Goal: Transaction & Acquisition: Purchase product/service

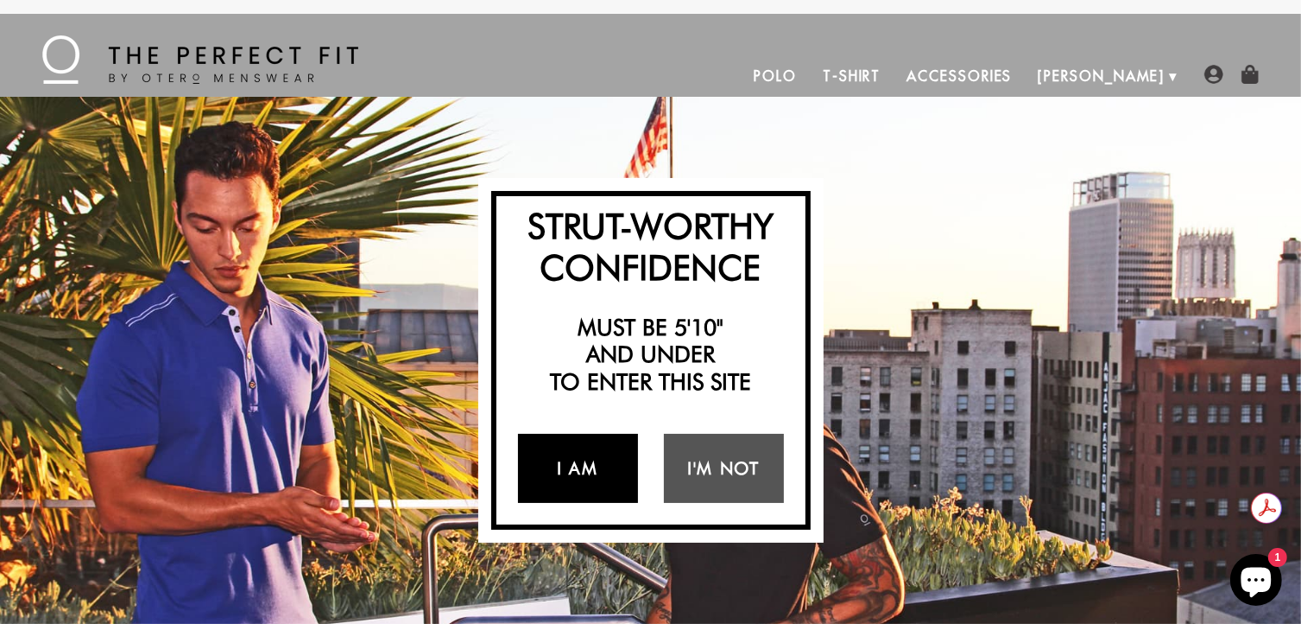
click at [582, 473] on link "I Am" at bounding box center [578, 468] width 120 height 69
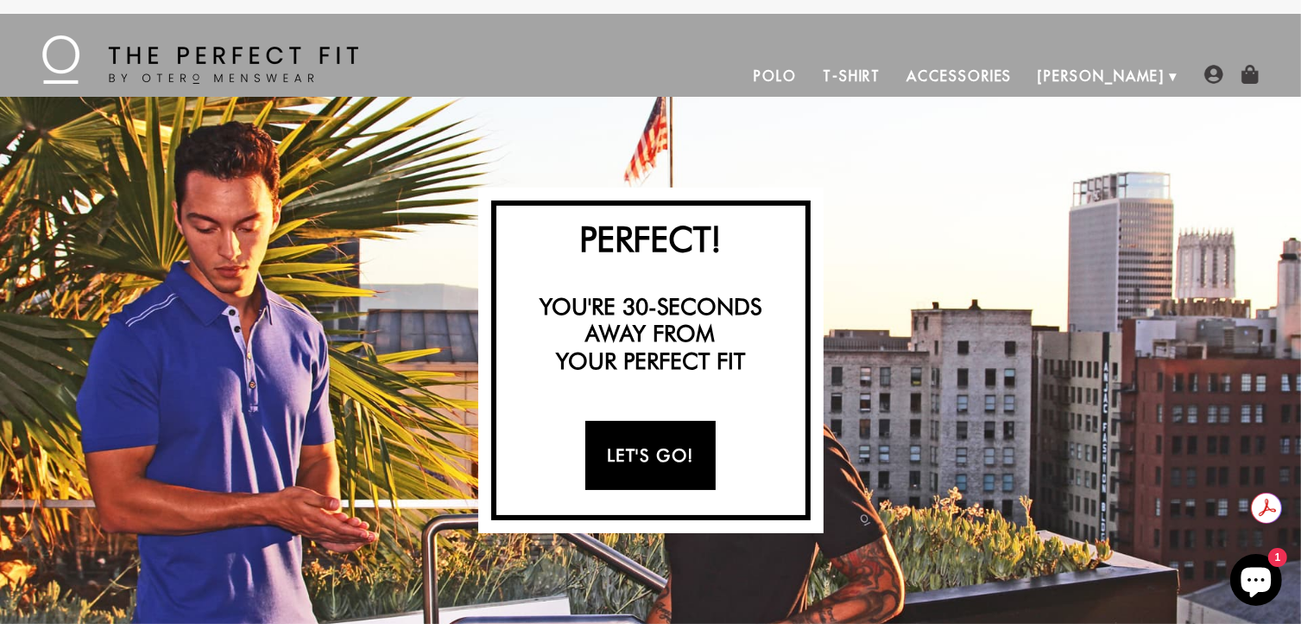
click at [654, 446] on link "Let's Go!" at bounding box center [651, 455] width 130 height 69
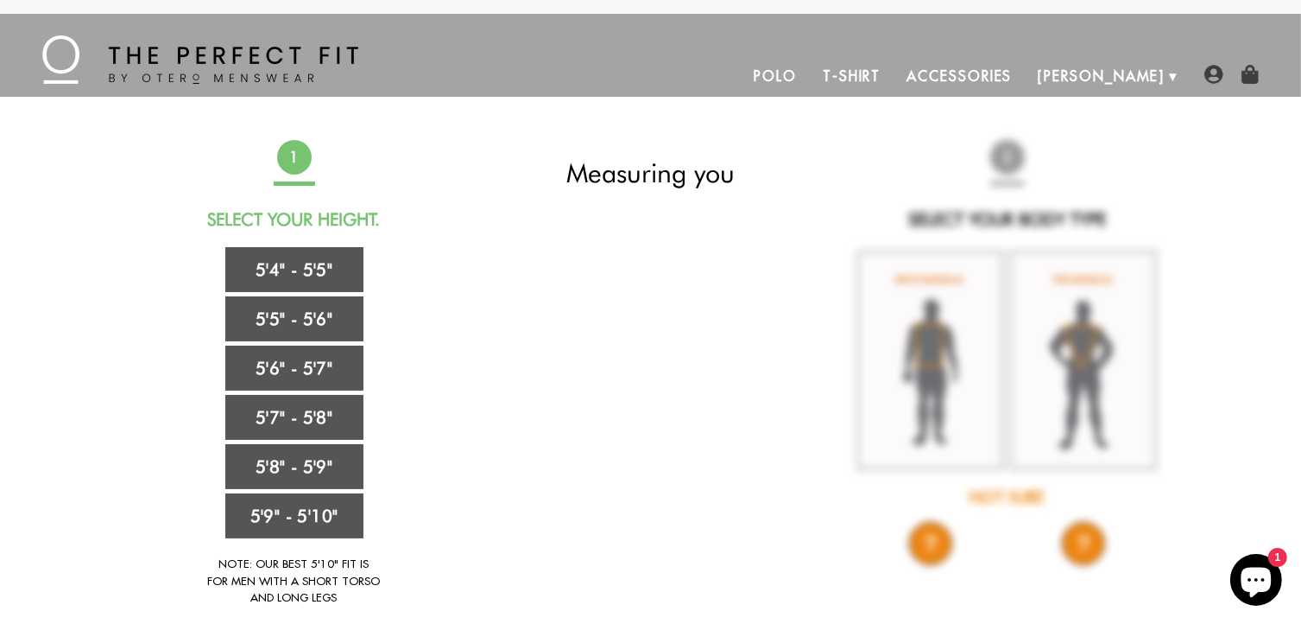
scroll to position [86, 0]
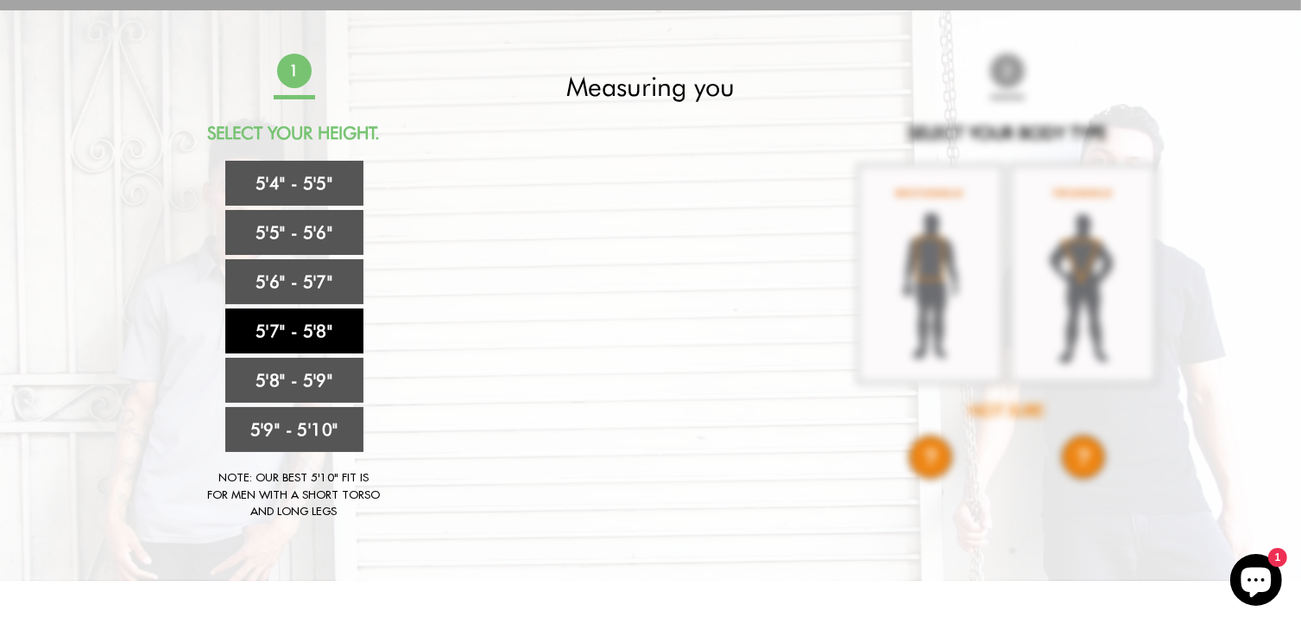
click at [305, 329] on link "5'7" - 5'8"" at bounding box center [294, 330] width 138 height 45
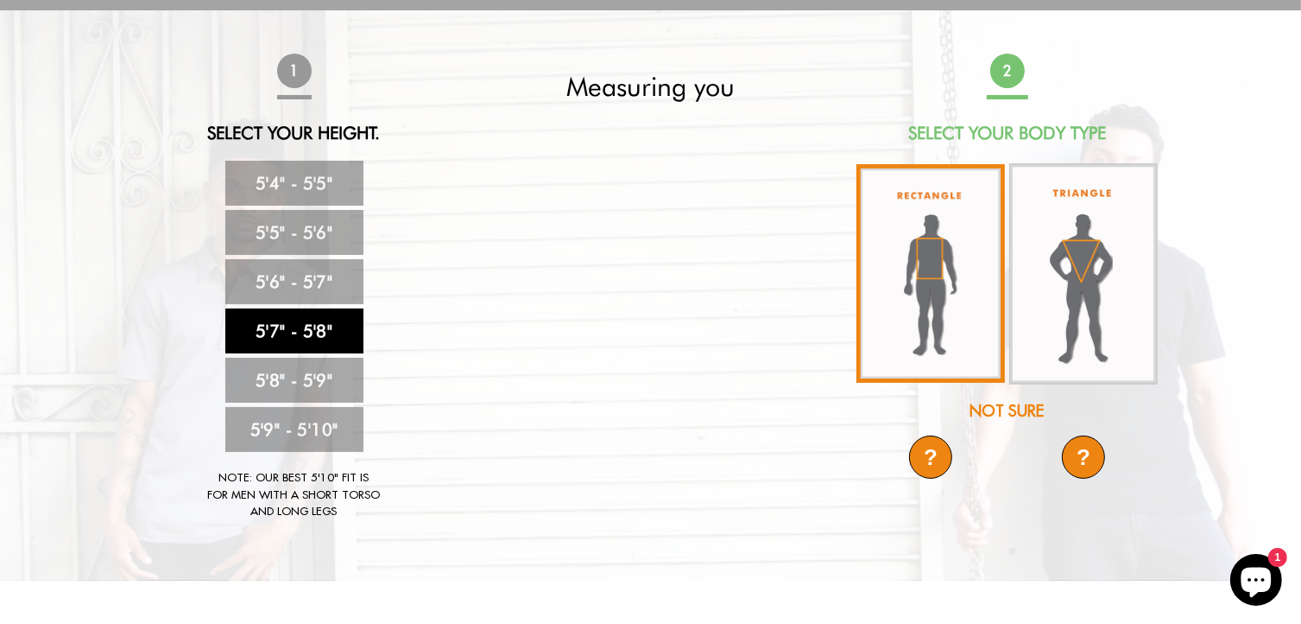
click at [960, 290] on img at bounding box center [931, 273] width 149 height 218
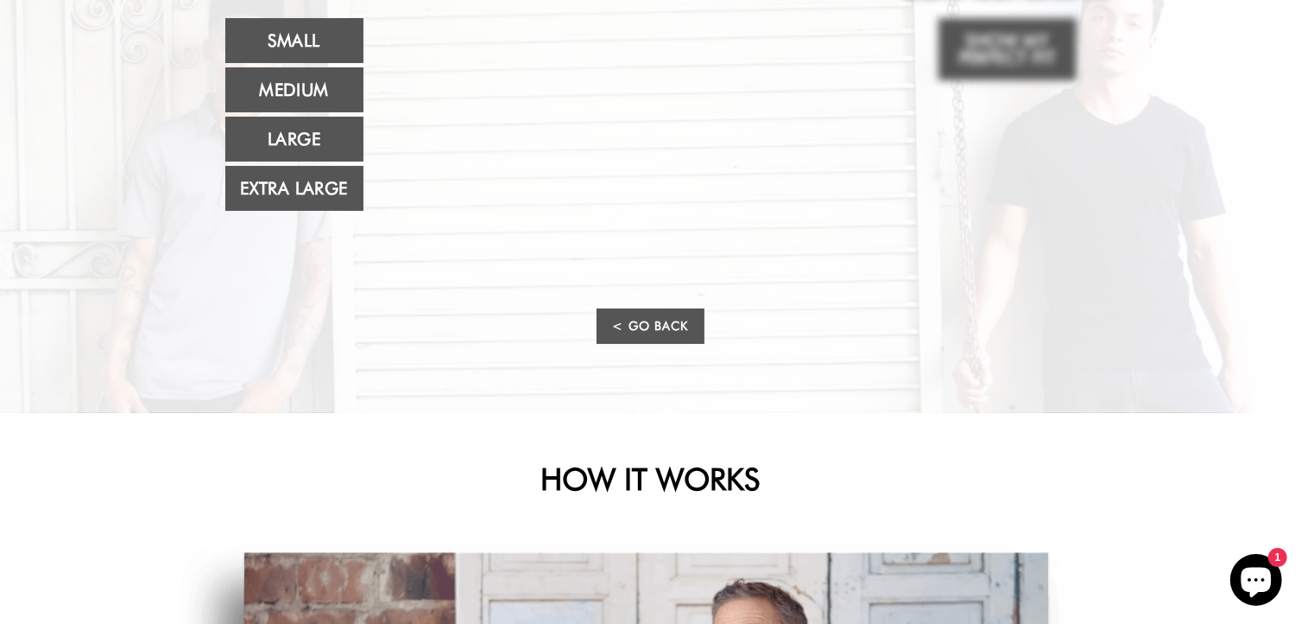
scroll to position [0, 0]
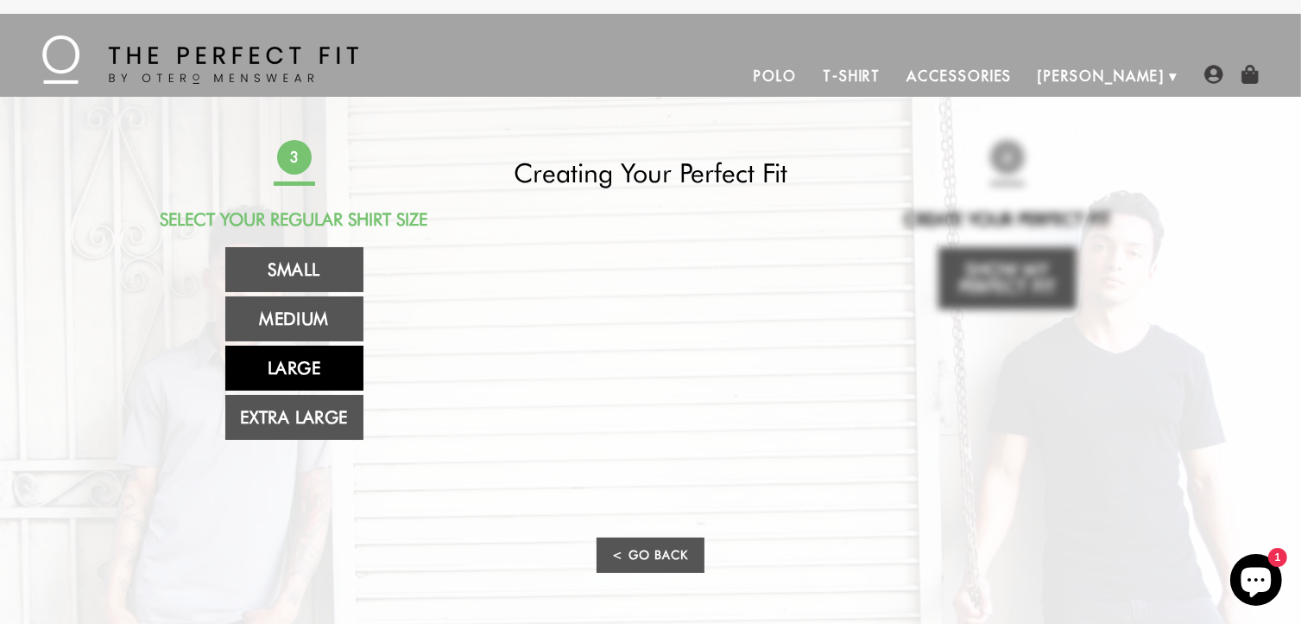
click at [304, 364] on link "Large" at bounding box center [294, 367] width 138 height 45
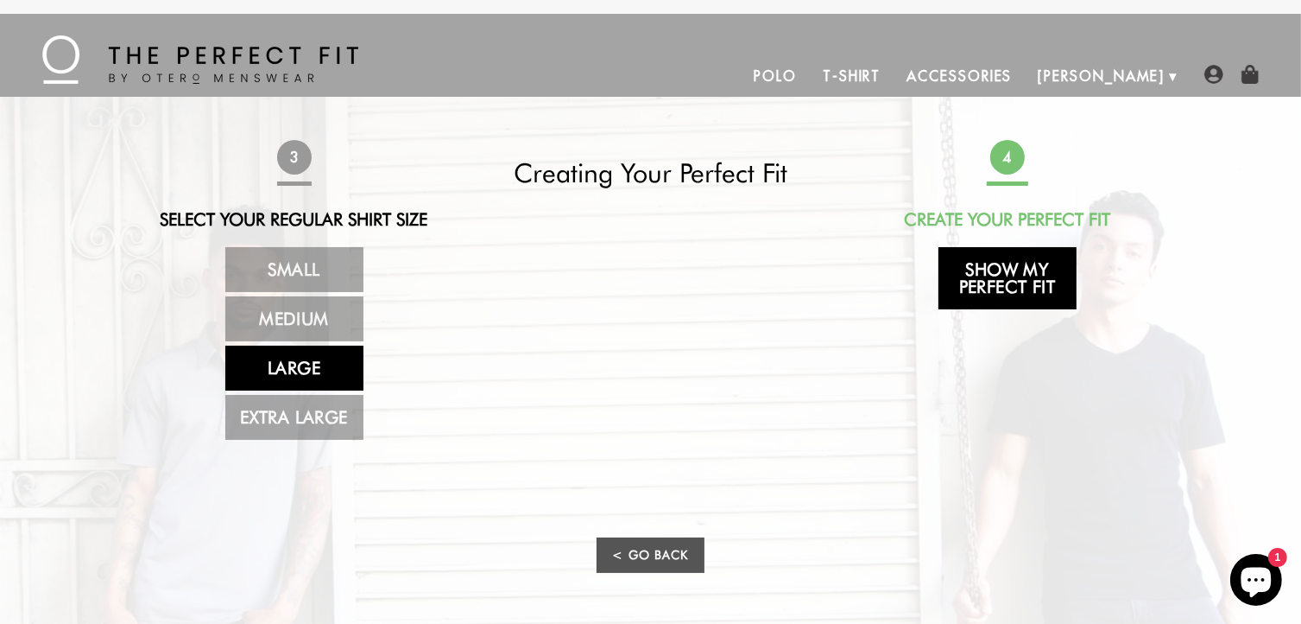
click at [1013, 291] on link "Show My Perfect Fit" at bounding box center [1008, 278] width 138 height 62
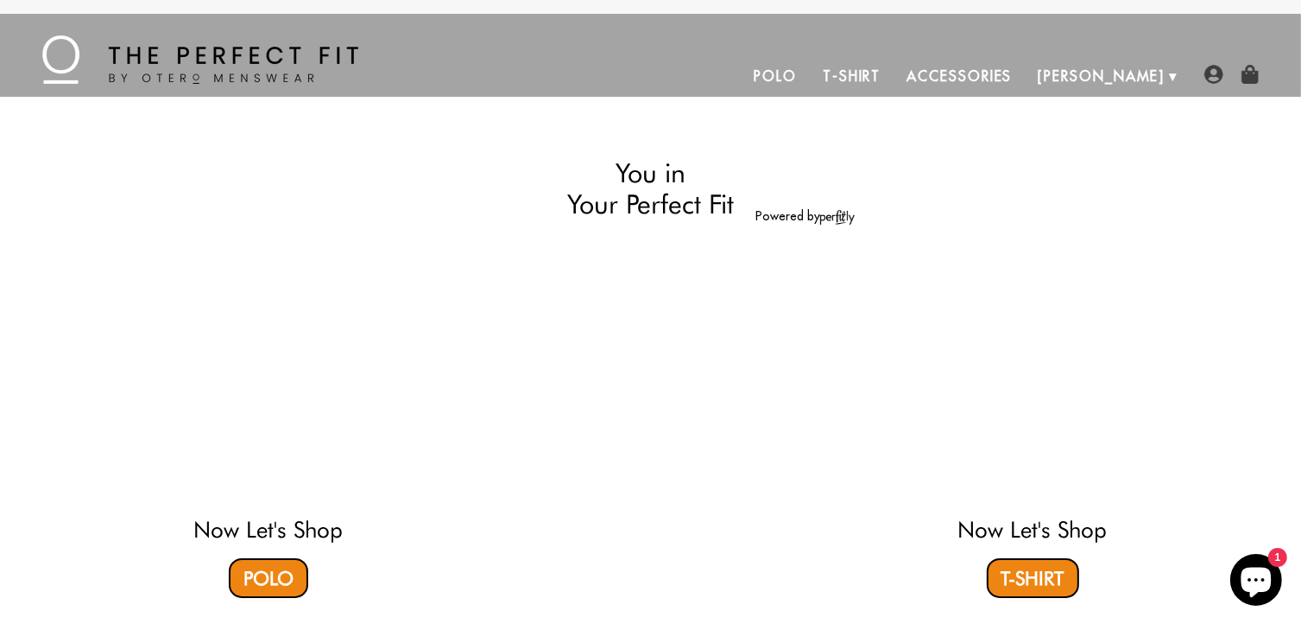
select select "57-58"
select select "L"
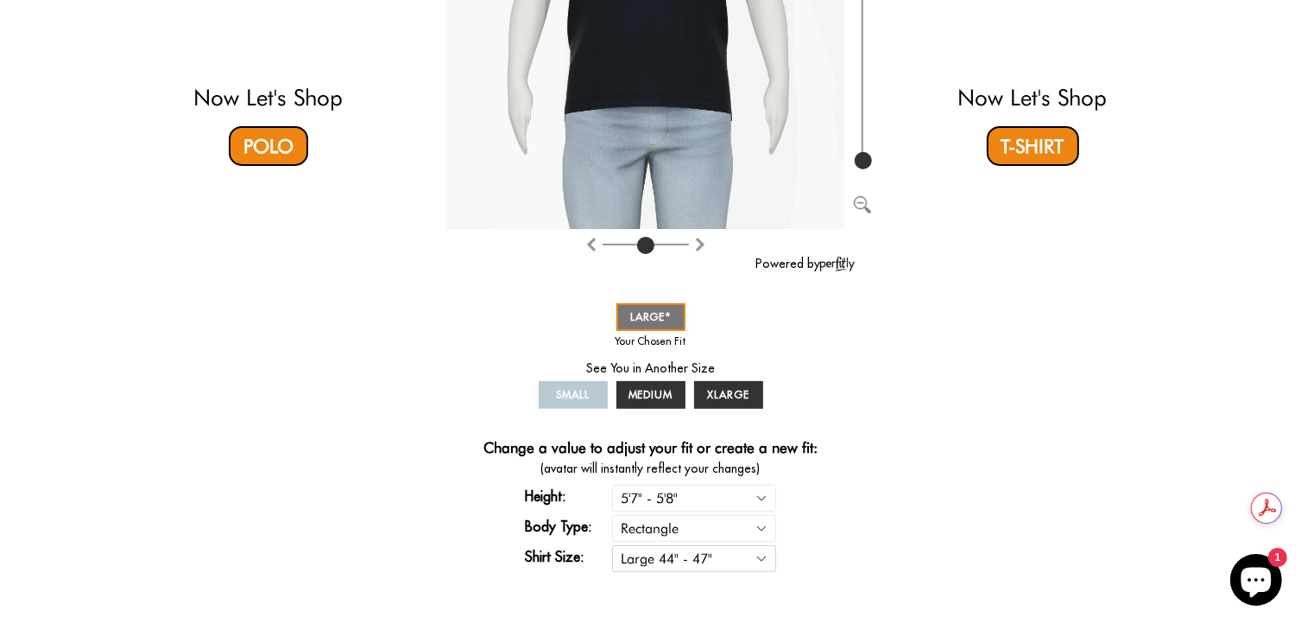
click at [763, 554] on select "Small 36" - 39" Medium 40" - 43" Large 44" - 47" Extra Large 48" - 50"" at bounding box center [694, 558] width 164 height 27
click at [612, 545] on select "Small 36" - 39" Medium 40" - 43" Large 44" - 47" Extra Large 48" - 50"" at bounding box center [694, 558] width 164 height 27
click at [961, 453] on div "Now Let's Shop Polo You in Your Perfect Fit Powered by SMALL MEDIUM LARGE XLARG…" at bounding box center [651, 148] width 1019 height 880
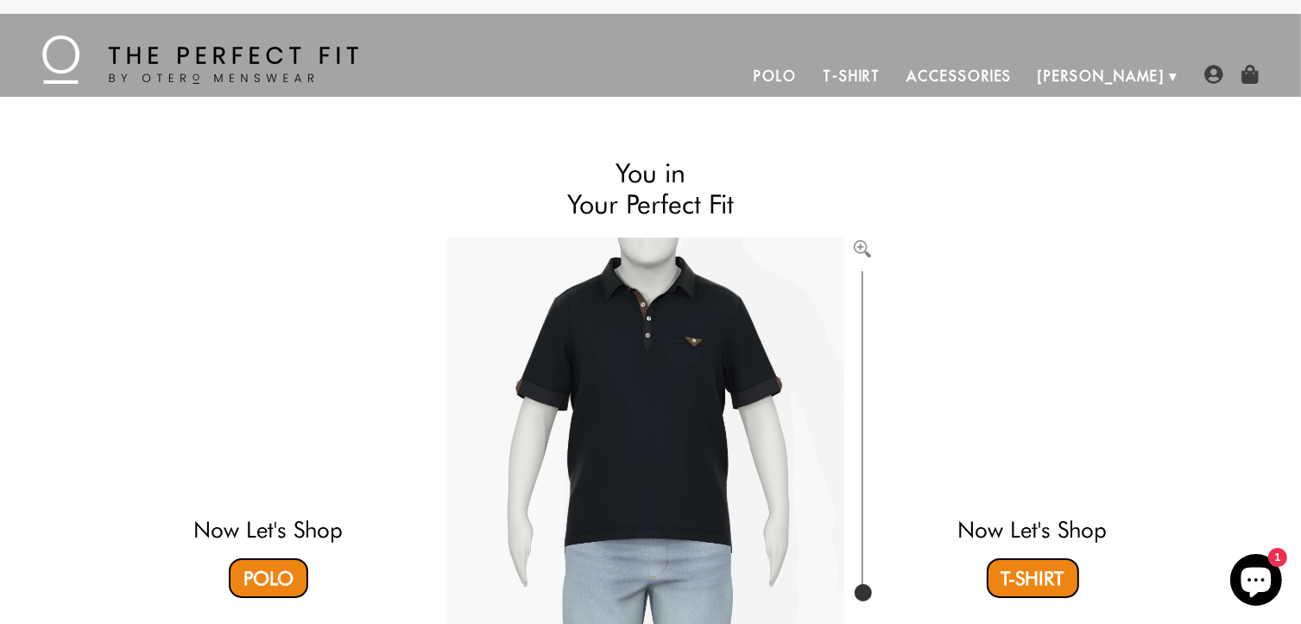
click at [810, 77] on link "Polo" at bounding box center [775, 75] width 69 height 41
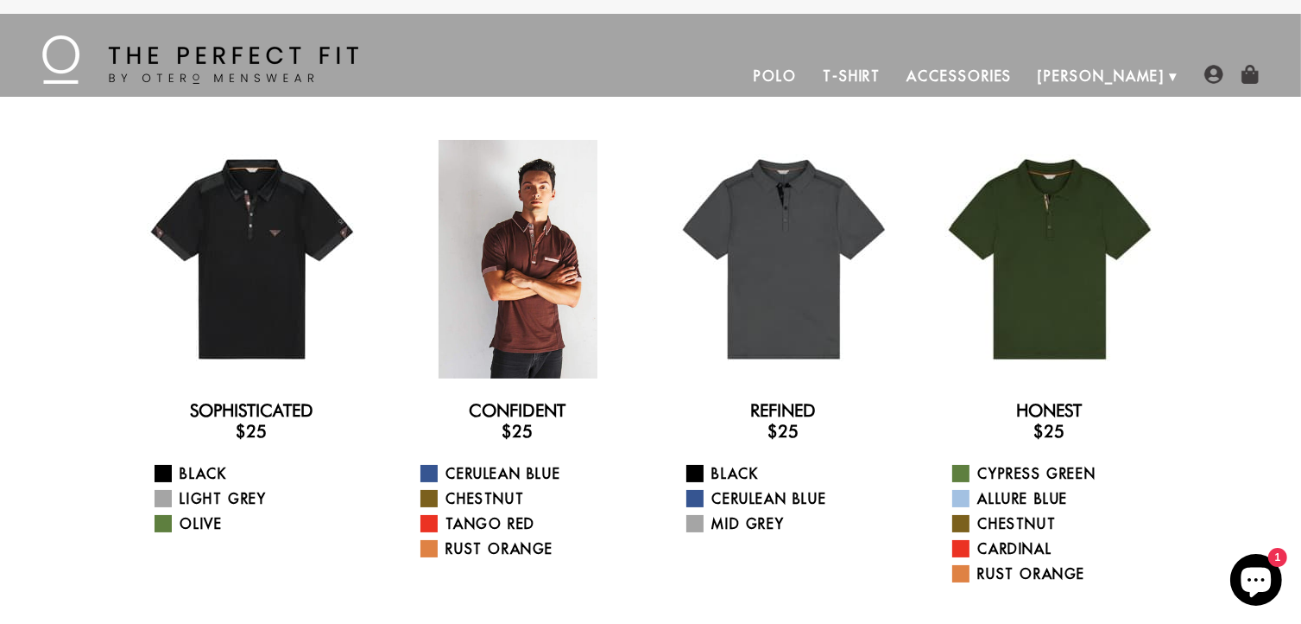
click at [560, 256] on div at bounding box center [518, 259] width 238 height 238
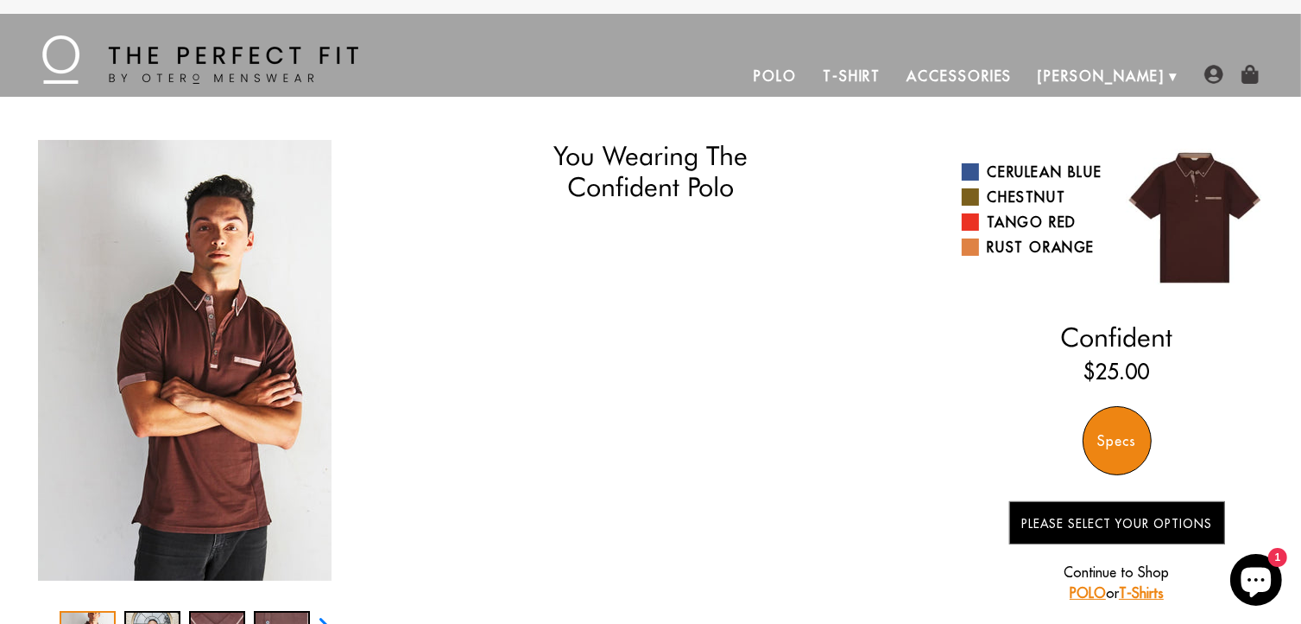
select select "57-58"
select select "L"
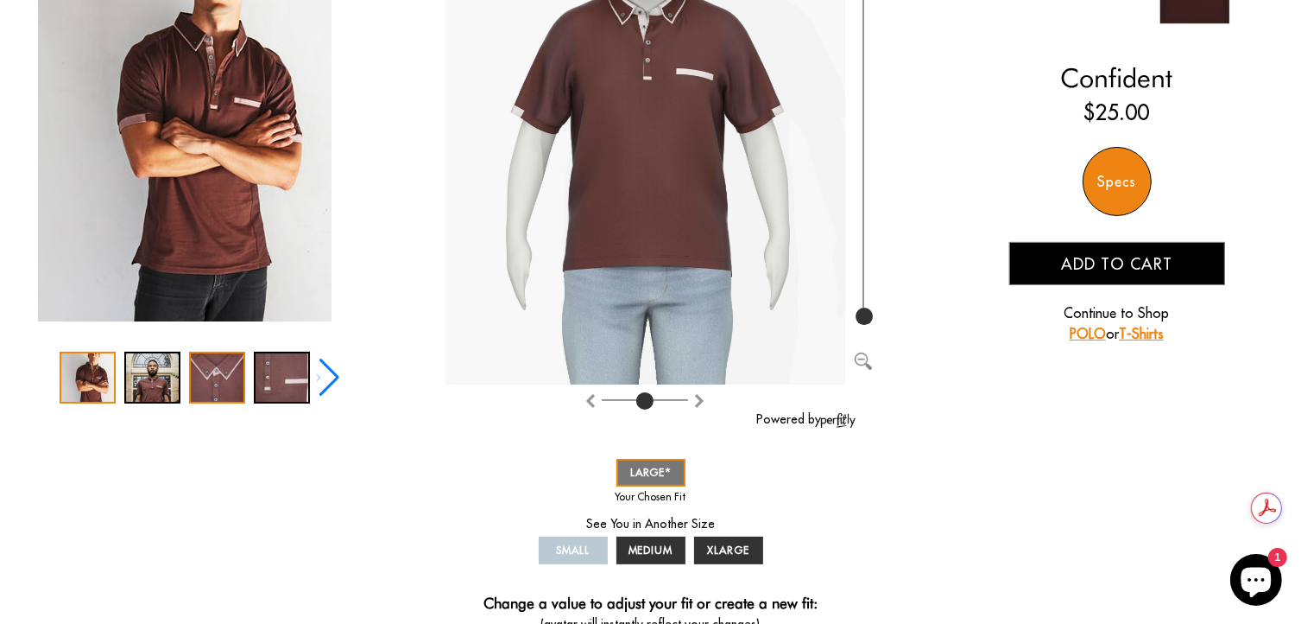
click at [239, 383] on div "3 / 5" at bounding box center [217, 377] width 56 height 52
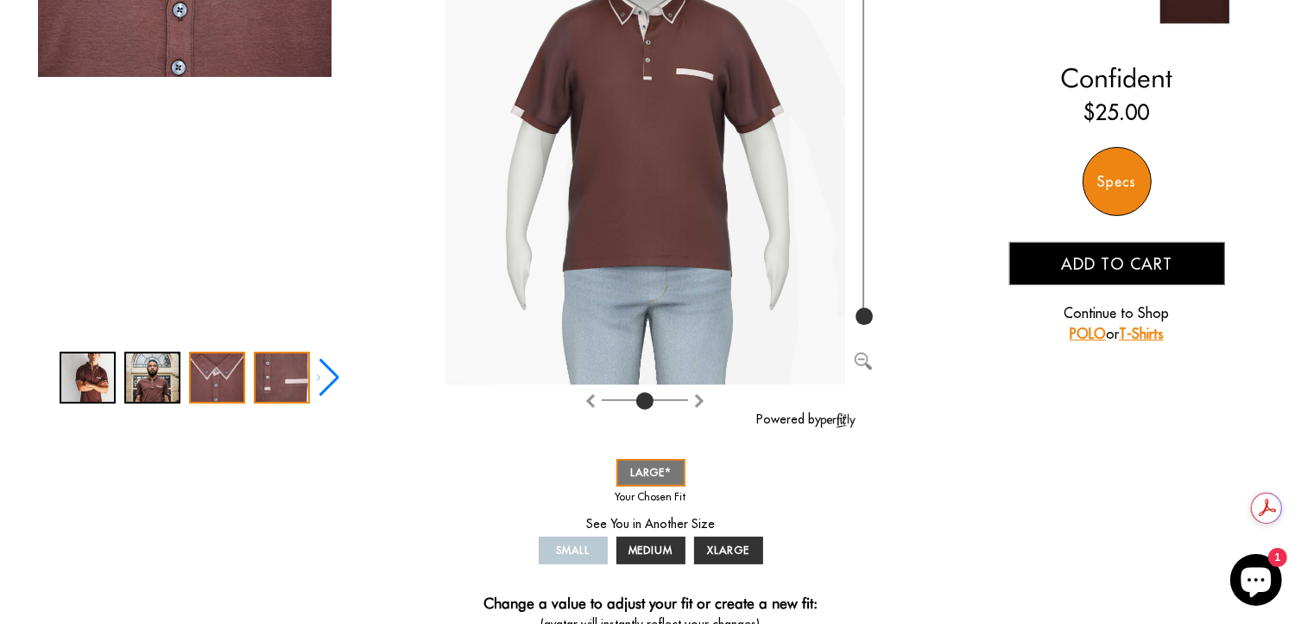
click at [270, 376] on div "4 / 5" at bounding box center [282, 377] width 56 height 52
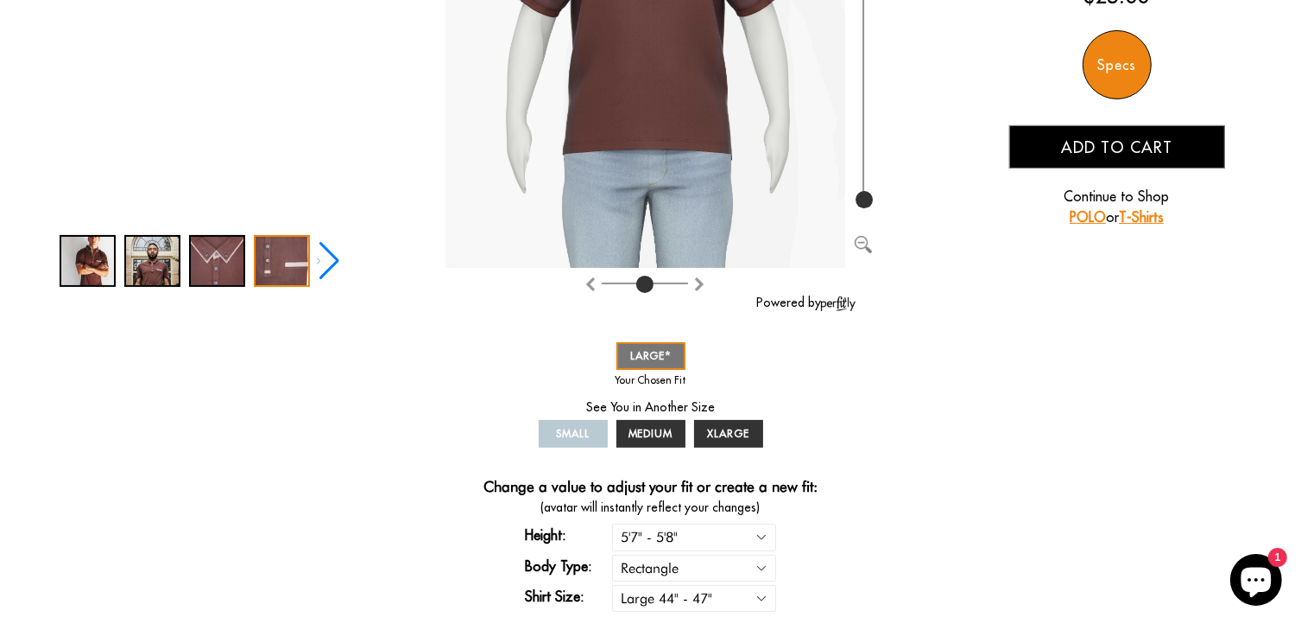
scroll to position [345, 0]
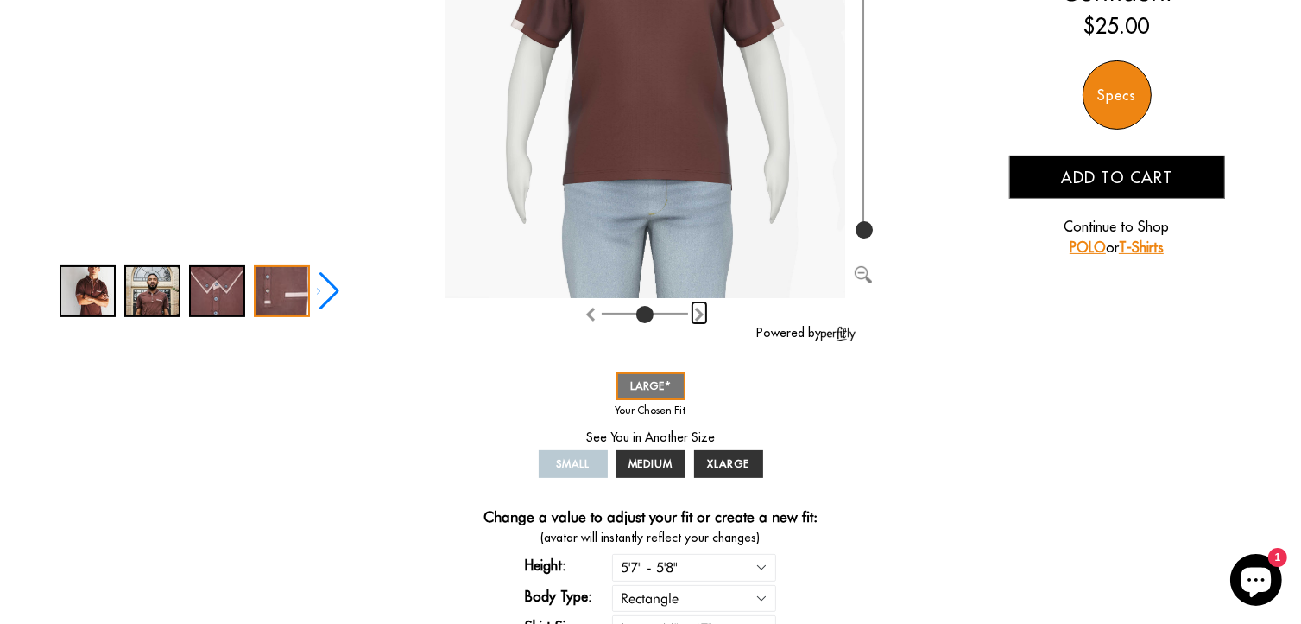
click at [698, 313] on img "Rotate counter clockwise" at bounding box center [700, 314] width 14 height 14
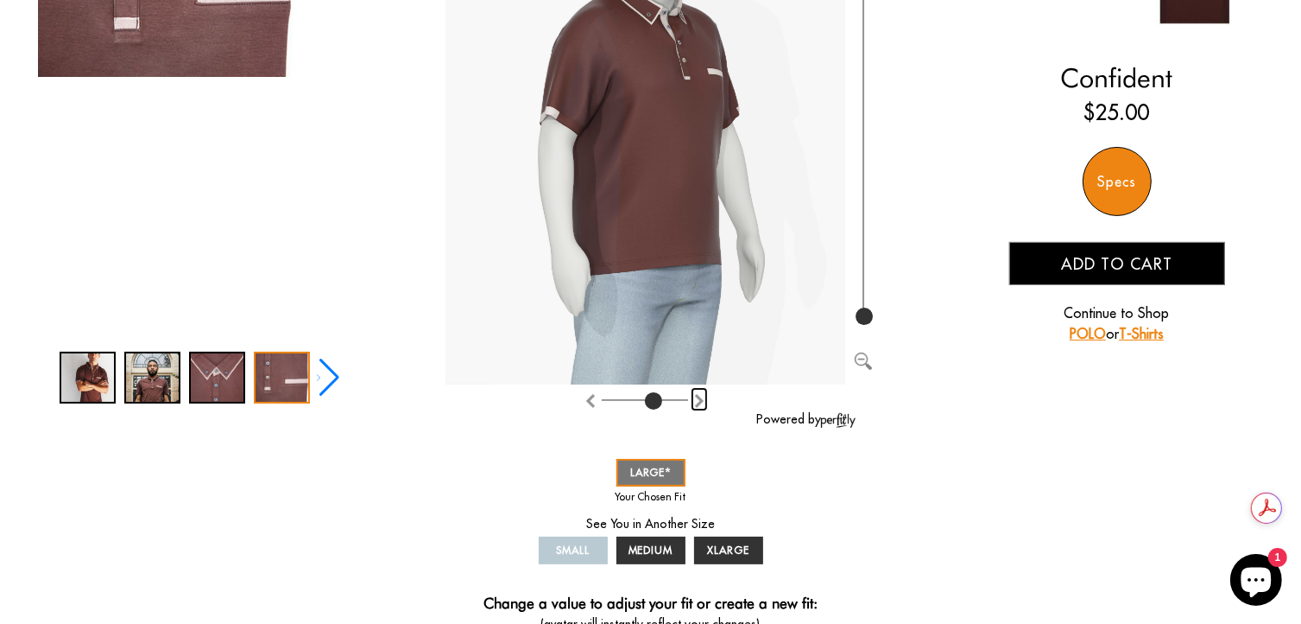
scroll to position [0, 0]
click at [701, 400] on img "Rotate counter clockwise" at bounding box center [700, 401] width 14 height 14
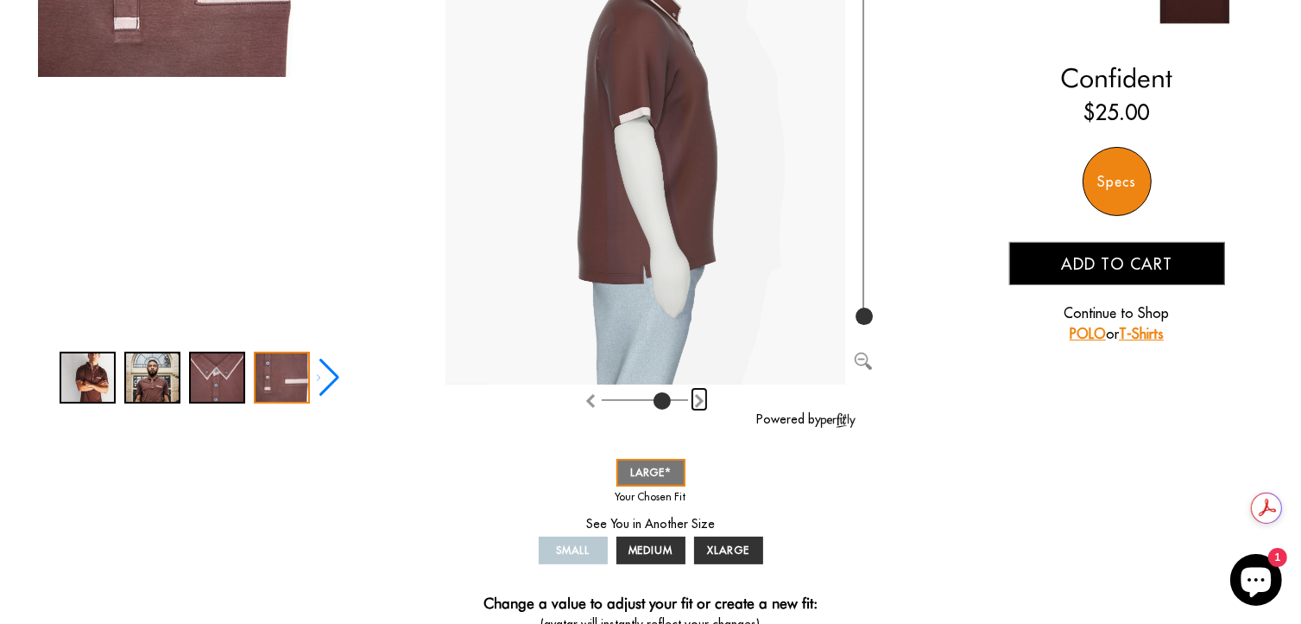
click at [701, 400] on img "Rotate counter clockwise" at bounding box center [700, 401] width 14 height 14
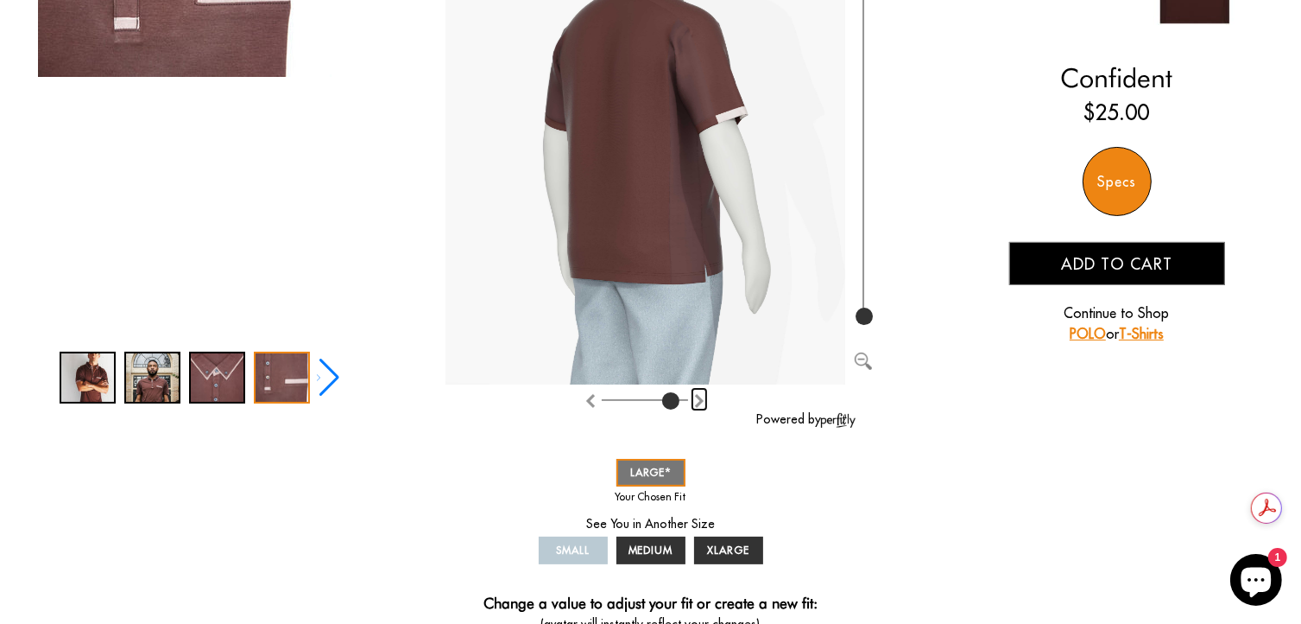
click at [701, 400] on img "Rotate counter clockwise" at bounding box center [700, 401] width 14 height 14
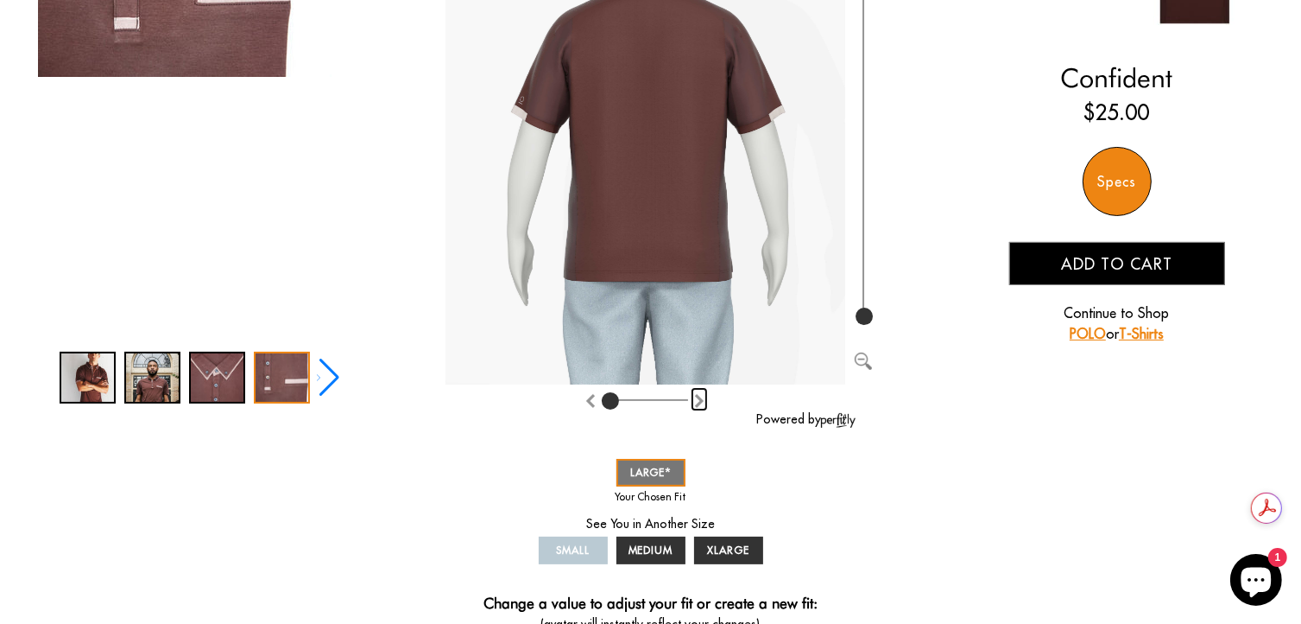
click at [701, 400] on img "Rotate counter clockwise" at bounding box center [700, 401] width 14 height 14
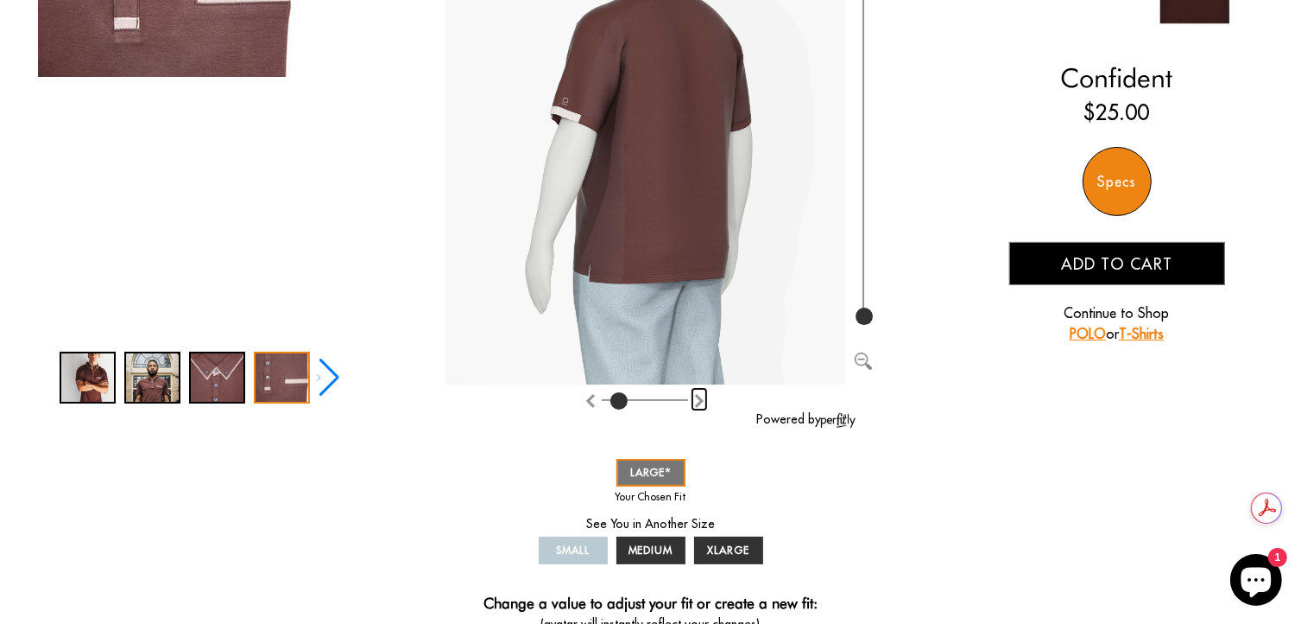
click at [701, 400] on img "Rotate counter clockwise" at bounding box center [700, 401] width 14 height 14
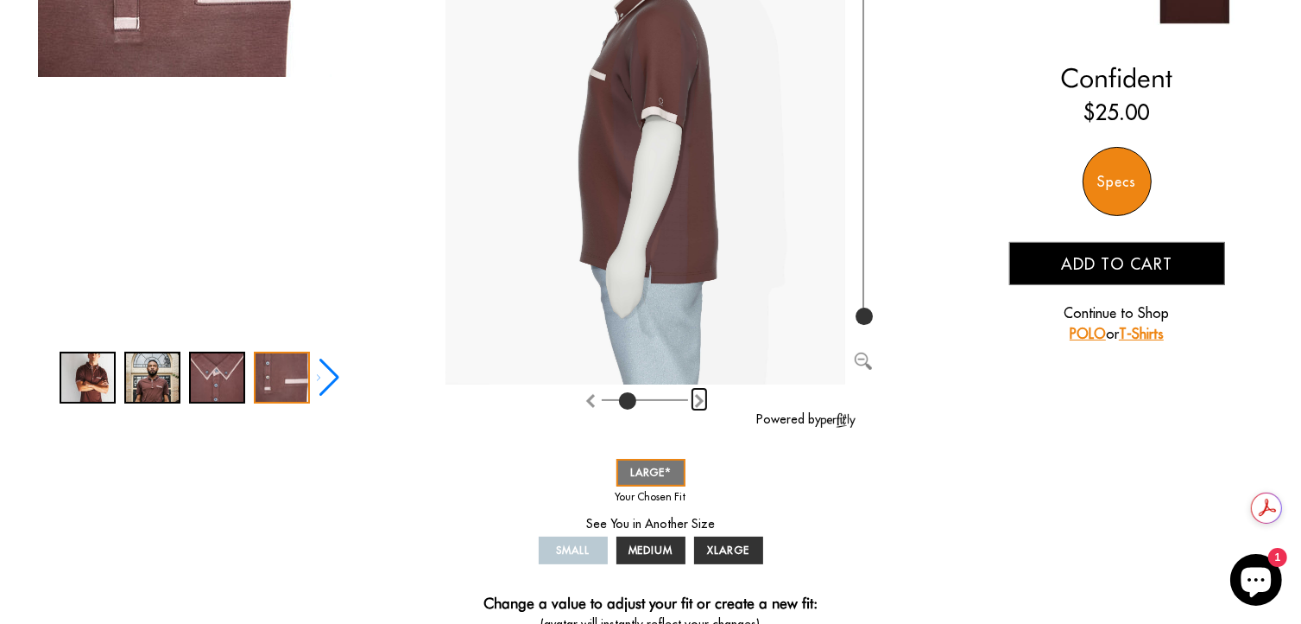
click at [701, 400] on img "Rotate counter clockwise" at bounding box center [700, 401] width 14 height 14
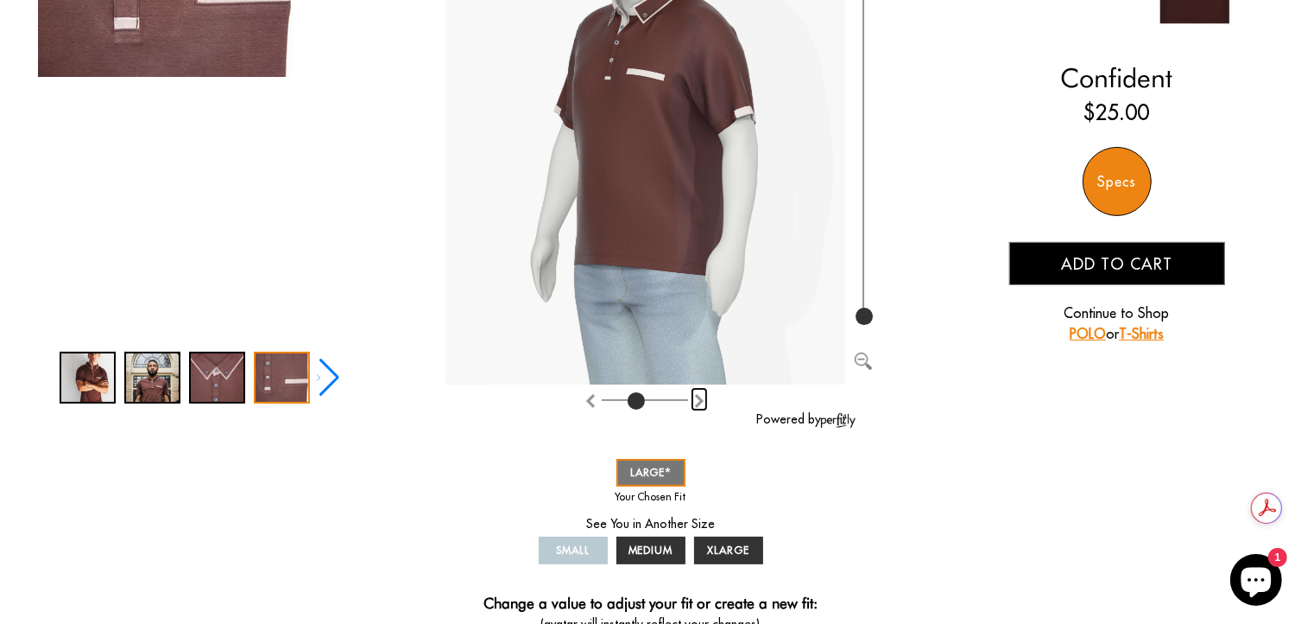
click at [701, 400] on img "Rotate counter clockwise" at bounding box center [700, 401] width 14 height 14
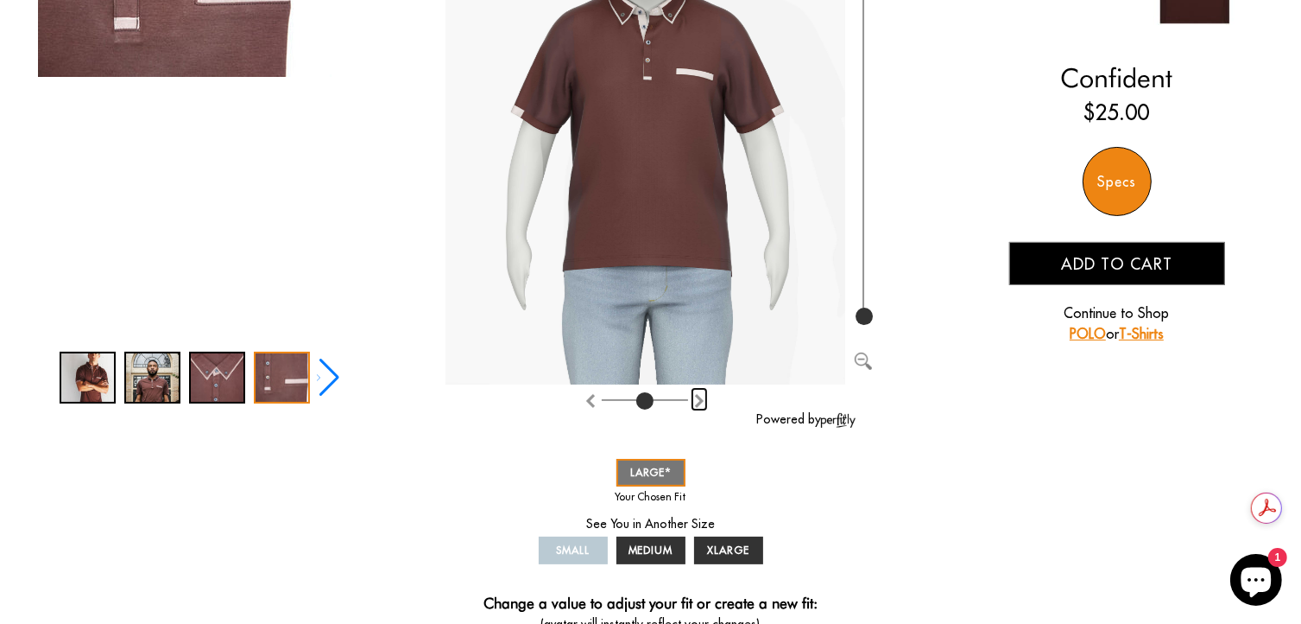
click at [701, 400] on img "Rotate counter clockwise" at bounding box center [700, 401] width 14 height 14
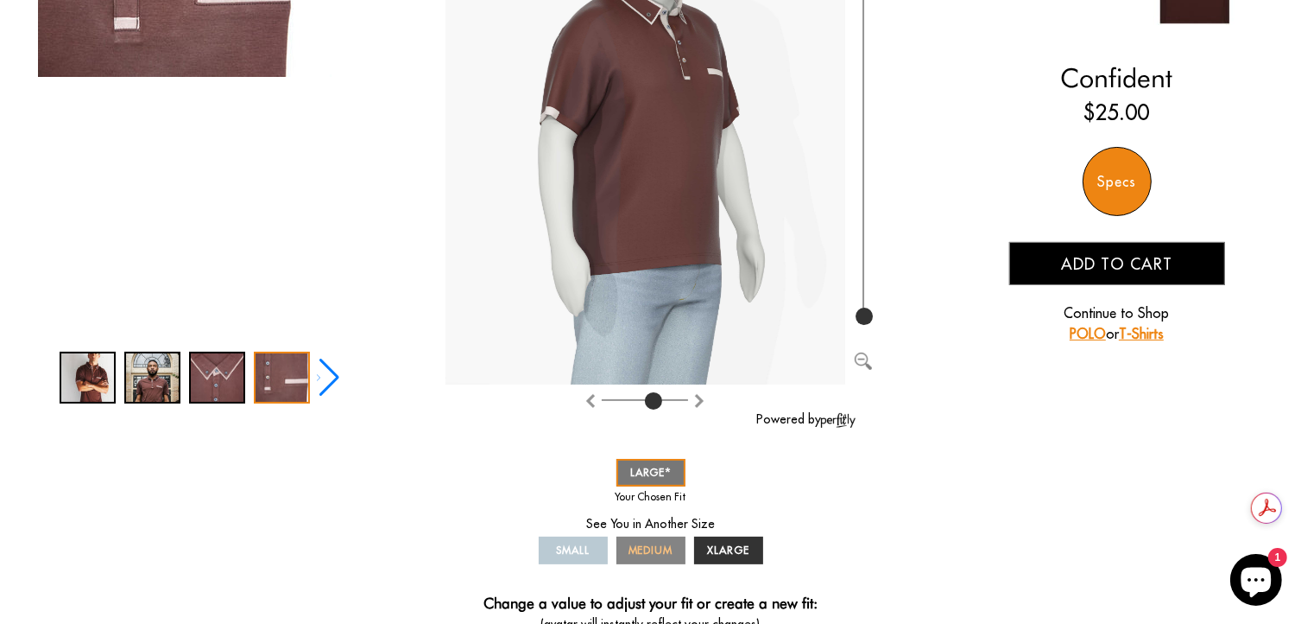
click at [663, 543] on span "MEDIUM" at bounding box center [651, 549] width 45 height 13
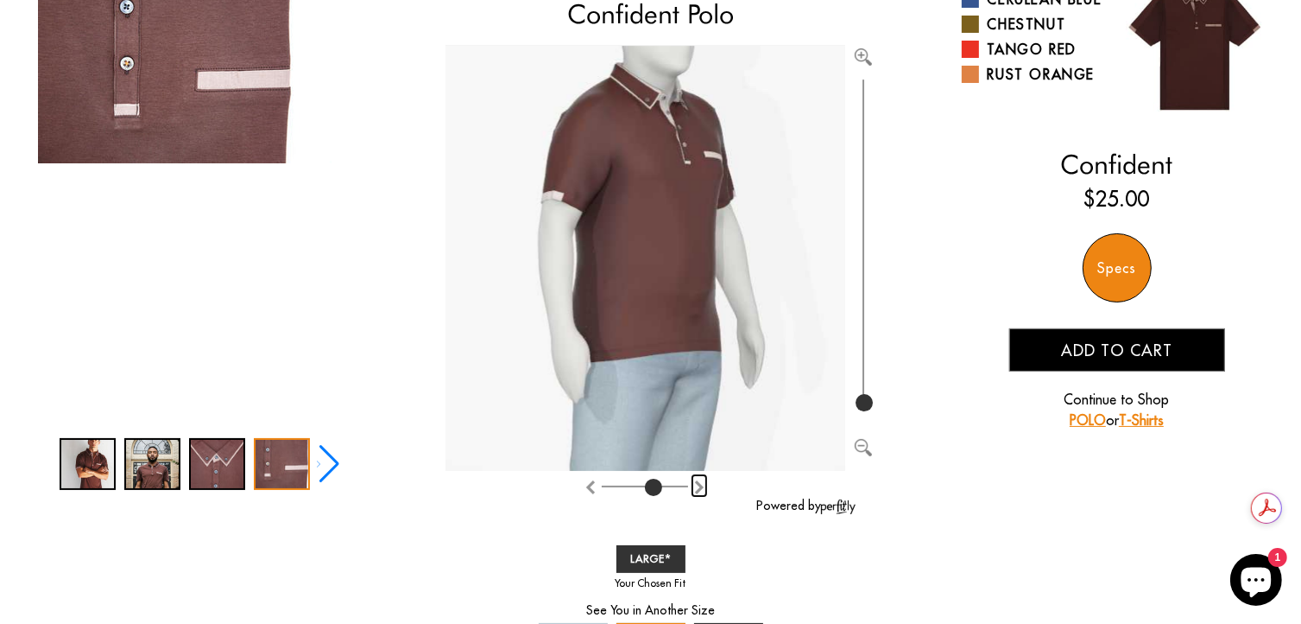
click at [698, 484] on img "Rotate counter clockwise" at bounding box center [700, 487] width 14 height 14
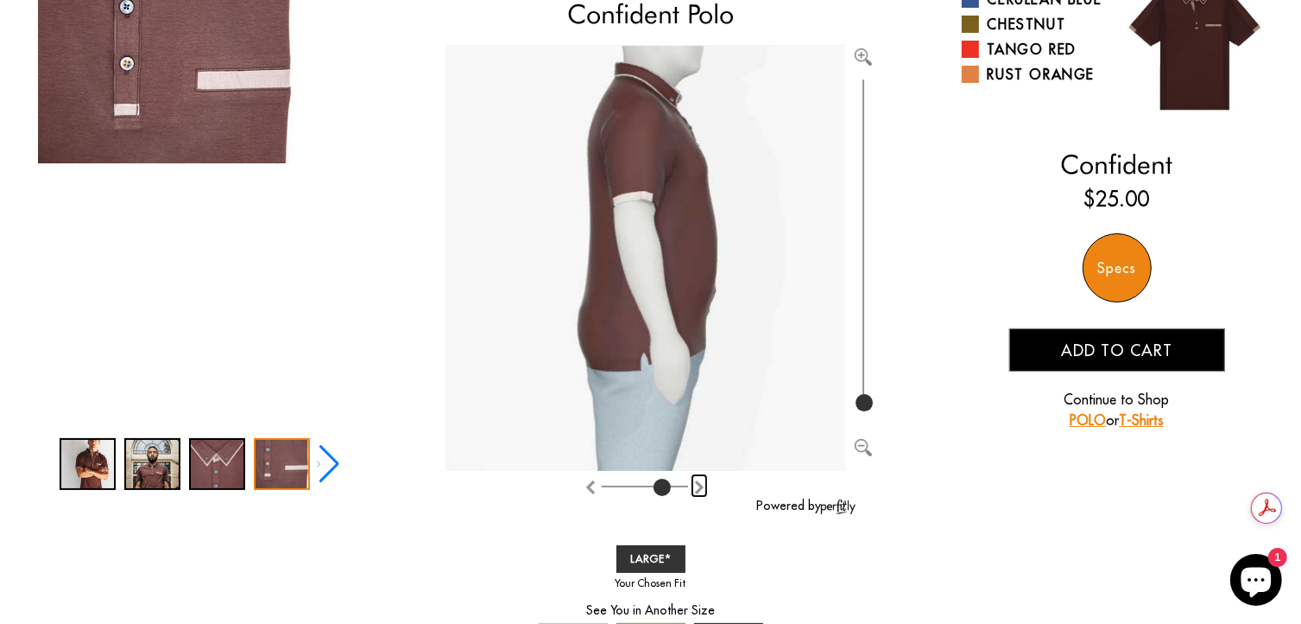
click at [698, 484] on img "Rotate counter clockwise" at bounding box center [700, 487] width 14 height 14
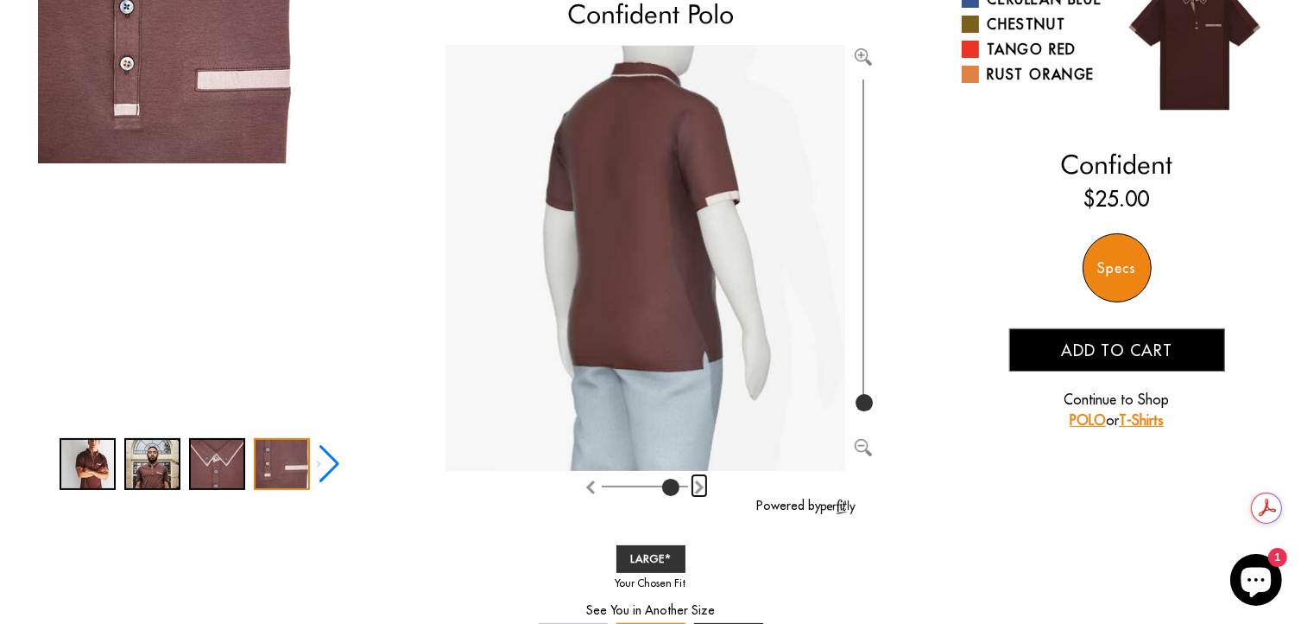
click at [698, 484] on img "Rotate counter clockwise" at bounding box center [700, 487] width 14 height 14
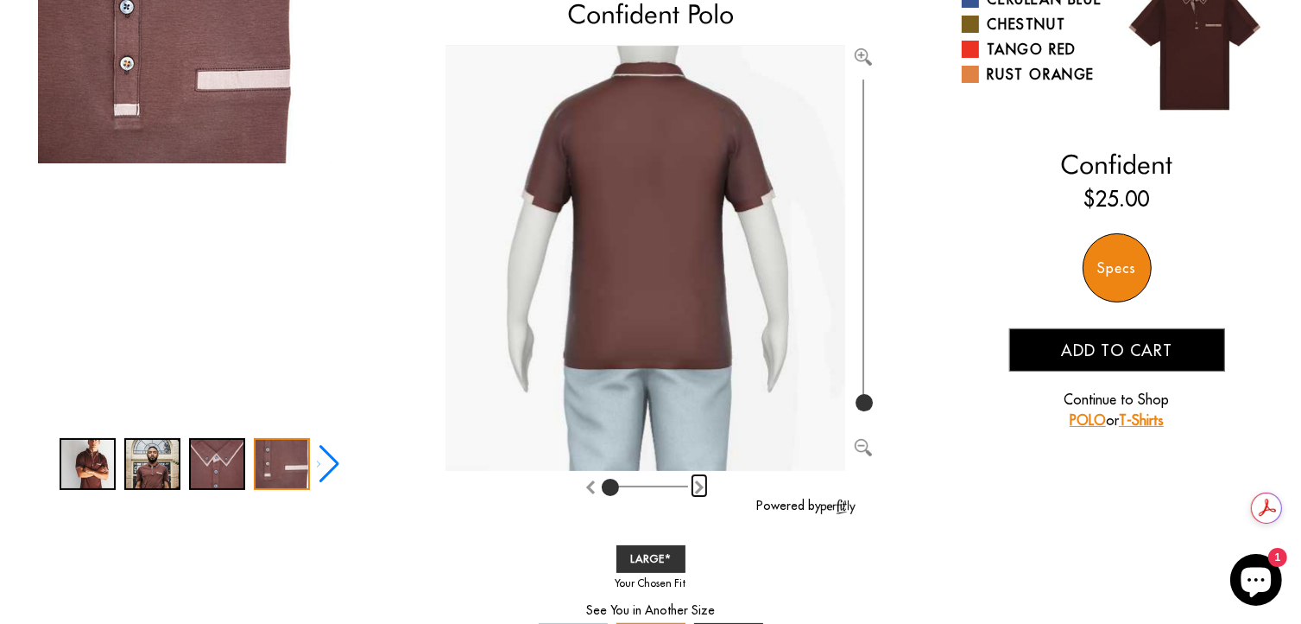
click at [698, 484] on img "Rotate counter clockwise" at bounding box center [700, 487] width 14 height 14
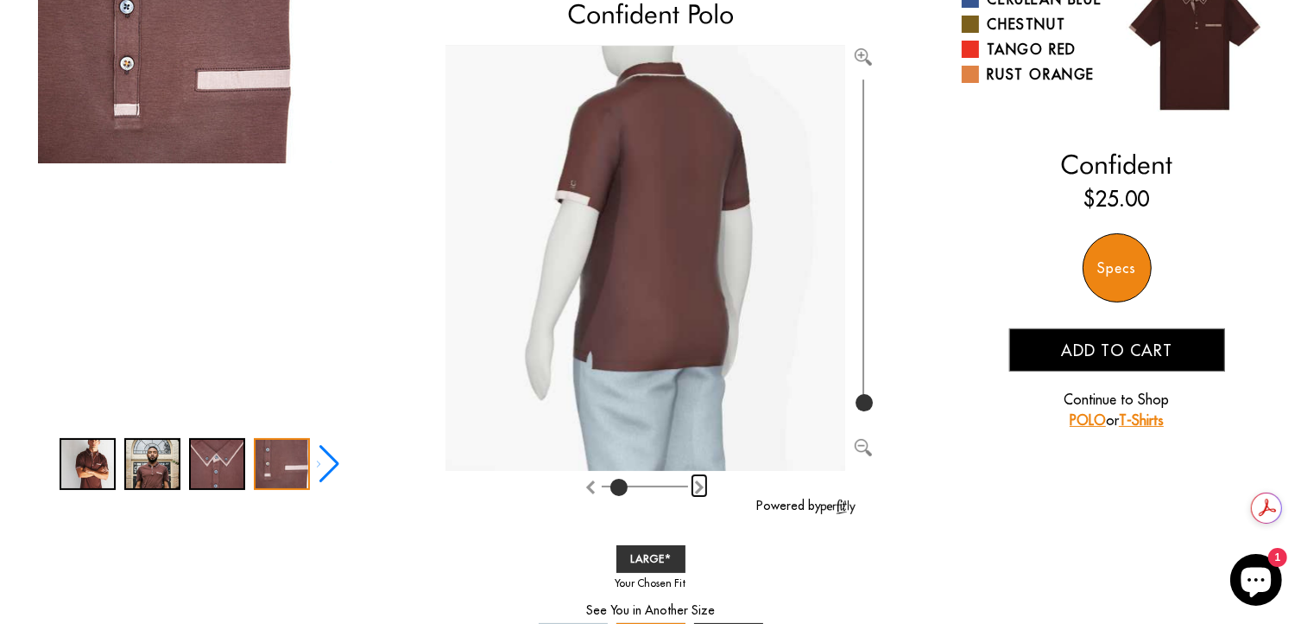
click at [698, 484] on img "Rotate counter clockwise" at bounding box center [700, 487] width 14 height 14
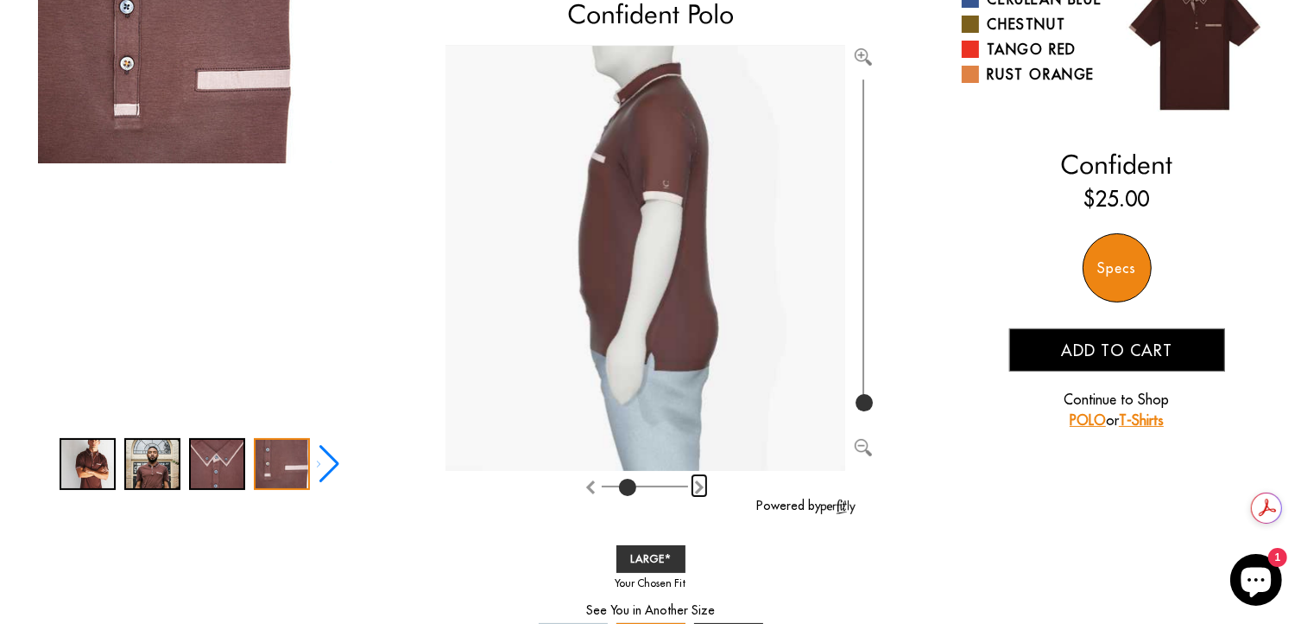
click at [698, 484] on img "Rotate counter clockwise" at bounding box center [700, 487] width 14 height 14
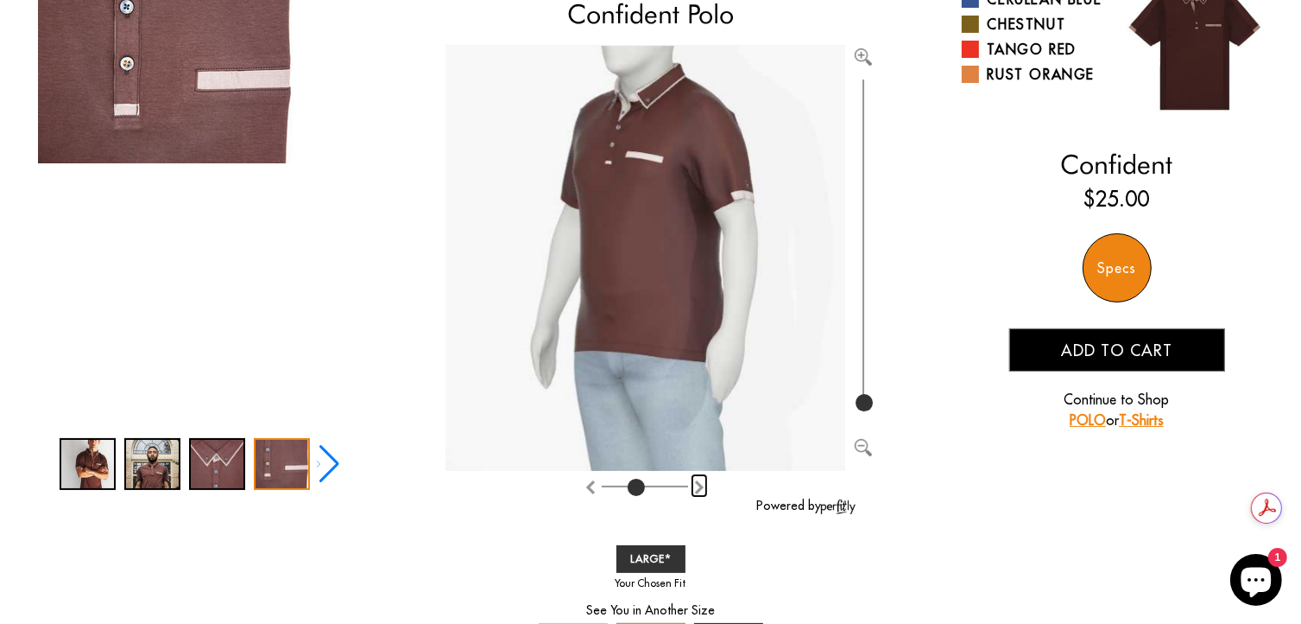
click at [698, 484] on img "Rotate counter clockwise" at bounding box center [700, 487] width 14 height 14
type input "4"
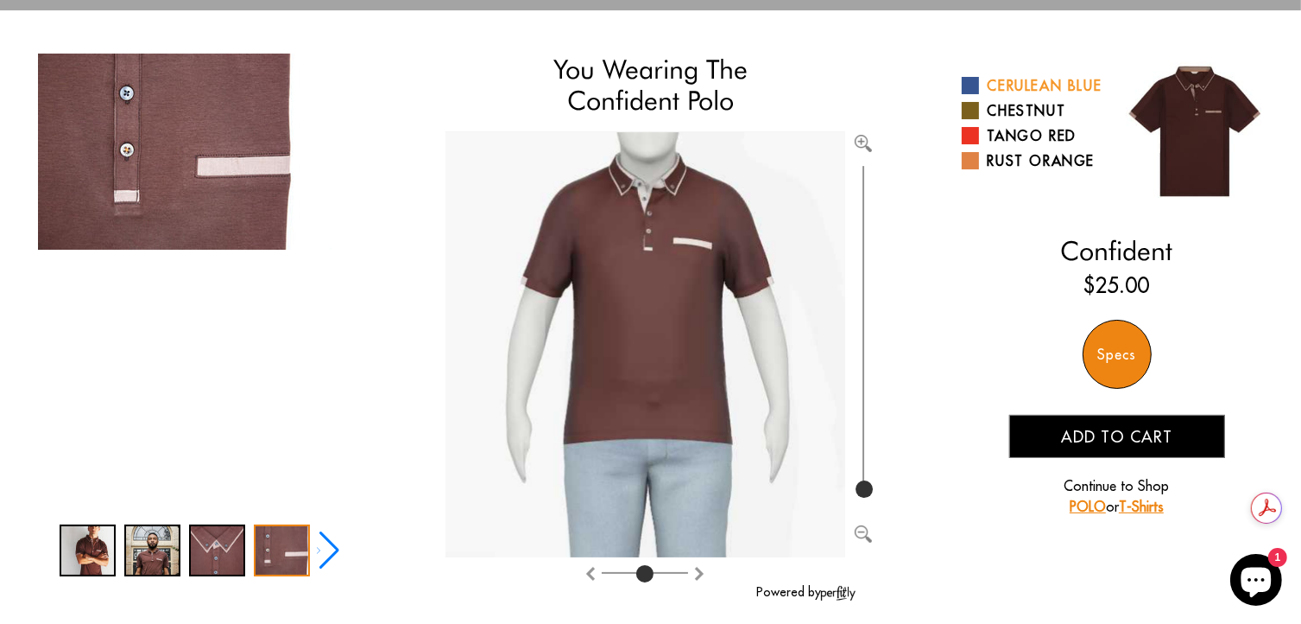
click at [1021, 80] on link "Cerulean Blue" at bounding box center [1033, 85] width 142 height 21
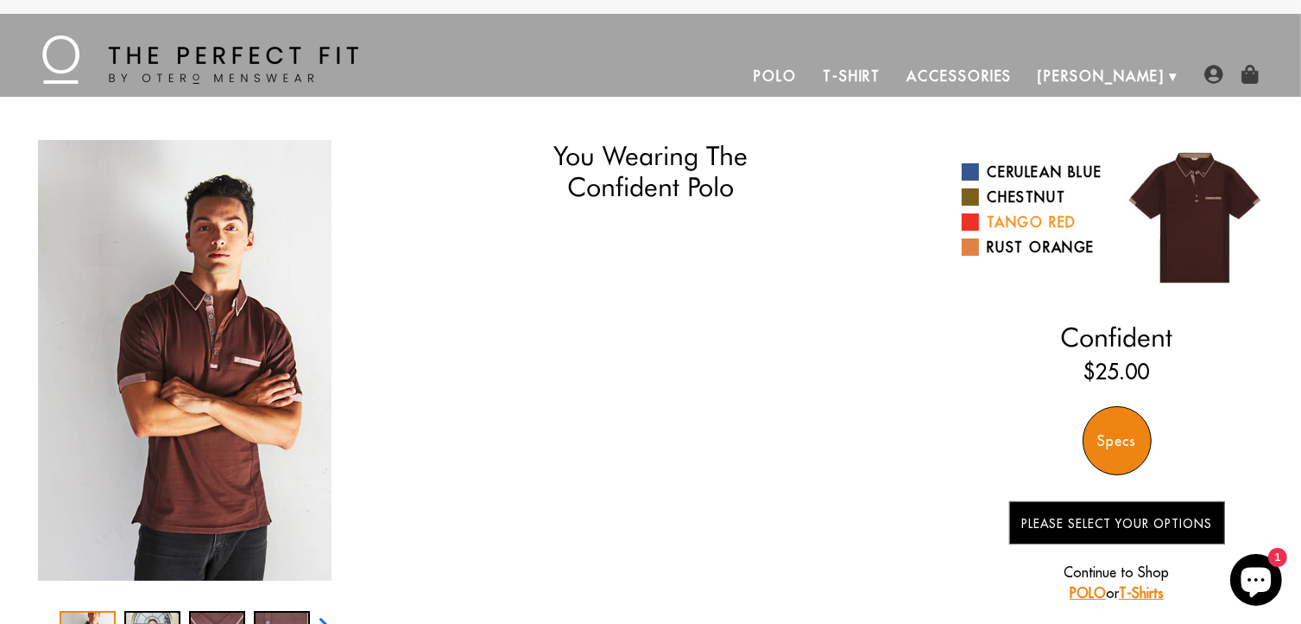
select select "57-58"
select select "L"
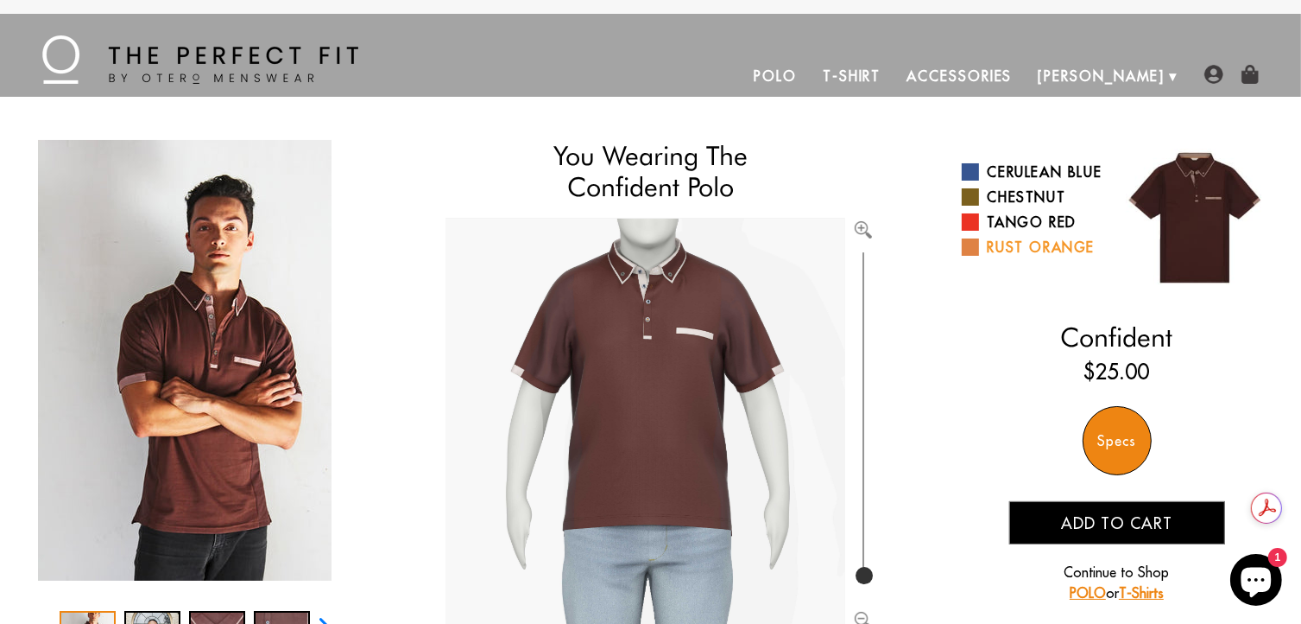
click at [1017, 257] on link "Rust Orange" at bounding box center [1033, 247] width 142 height 21
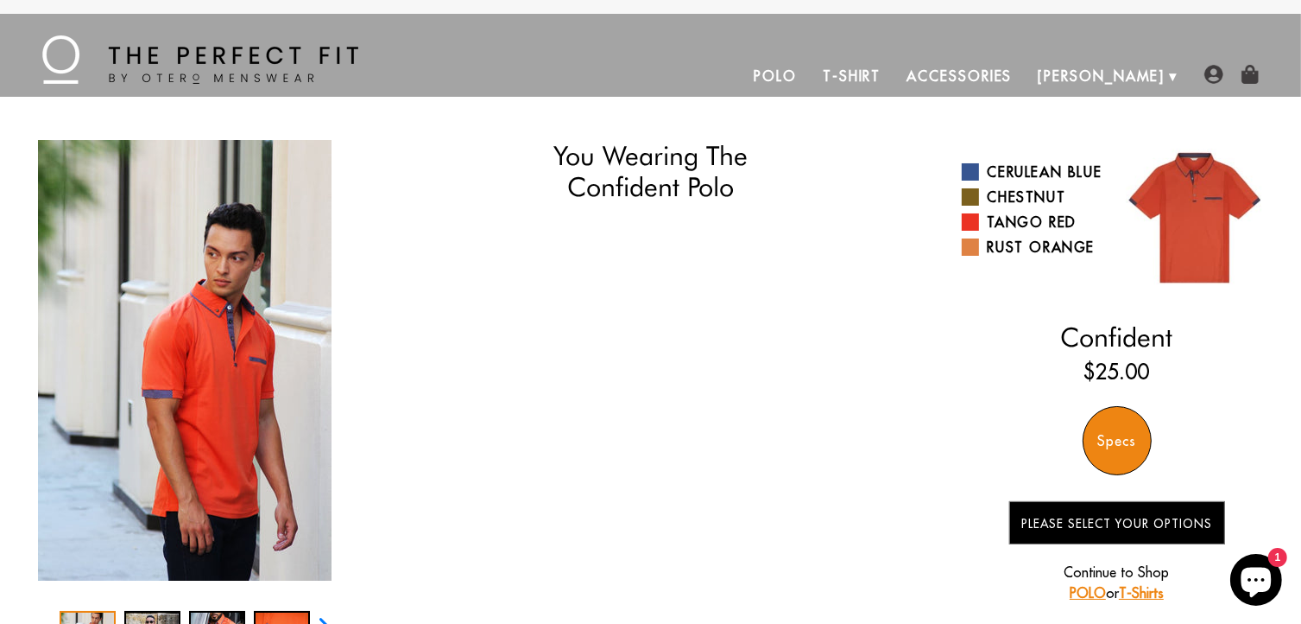
select select "57-58"
select select "L"
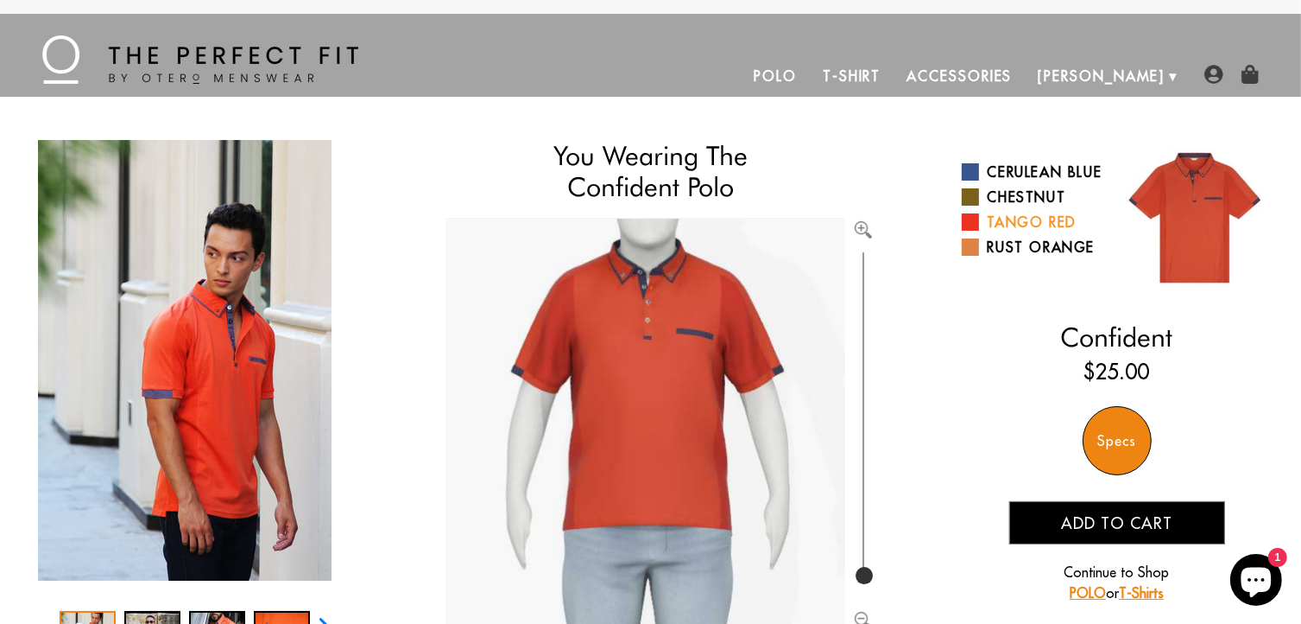
click at [1032, 232] on link "Tango Red" at bounding box center [1033, 222] width 142 height 21
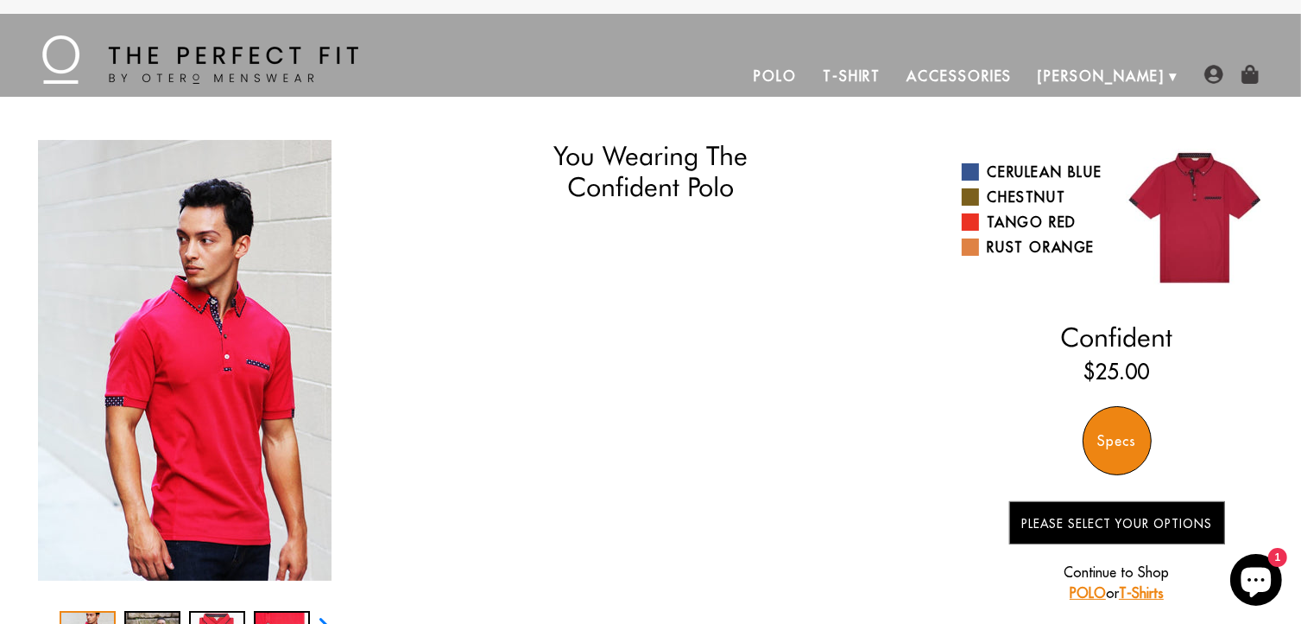
select select "57-58"
select select "L"
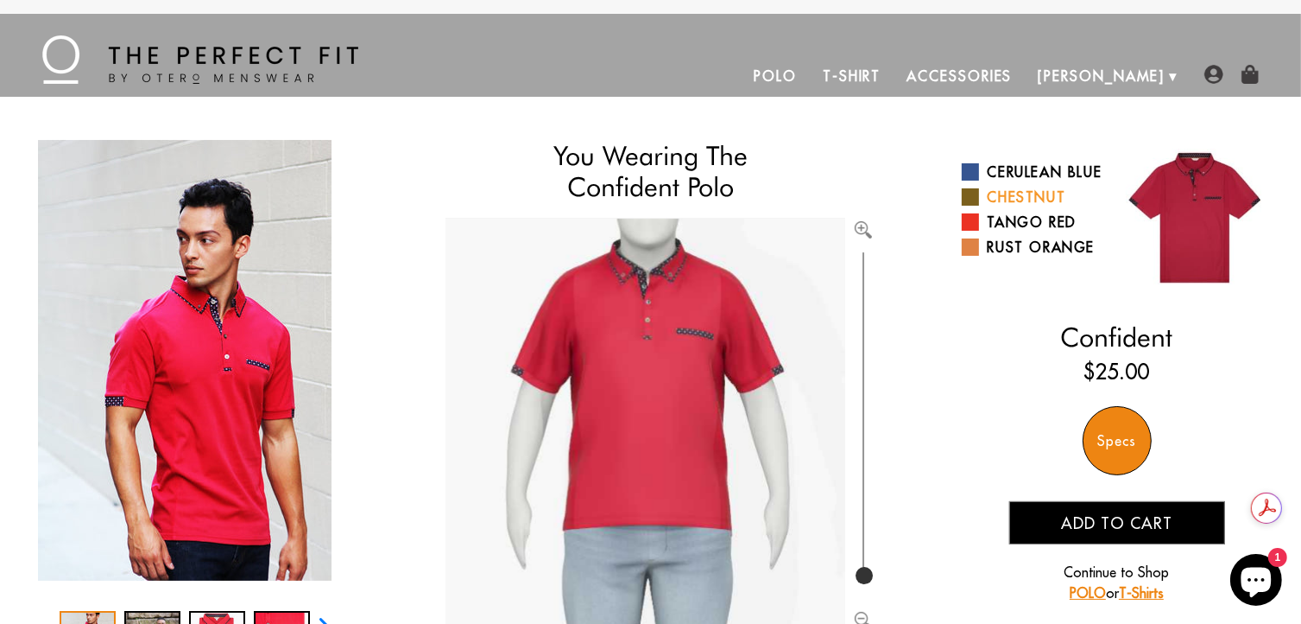
click at [1026, 207] on link "Chestnut" at bounding box center [1033, 197] width 142 height 21
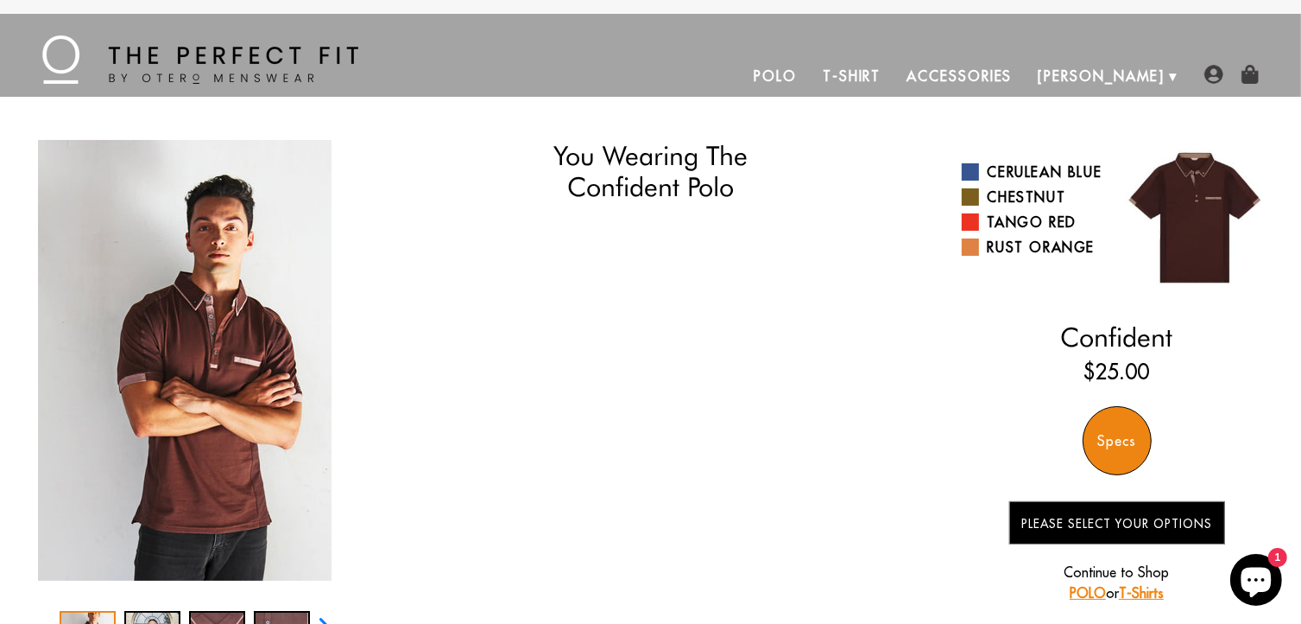
select select "57-58"
select select "L"
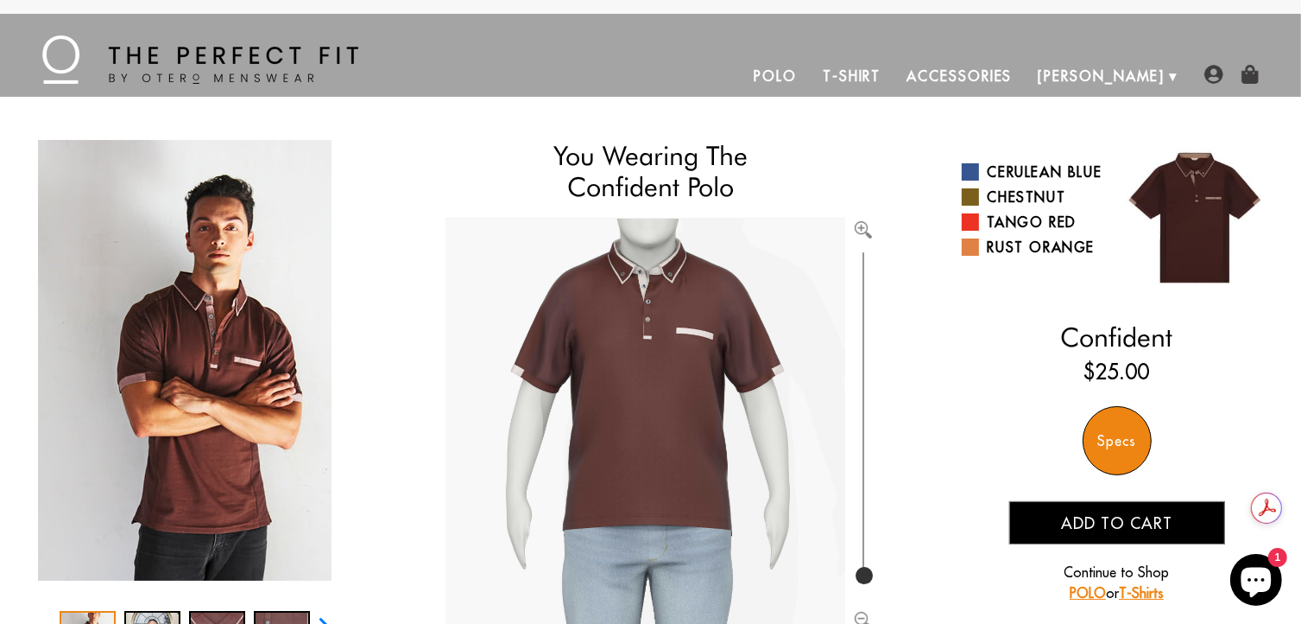
drag, startPoint x: 1152, startPoint y: 526, endPoint x: 1150, endPoint y: 511, distance: 14.8
click at [1150, 520] on span "Add to cart" at bounding box center [1116, 523] width 111 height 20
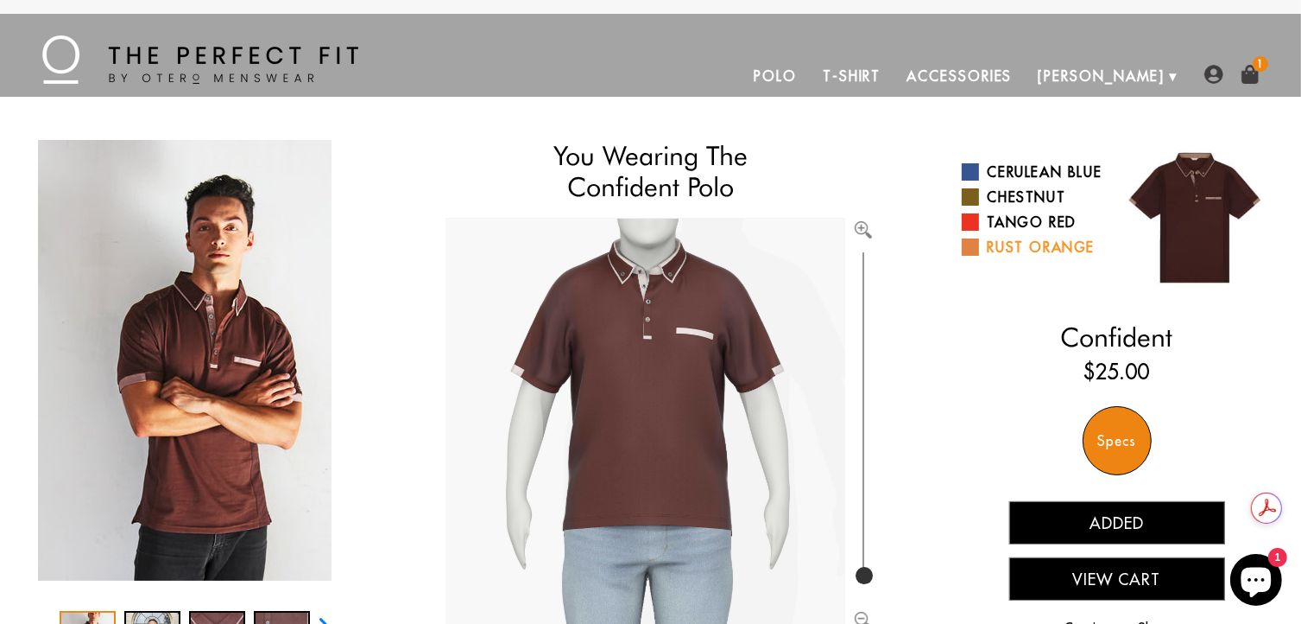
click at [1039, 257] on link "Rust Orange" at bounding box center [1033, 247] width 142 height 21
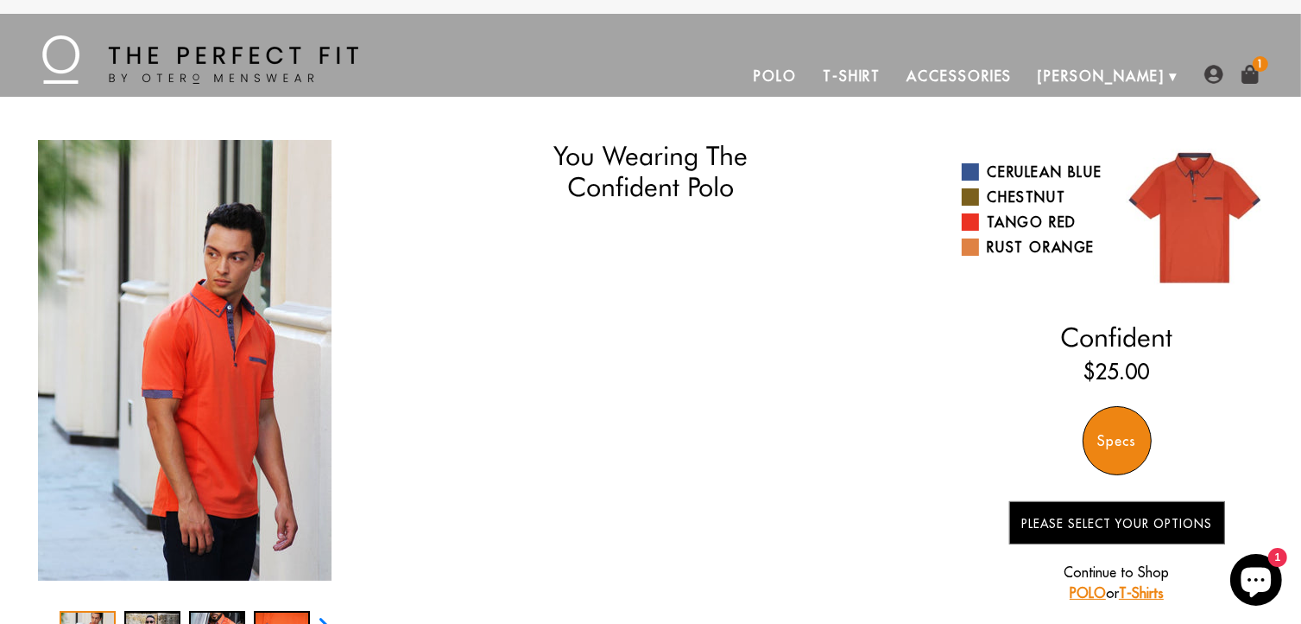
select select "57-58"
select select "L"
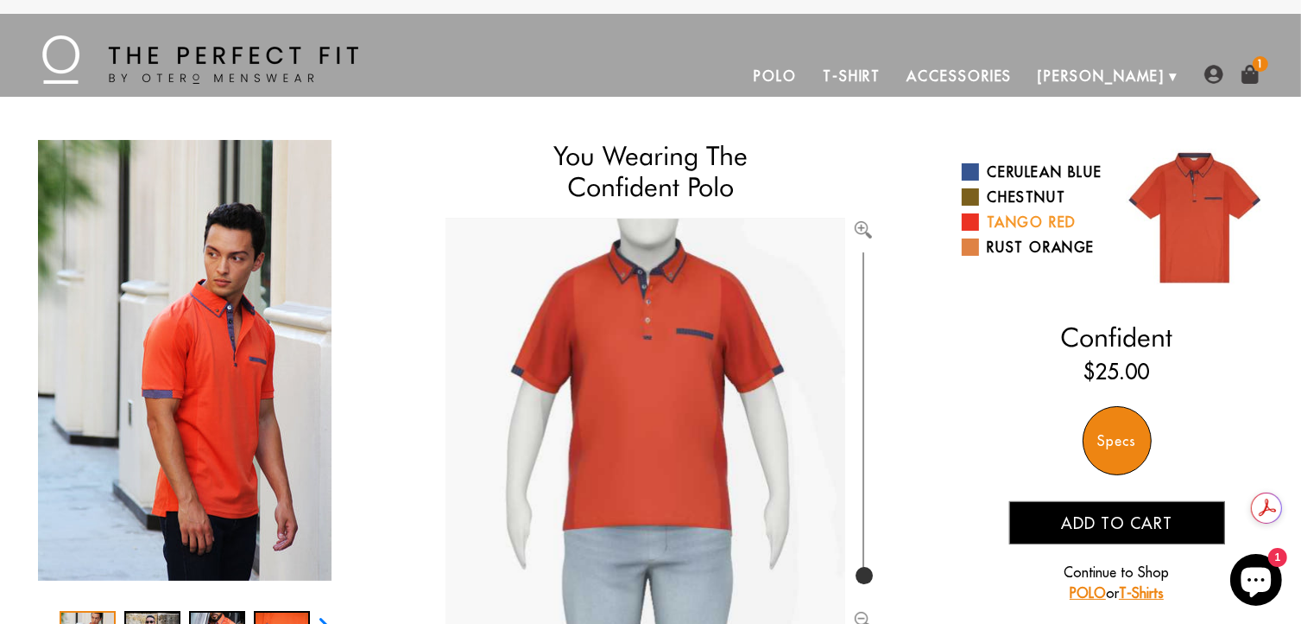
click at [1033, 232] on link "Tango Red" at bounding box center [1033, 222] width 142 height 21
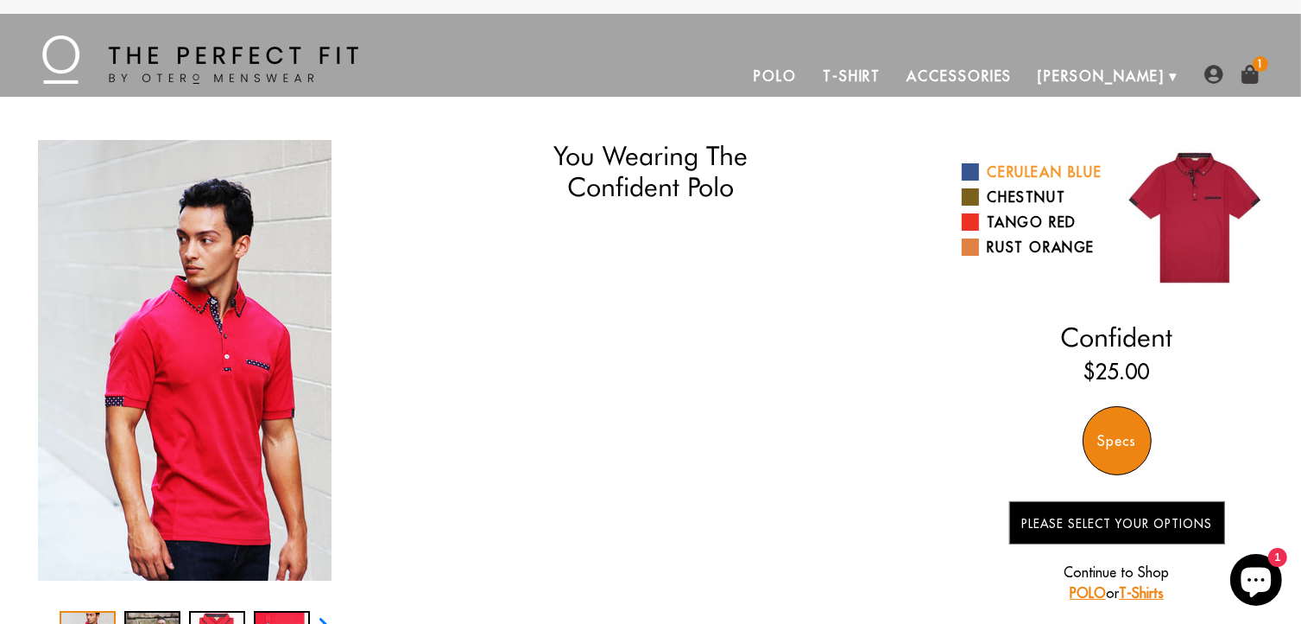
click at [1036, 167] on link "Cerulean Blue" at bounding box center [1033, 171] width 142 height 21
select select "57-58"
select select "L"
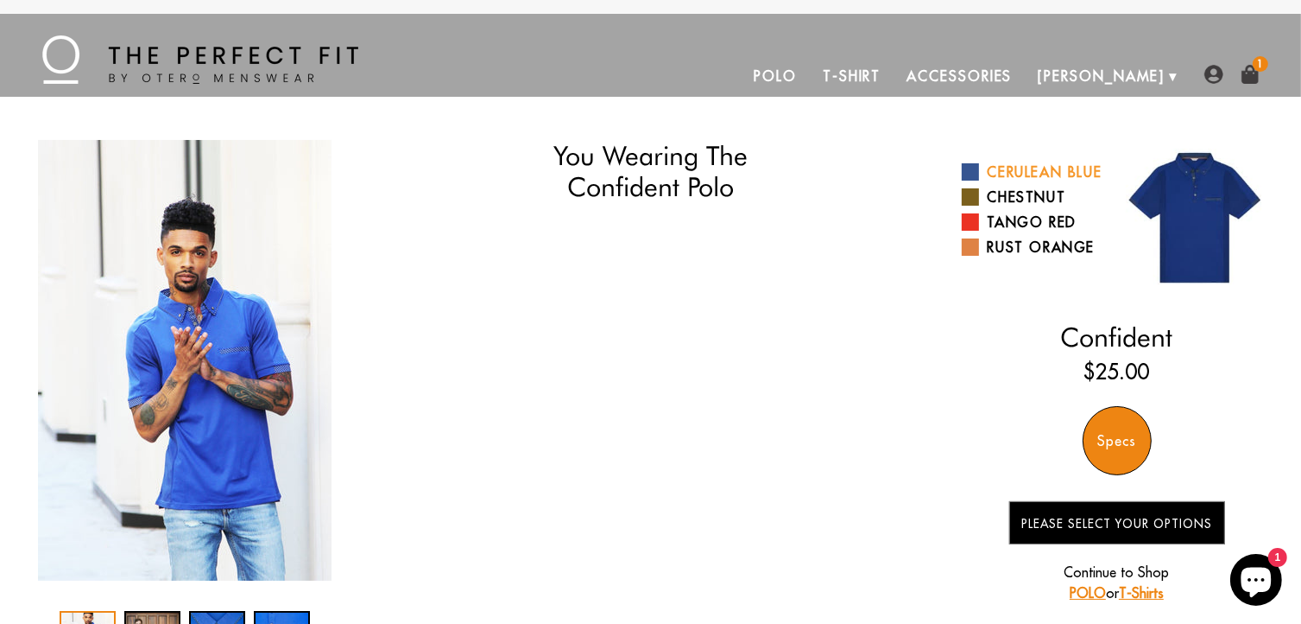
select select "57-58"
select select "L"
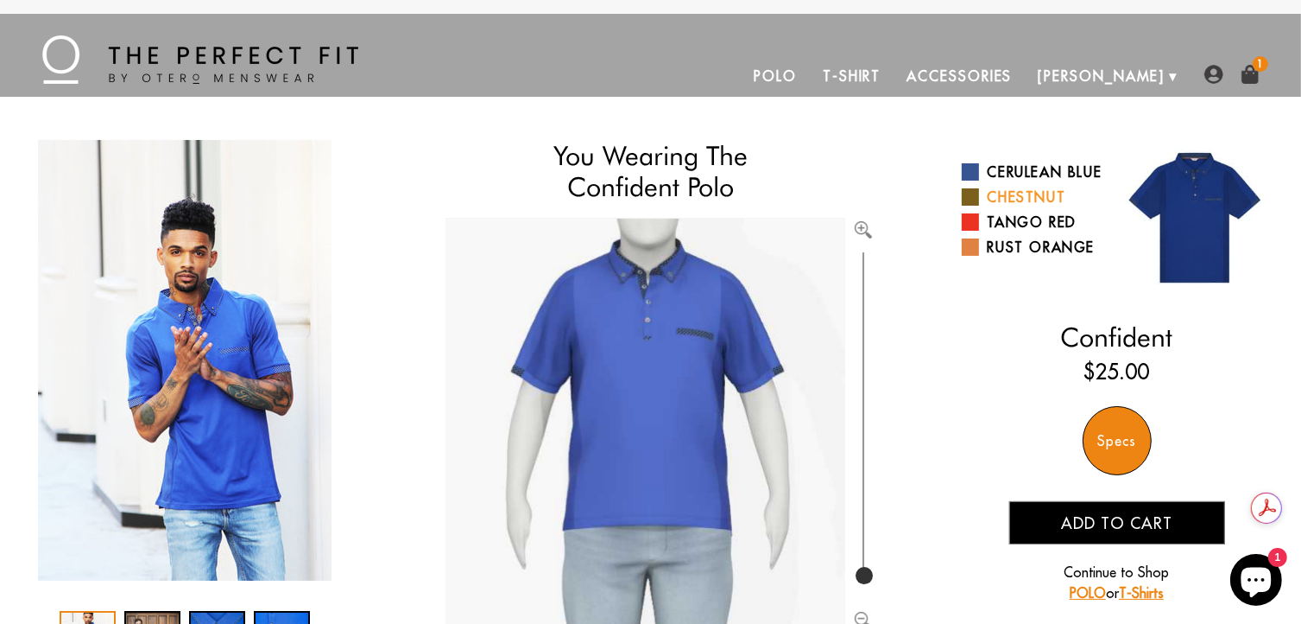
click at [1008, 207] on link "Chestnut" at bounding box center [1033, 197] width 142 height 21
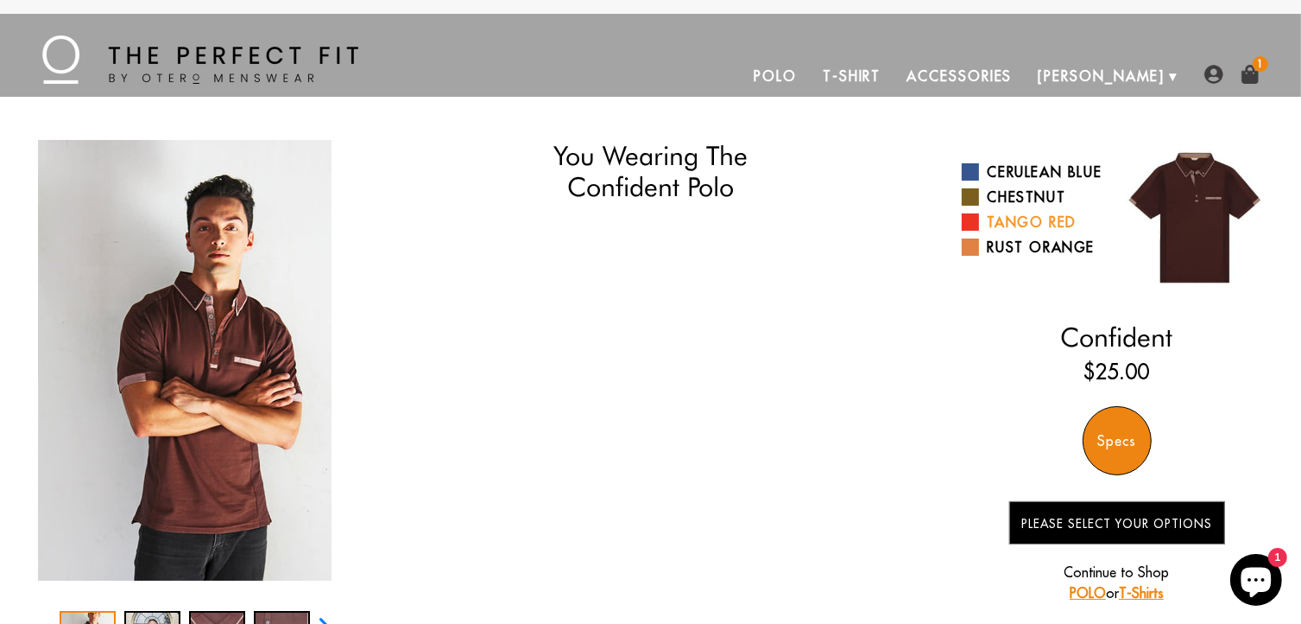
select select "57-58"
select select "L"
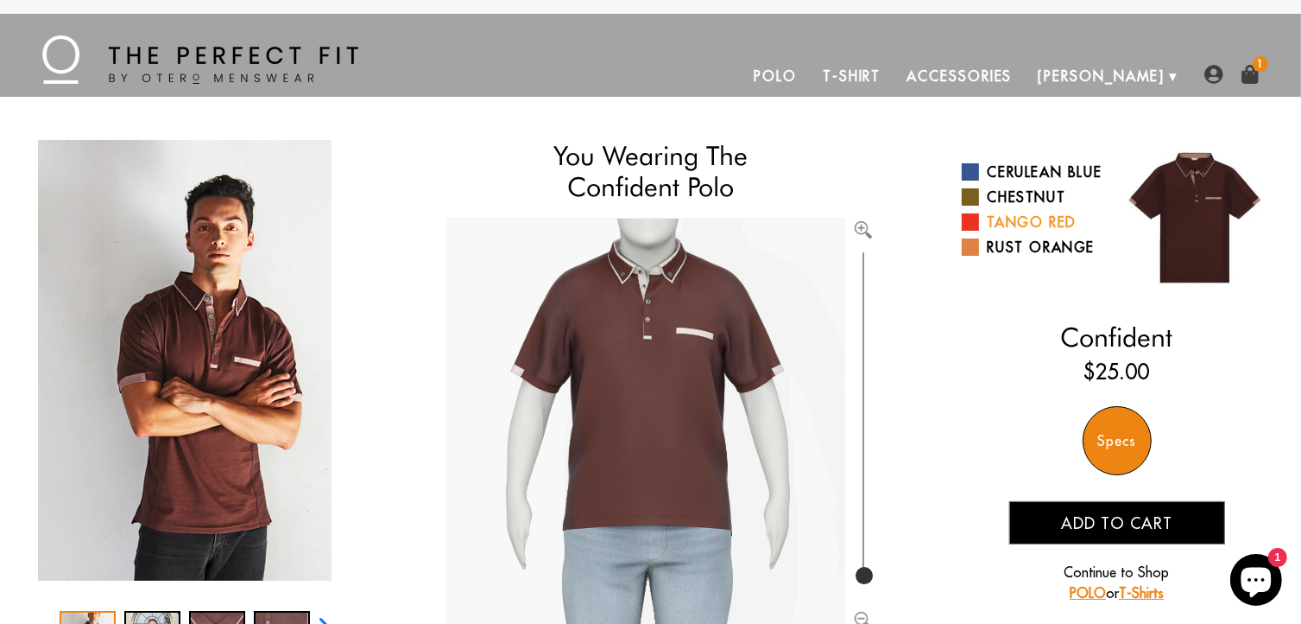
click at [1007, 232] on link "Tango Red" at bounding box center [1033, 222] width 142 height 21
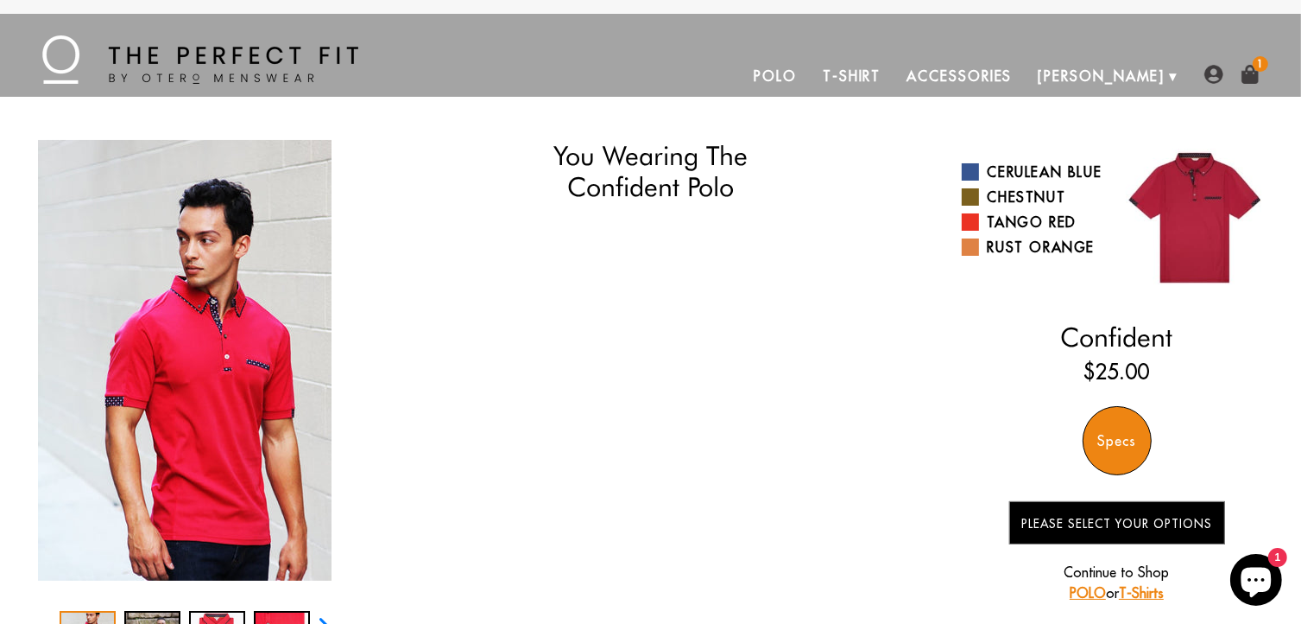
select select "57-58"
select select "L"
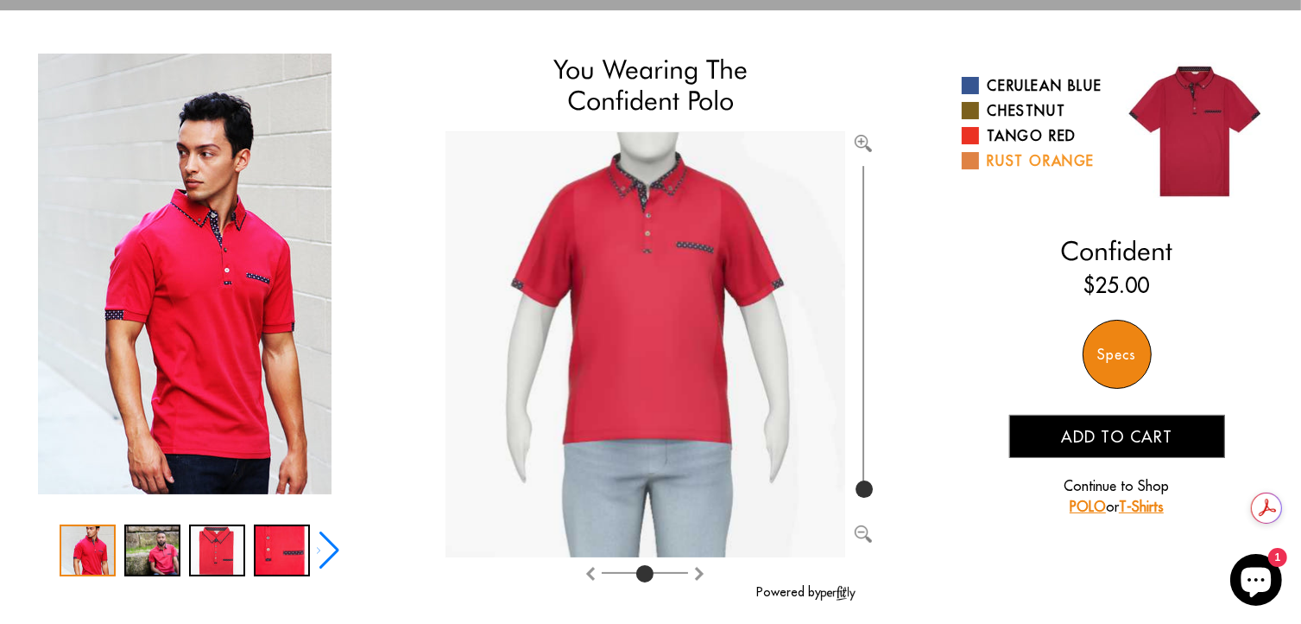
click at [1036, 171] on link "Rust Orange" at bounding box center [1033, 160] width 142 height 21
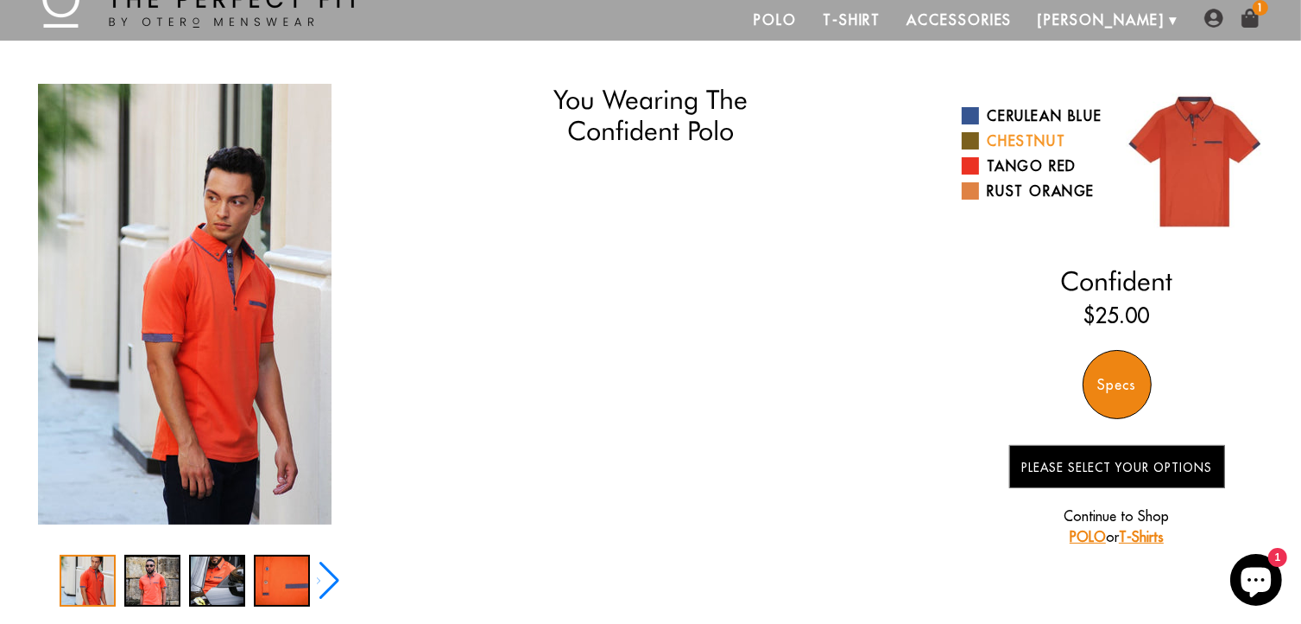
scroll to position [86, 0]
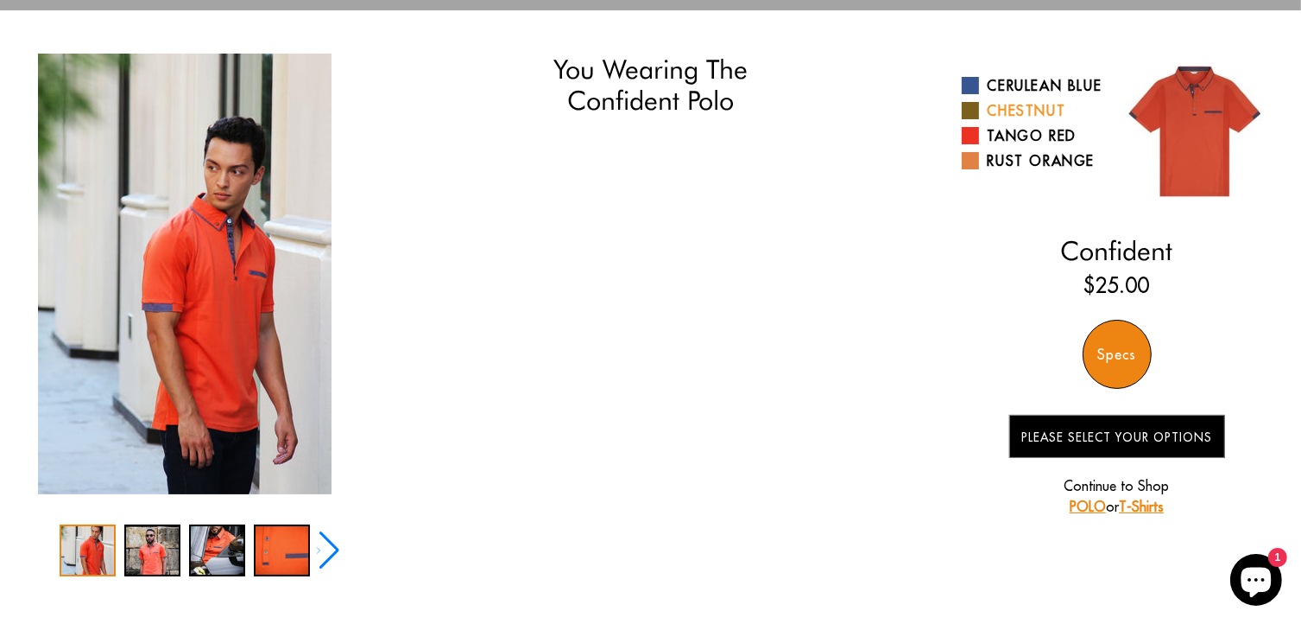
select select "57-58"
select select "L"
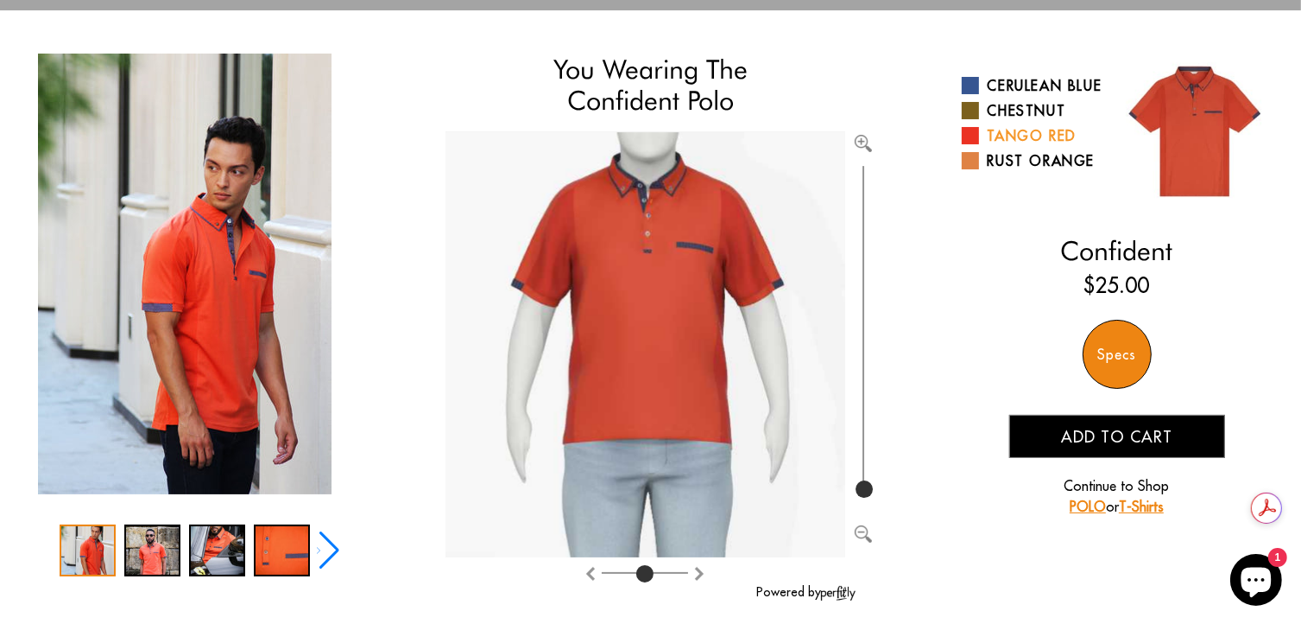
click at [1016, 146] on link "Tango Red" at bounding box center [1033, 135] width 142 height 21
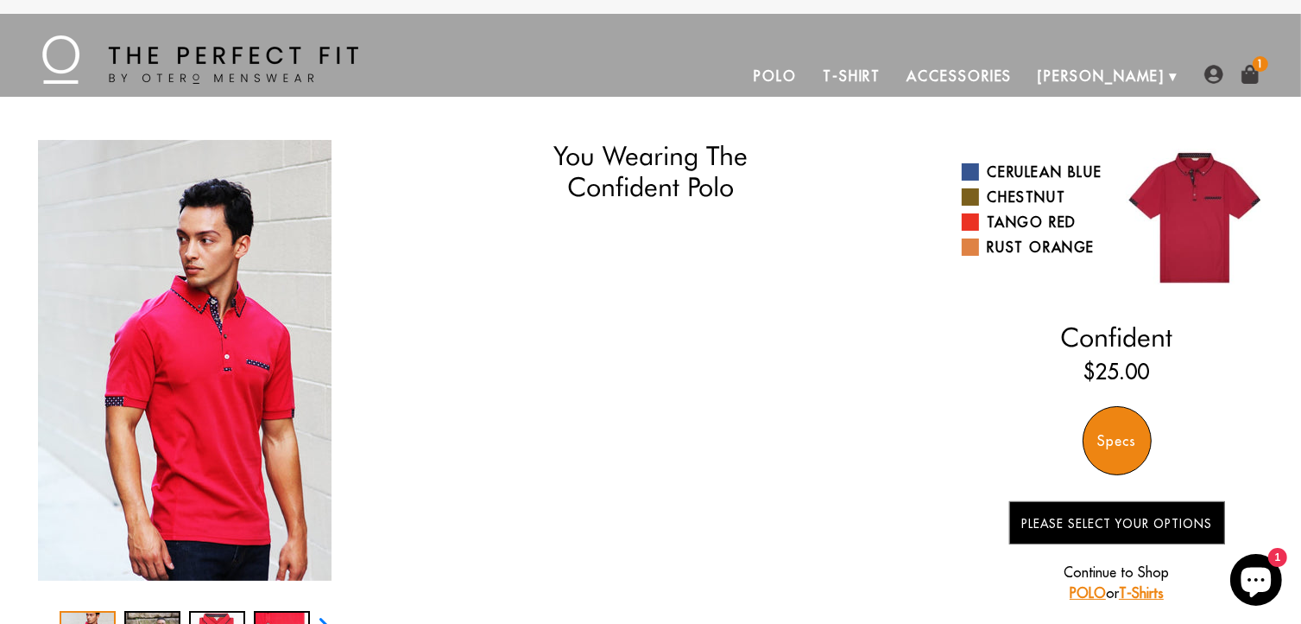
select select "57-58"
select select "L"
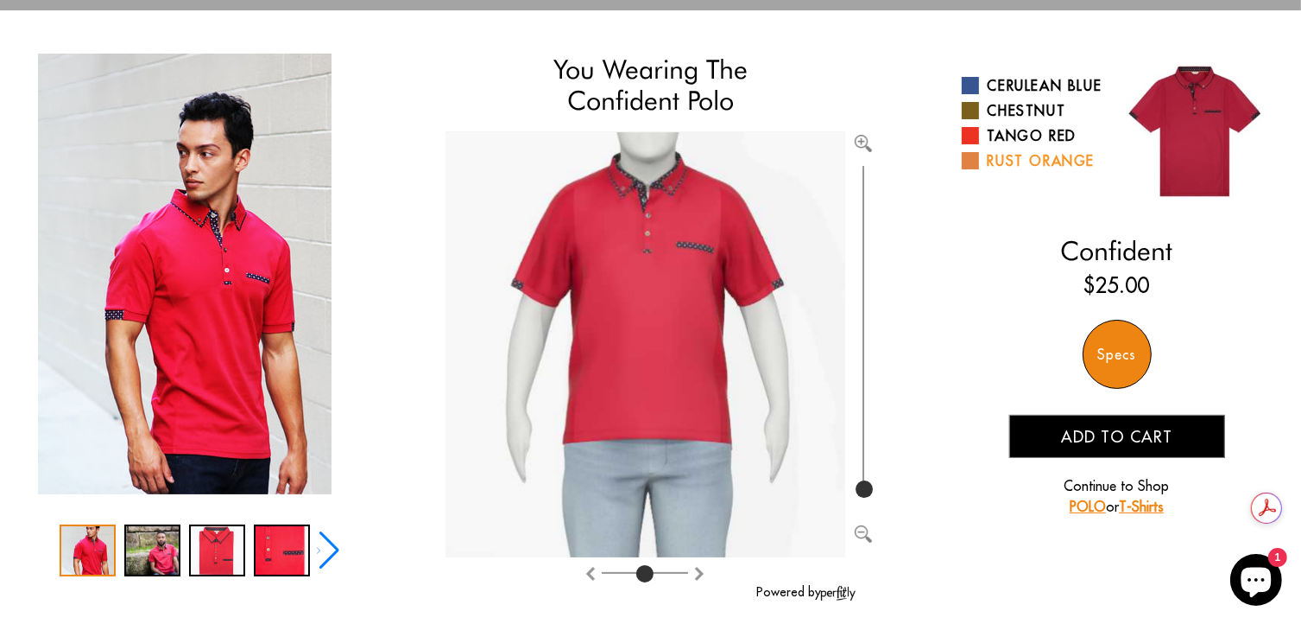
click at [1030, 171] on link "Rust Orange" at bounding box center [1033, 160] width 142 height 21
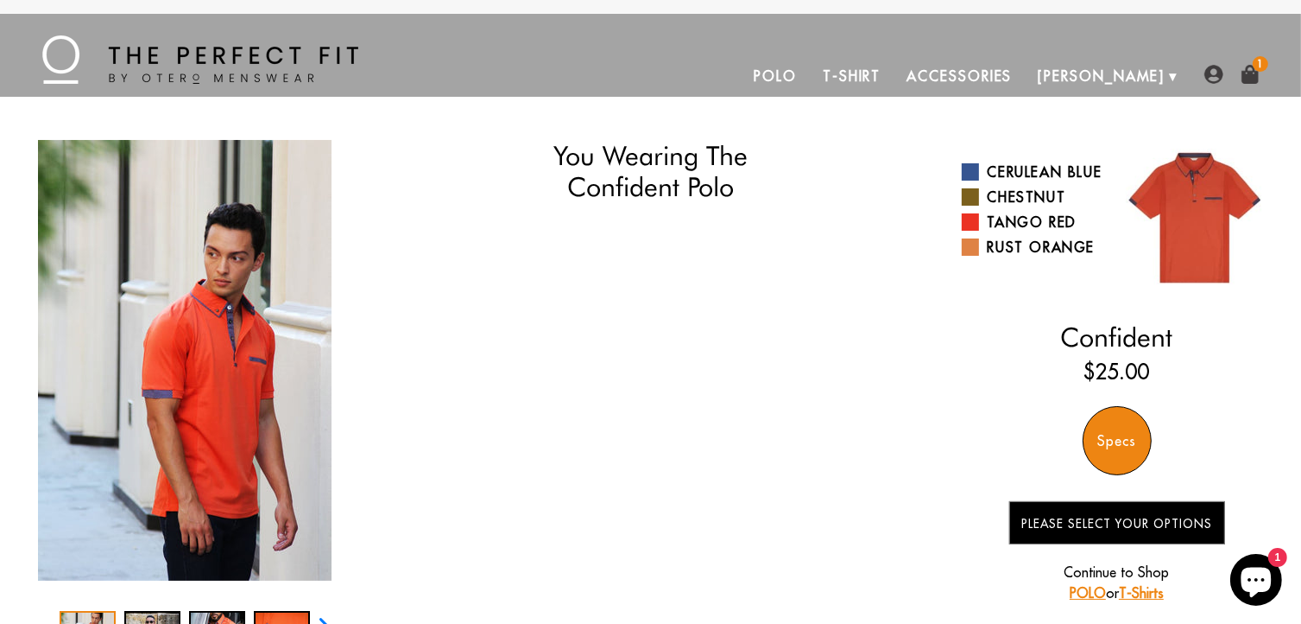
select select "57-58"
select select "L"
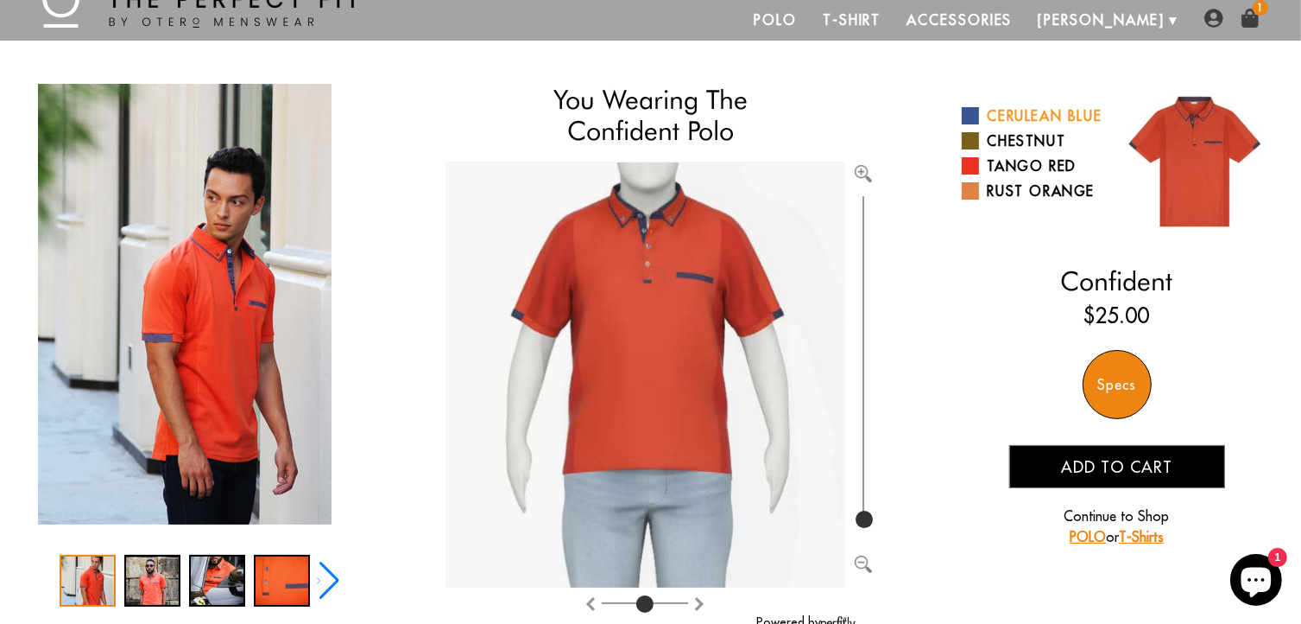
scroll to position [86, 0]
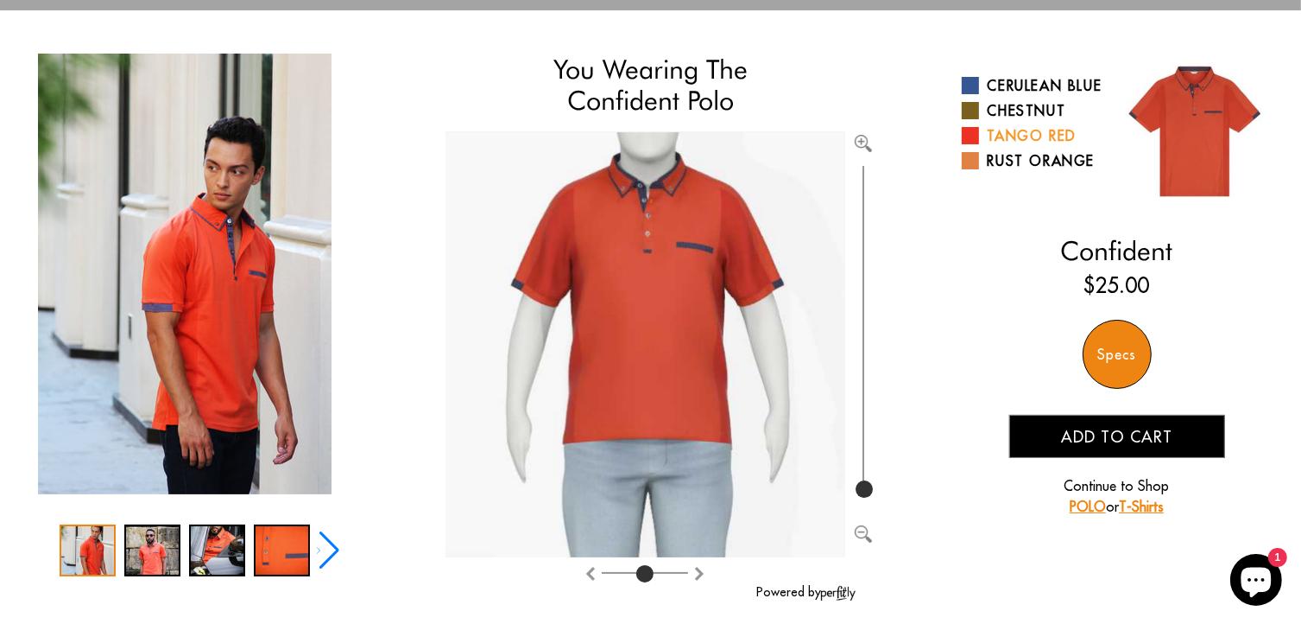
click at [1019, 146] on link "Tango Red" at bounding box center [1033, 135] width 142 height 21
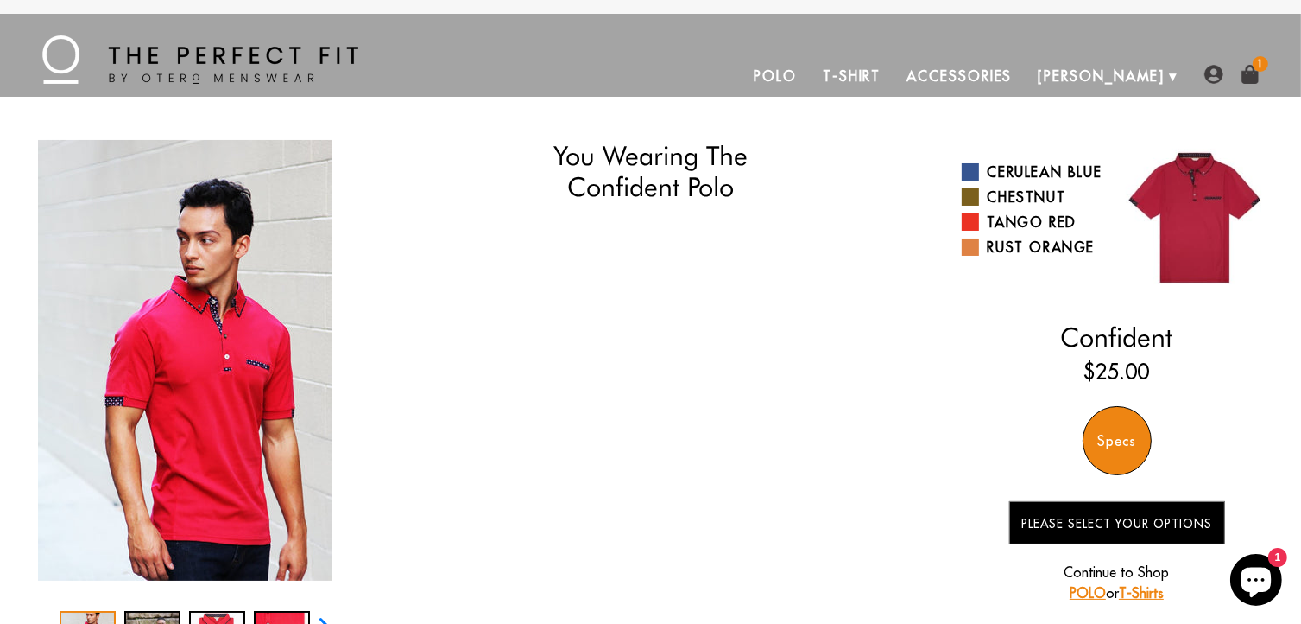
select select "57-58"
select select "L"
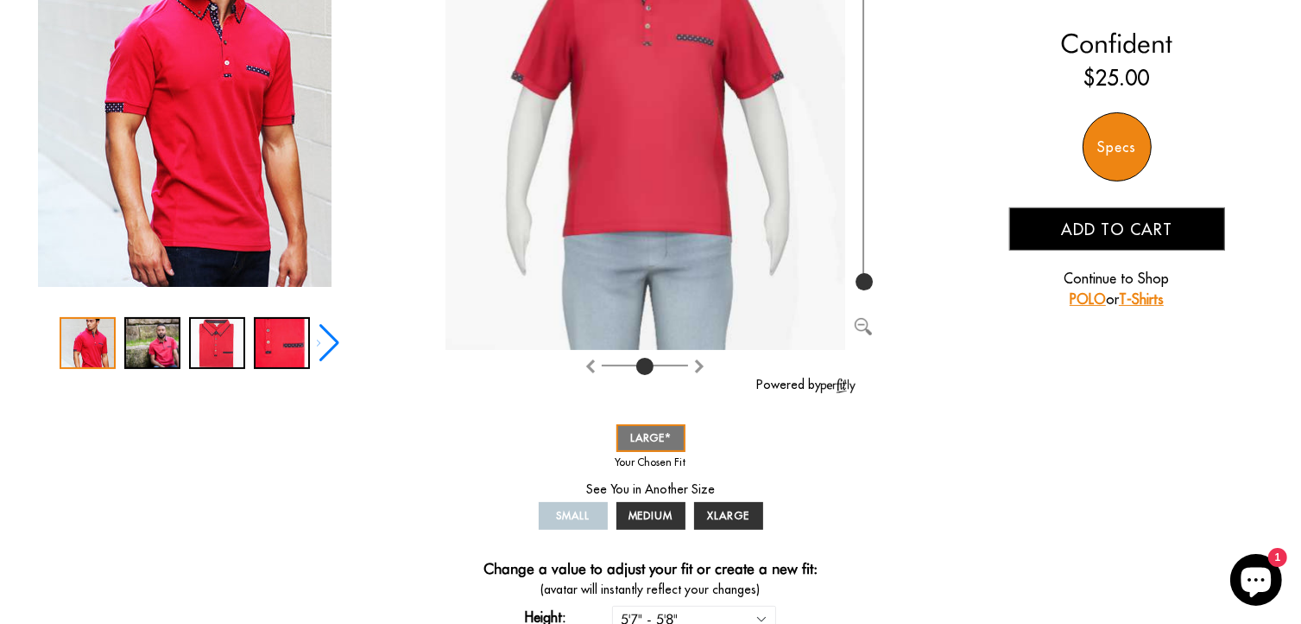
scroll to position [345, 0]
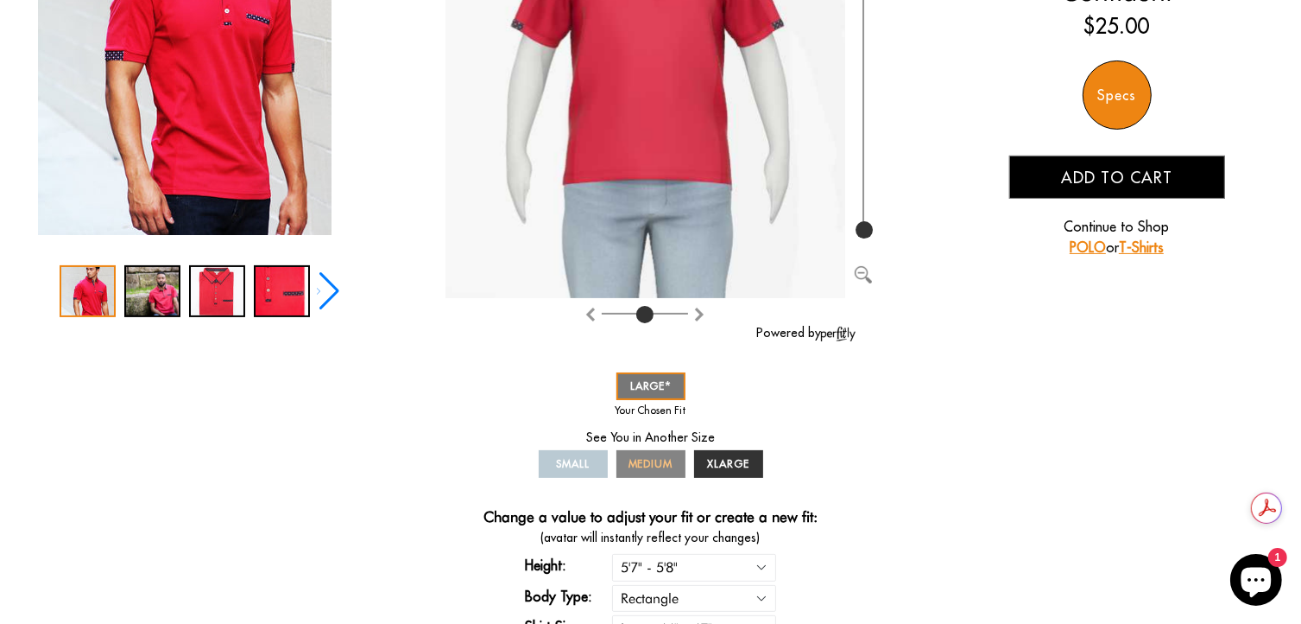
click at [663, 467] on span "MEDIUM" at bounding box center [651, 463] width 45 height 13
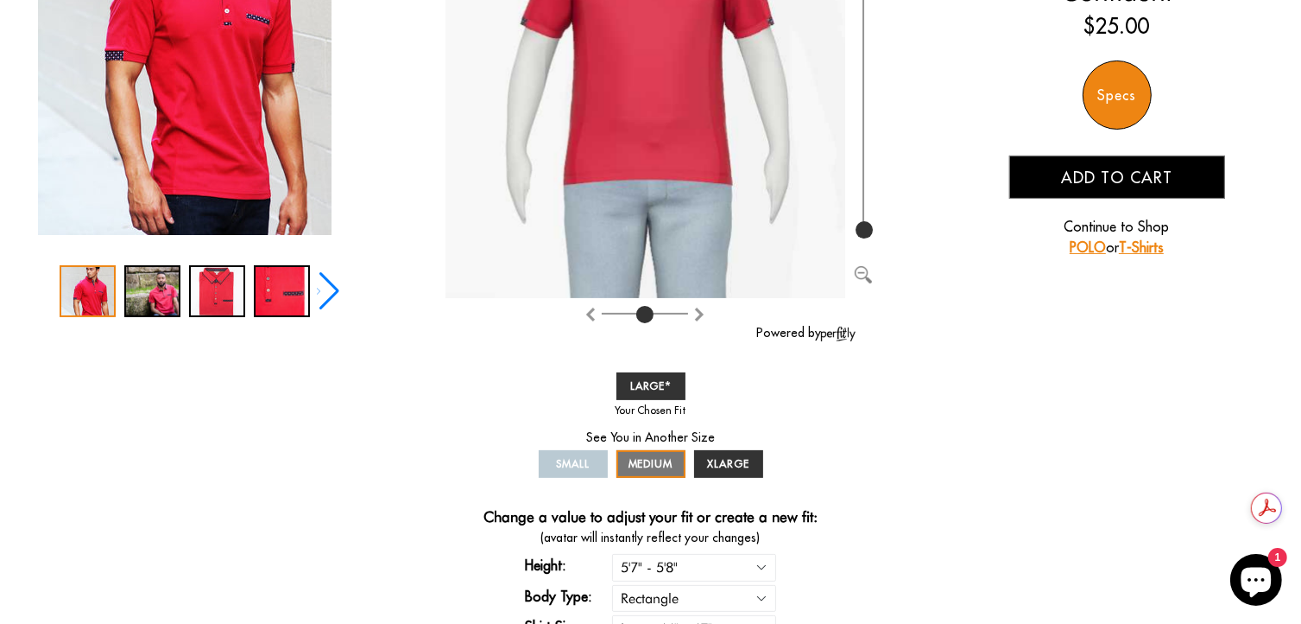
click at [1161, 177] on span "Add to cart" at bounding box center [1116, 178] width 111 height 20
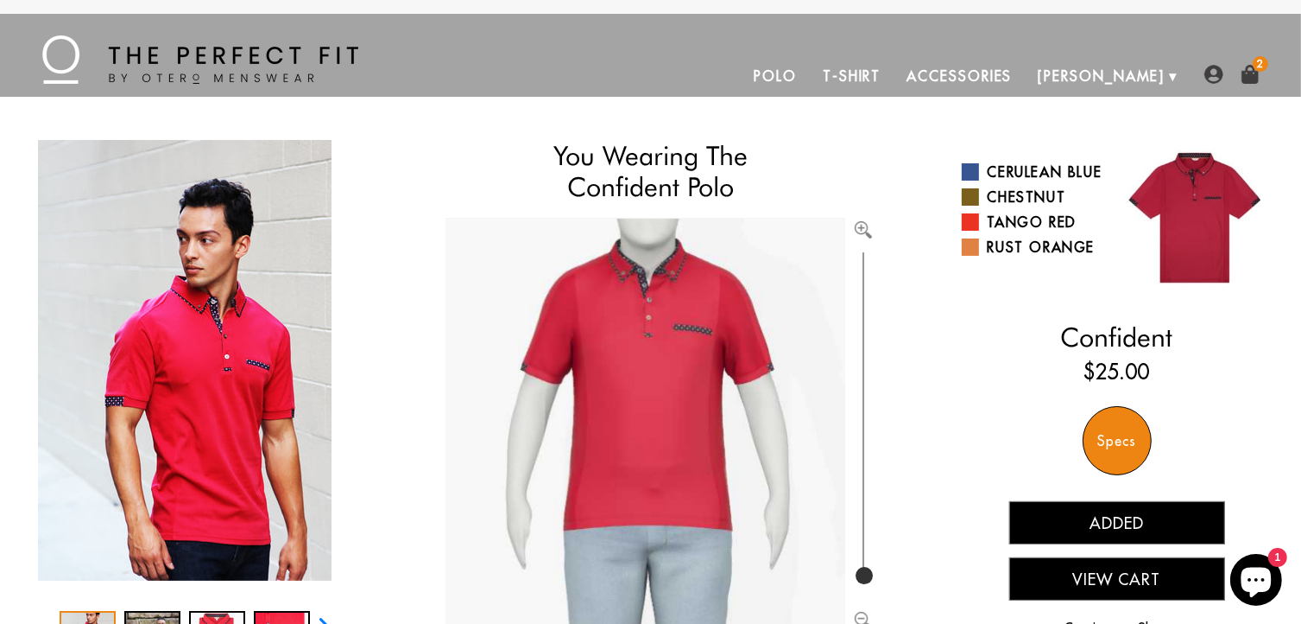
click at [894, 77] on link "T-Shirt" at bounding box center [852, 75] width 84 height 41
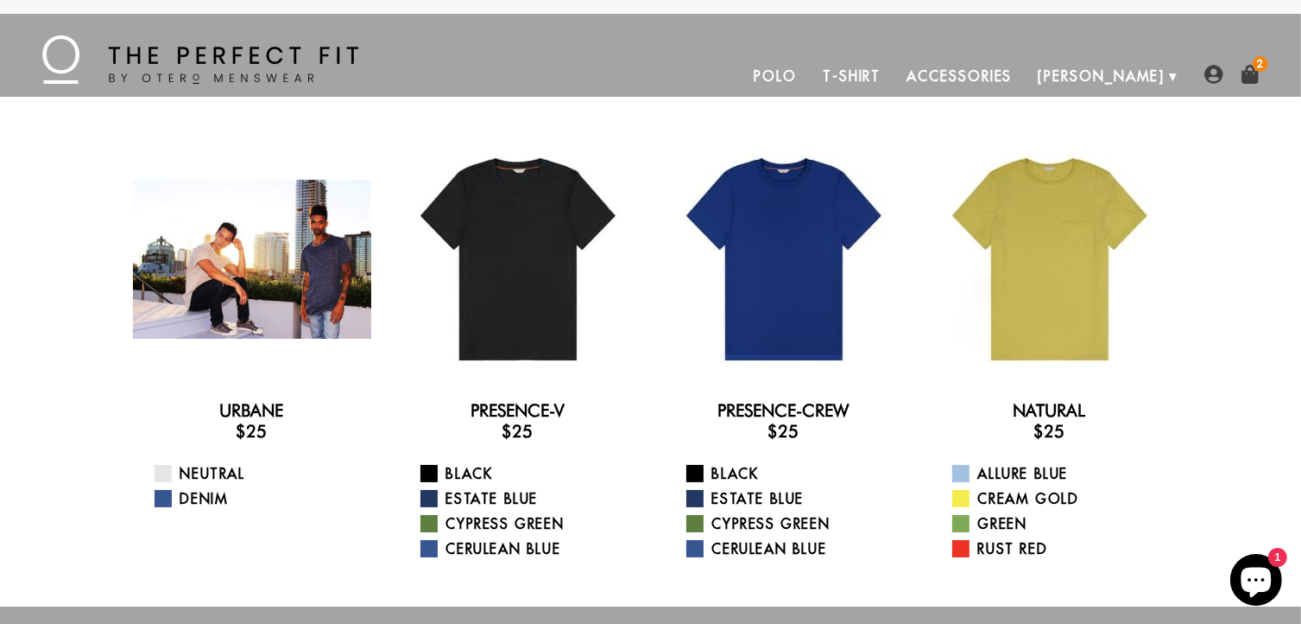
click at [295, 315] on div at bounding box center [252, 259] width 238 height 238
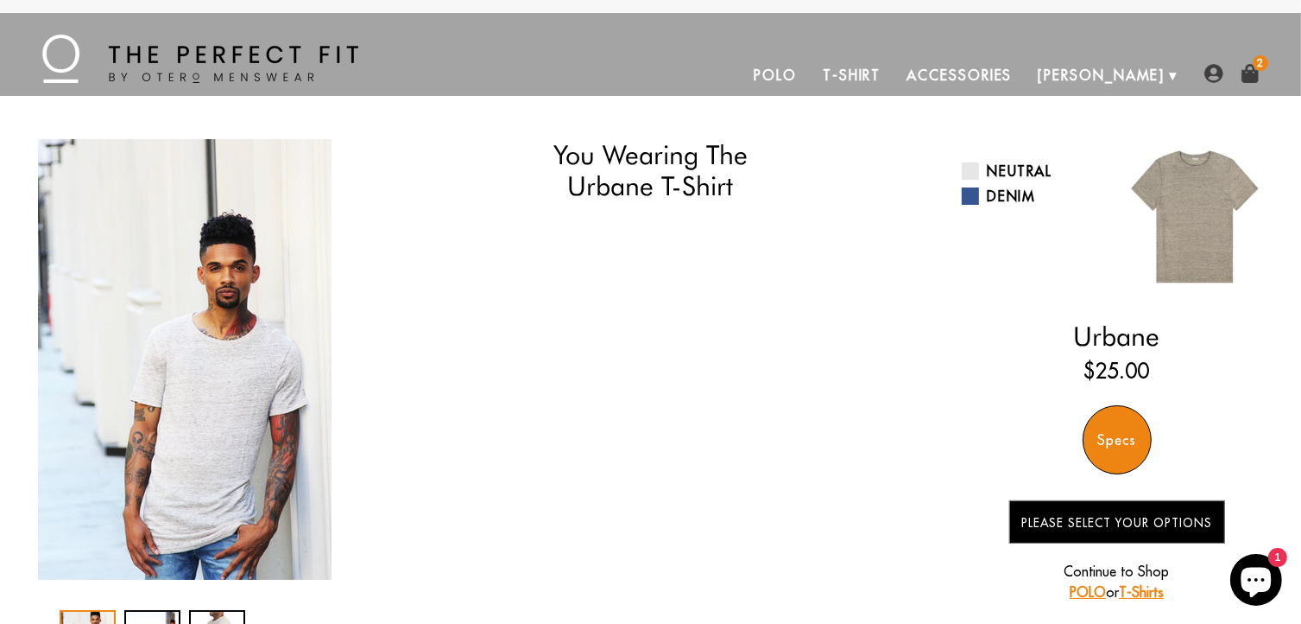
scroll to position [173, 0]
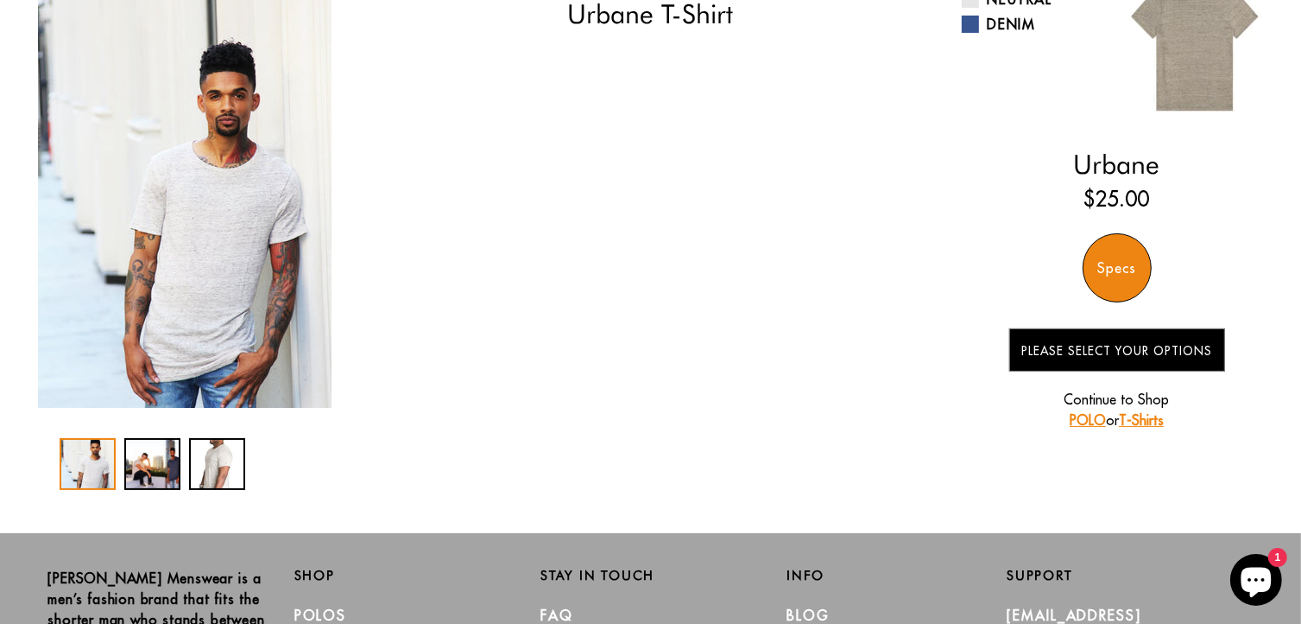
select select "57-58"
select select "L"
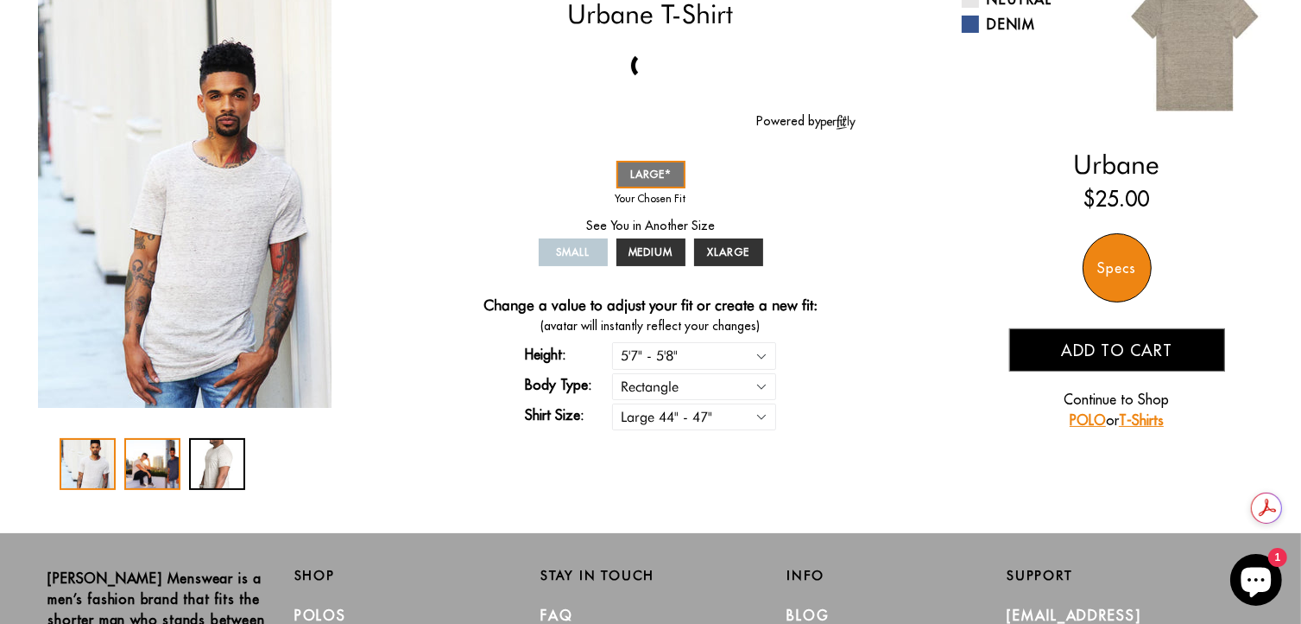
click at [155, 450] on div "2 / 3" at bounding box center [152, 464] width 56 height 52
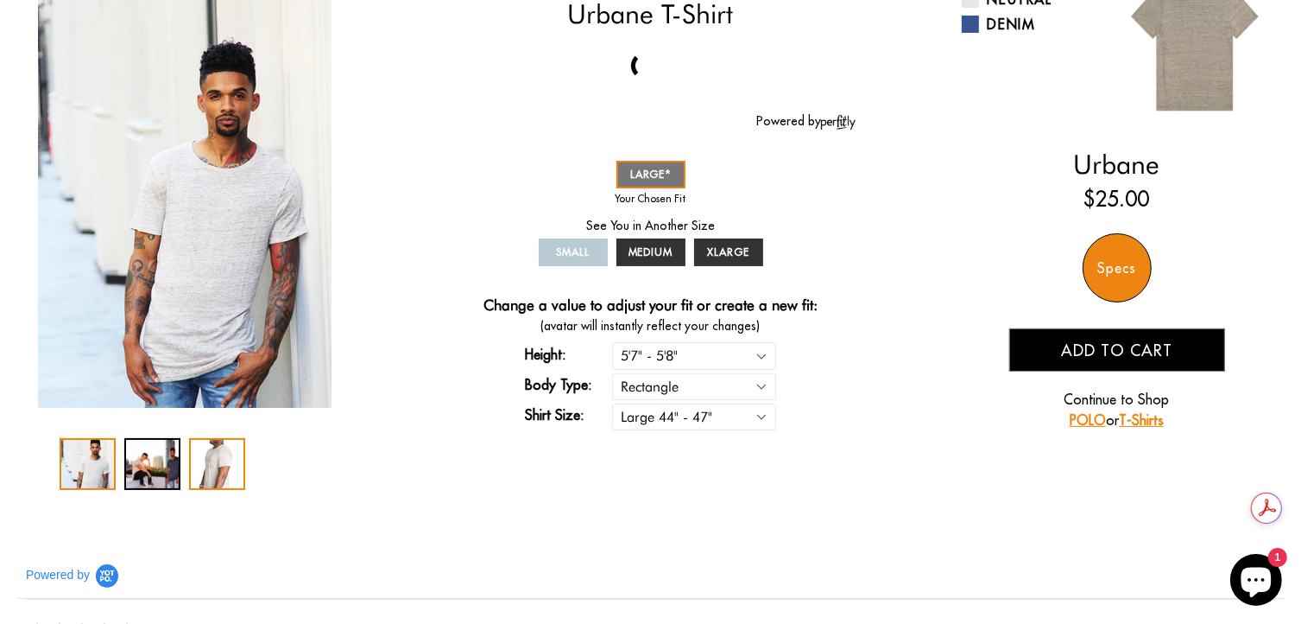
click at [199, 477] on div "3 / 3" at bounding box center [217, 464] width 56 height 52
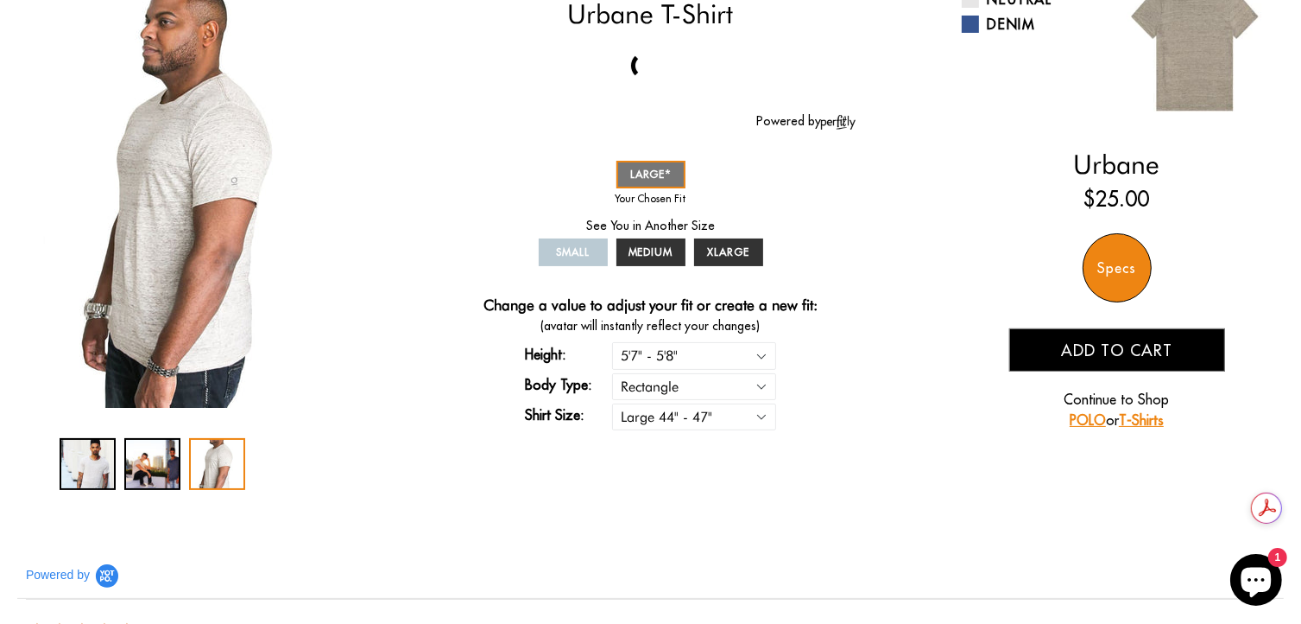
click at [189, 470] on div "3 / 3" at bounding box center [217, 464] width 56 height 52
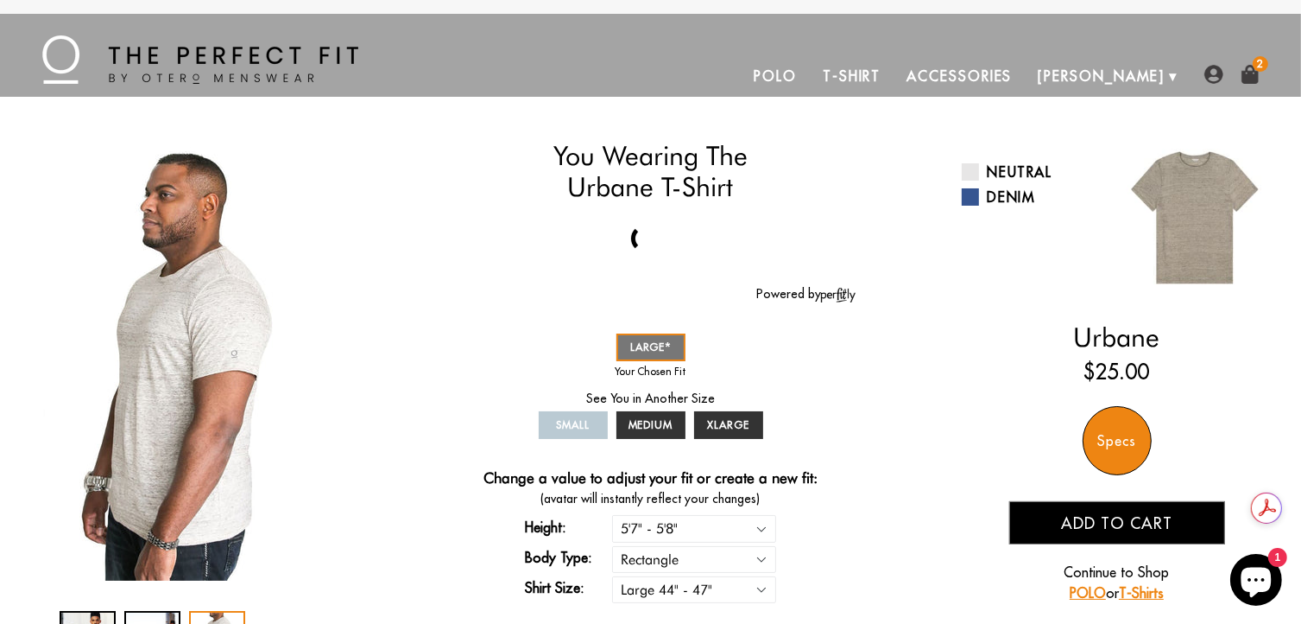
click at [894, 73] on link "T-Shirt" at bounding box center [852, 75] width 84 height 41
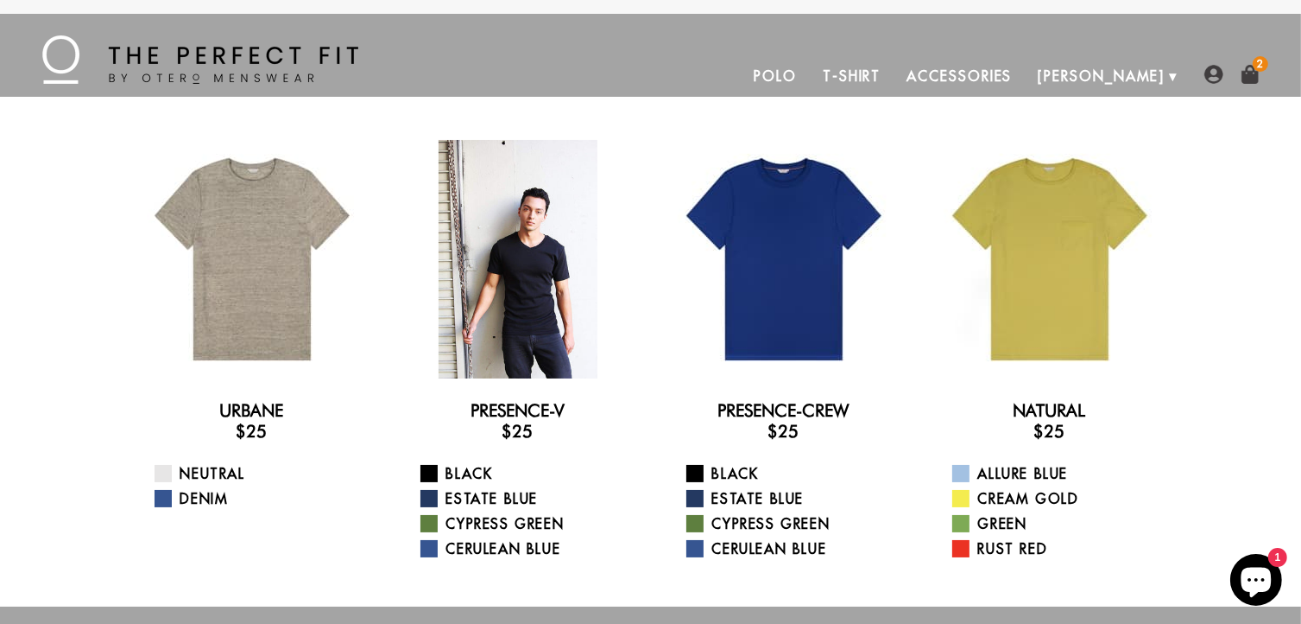
click at [453, 286] on div at bounding box center [518, 259] width 238 height 238
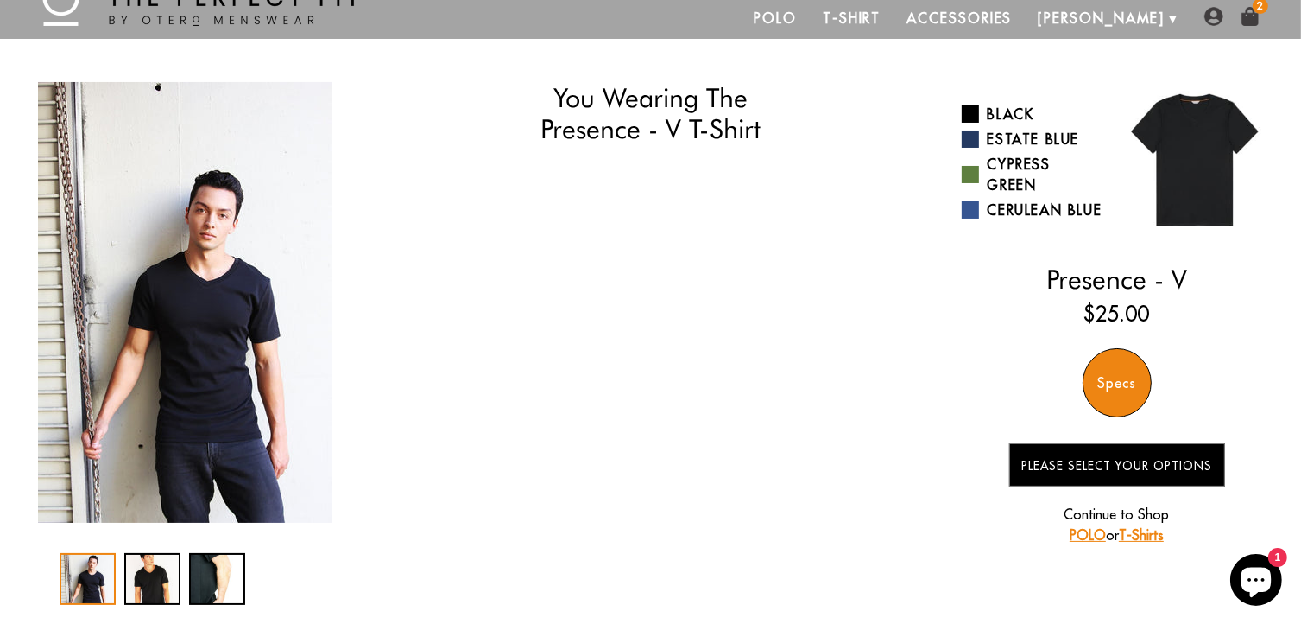
scroll to position [86, 0]
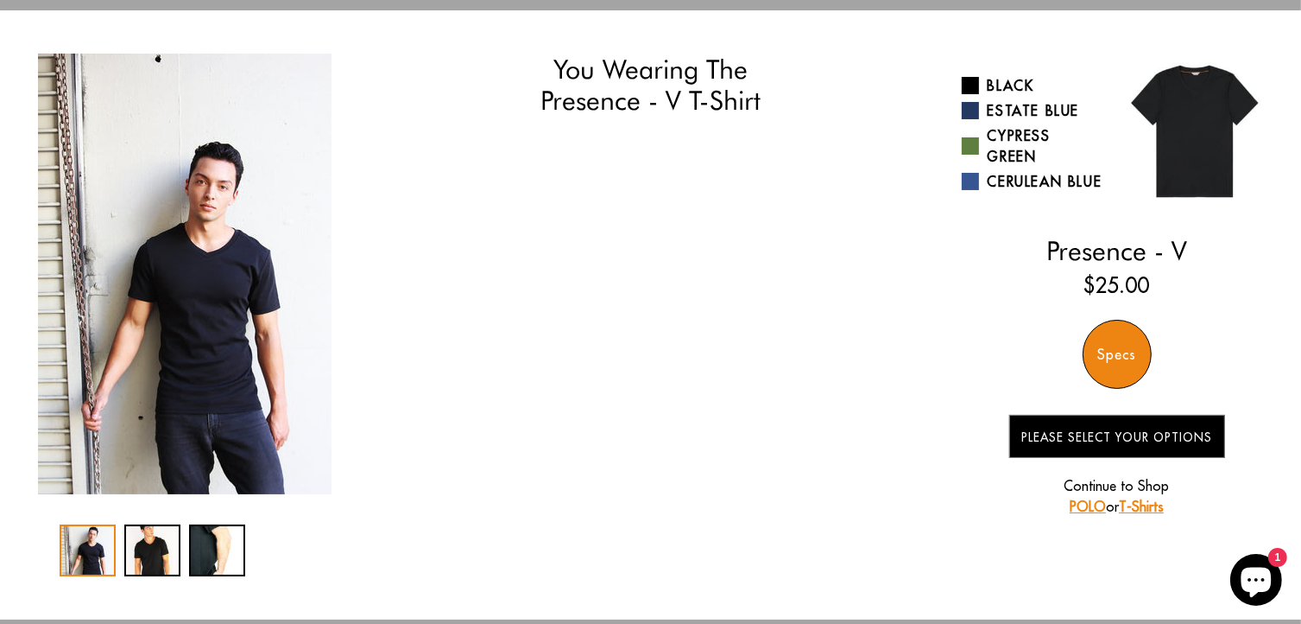
select select "57-58"
select select "L"
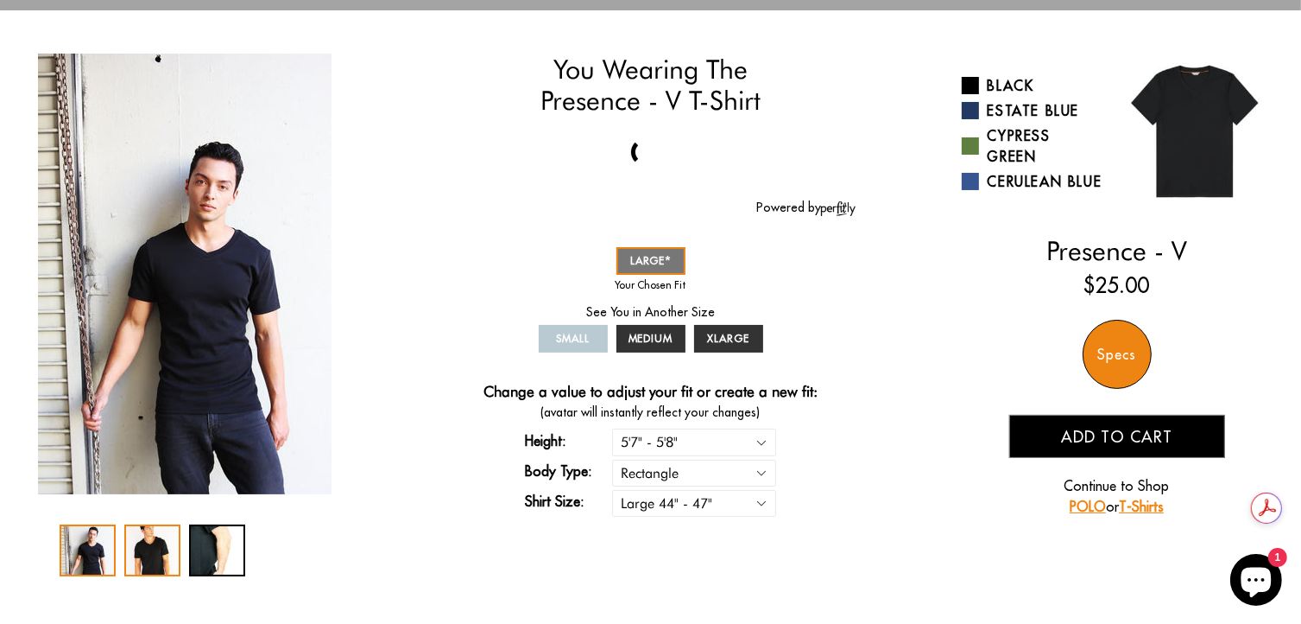
click at [157, 554] on div "2 / 3" at bounding box center [152, 550] width 56 height 52
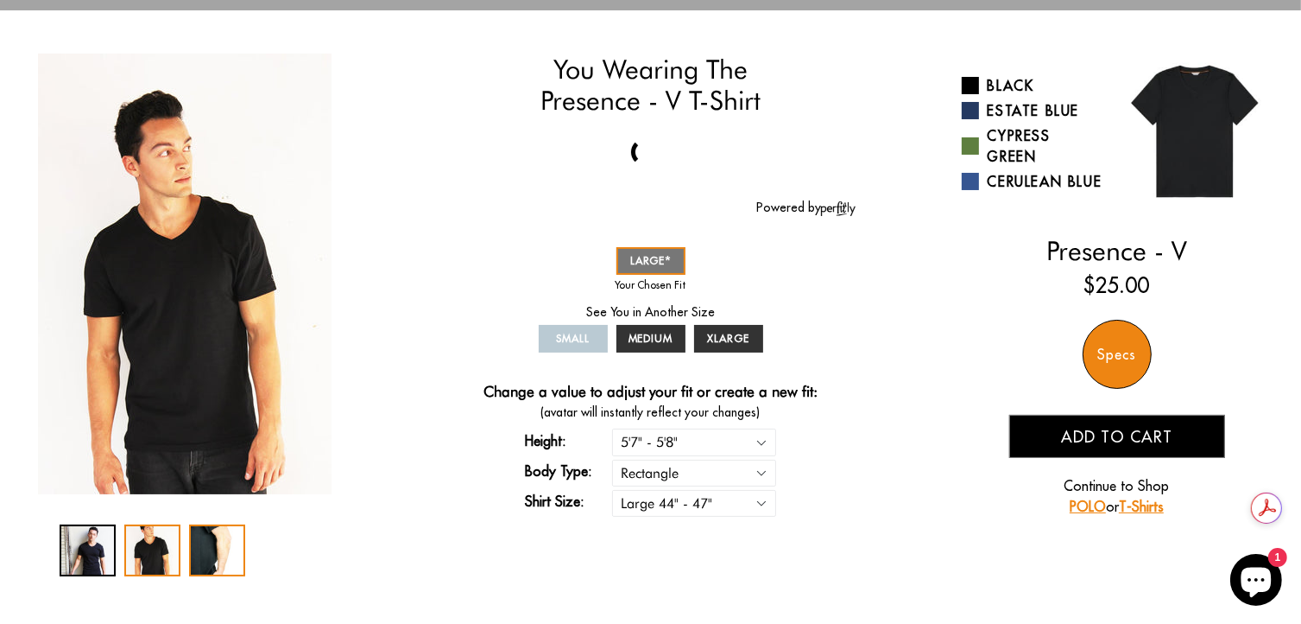
click at [212, 549] on div "3 / 3" at bounding box center [217, 550] width 56 height 52
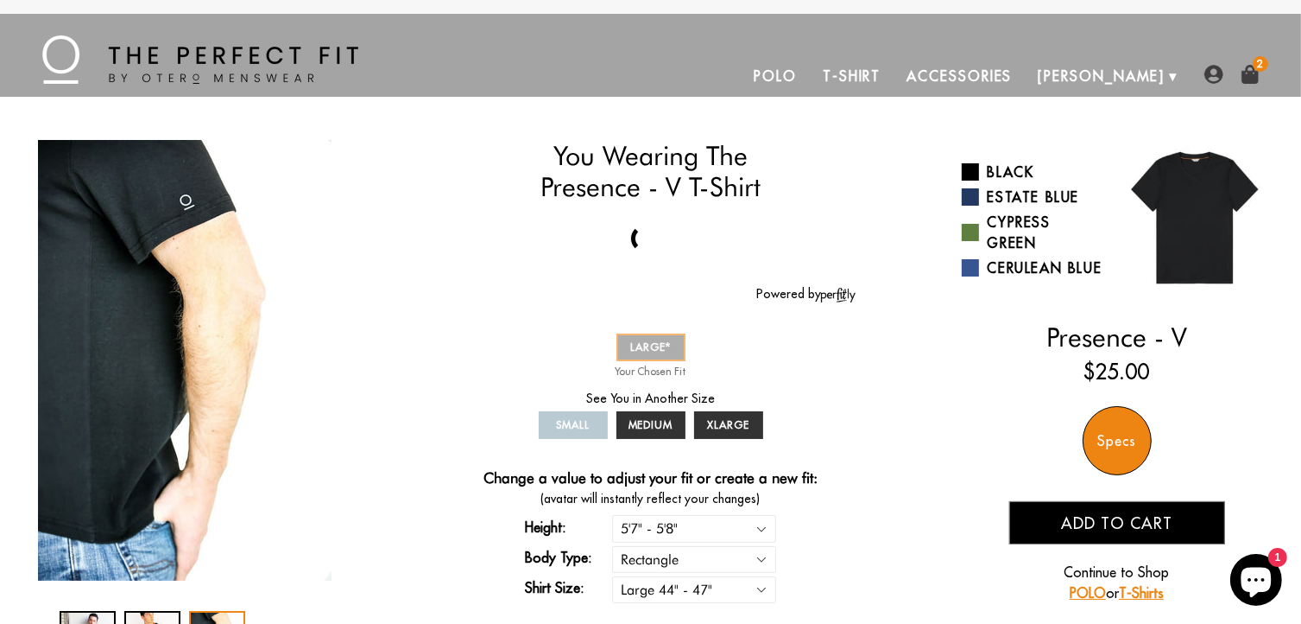
click at [658, 346] on span "LARGE" at bounding box center [650, 346] width 41 height 13
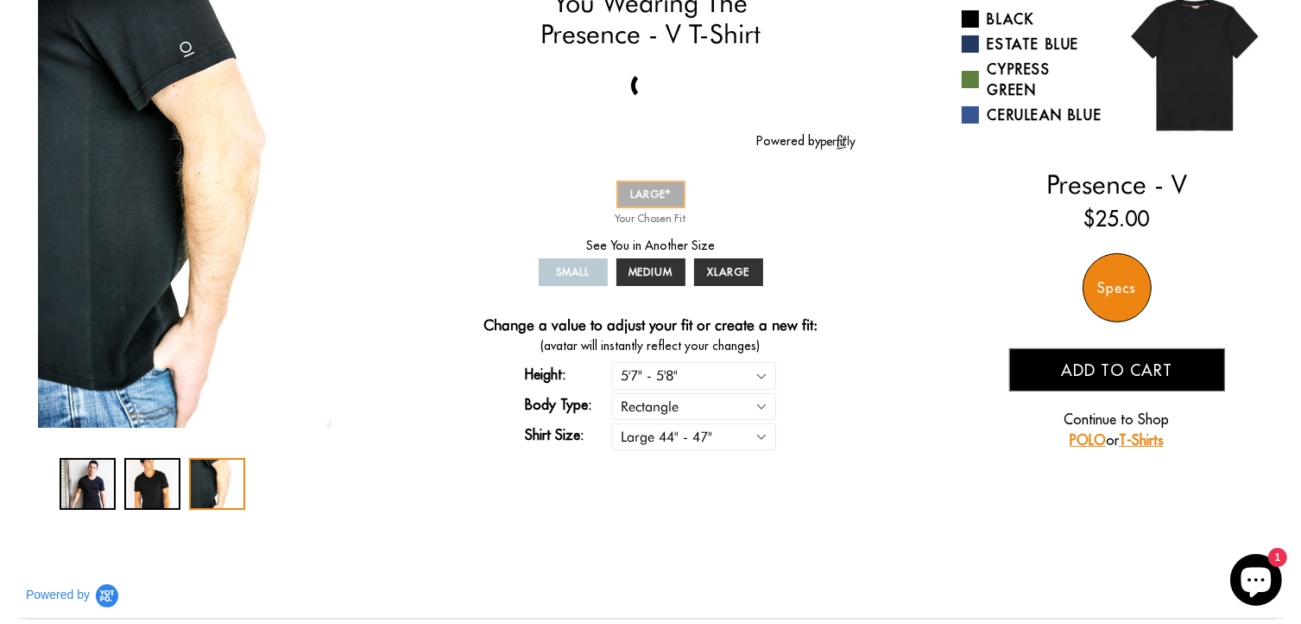
scroll to position [259, 0]
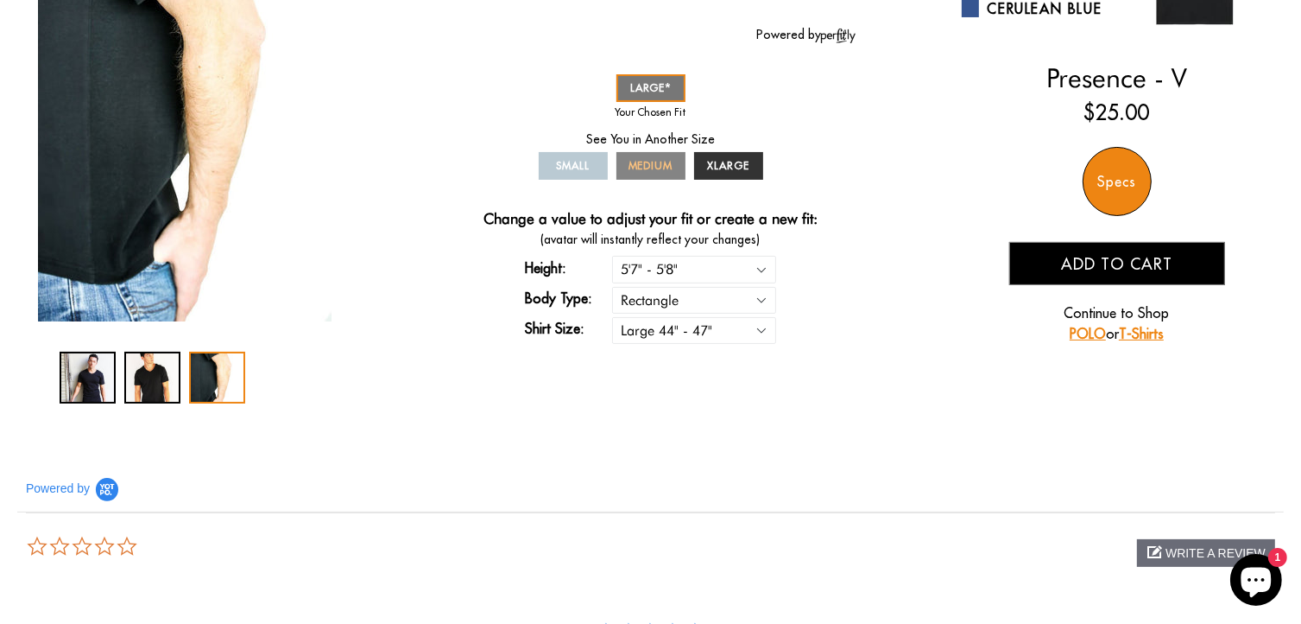
click at [655, 167] on span "MEDIUM" at bounding box center [651, 165] width 45 height 13
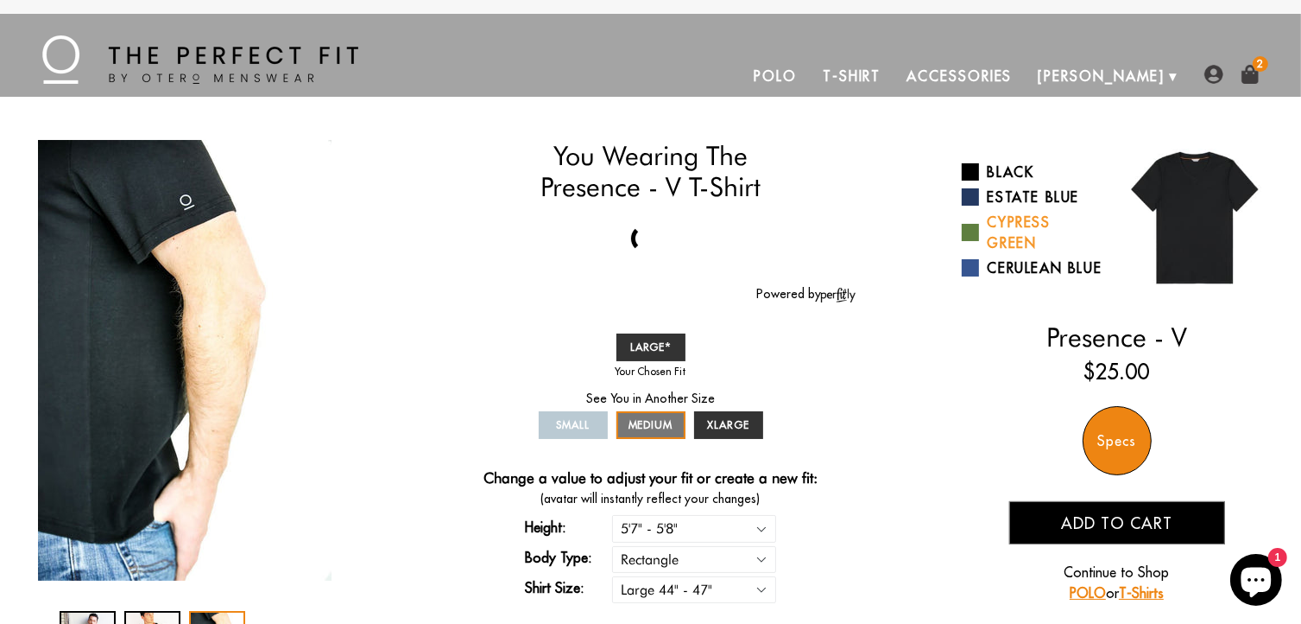
click at [996, 229] on link "Cypress Green" at bounding box center [1033, 232] width 142 height 41
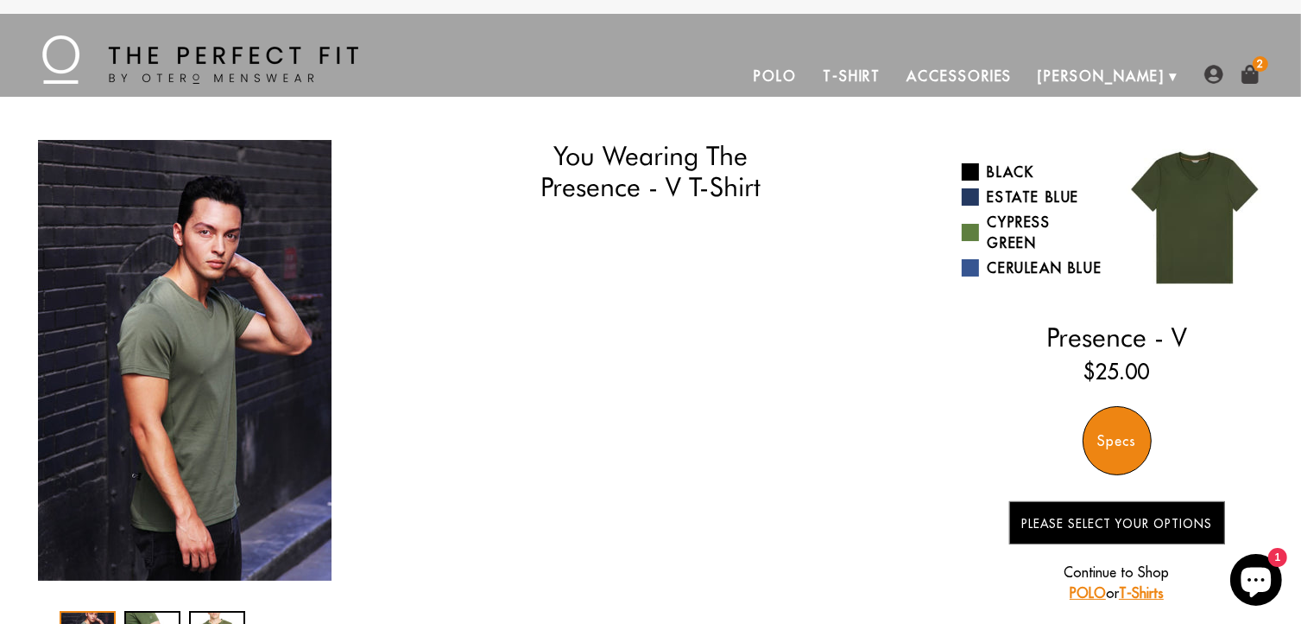
select select "57-58"
select select "L"
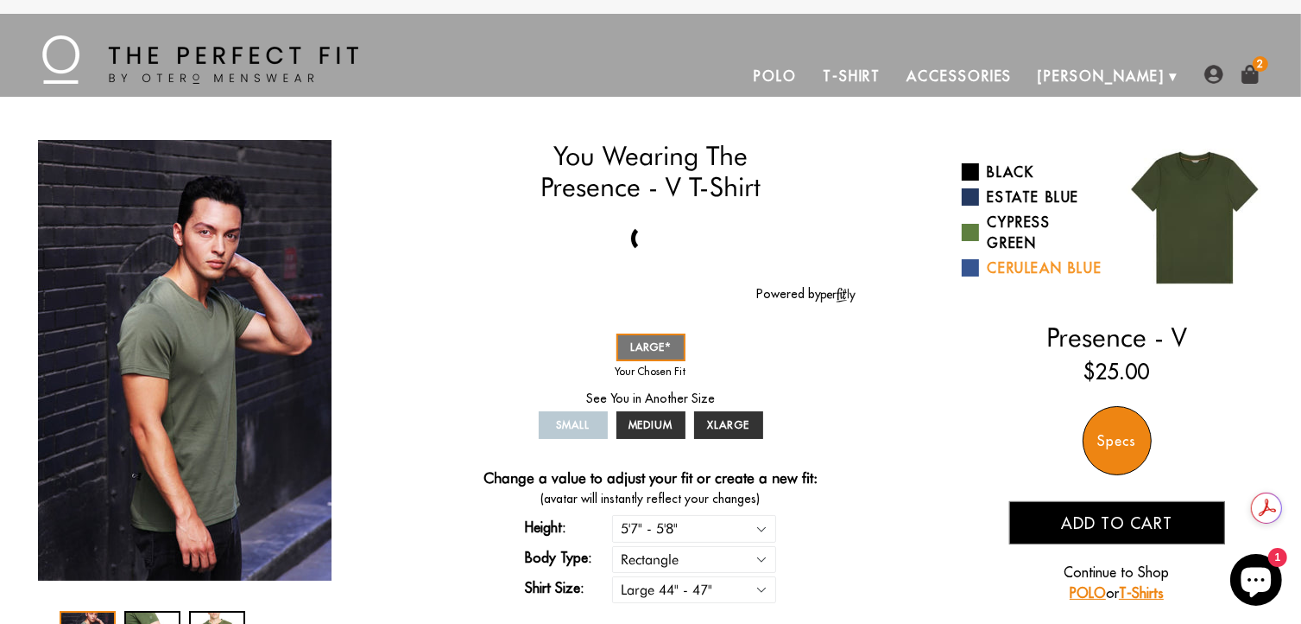
click at [1015, 271] on link "Cerulean Blue" at bounding box center [1033, 267] width 142 height 21
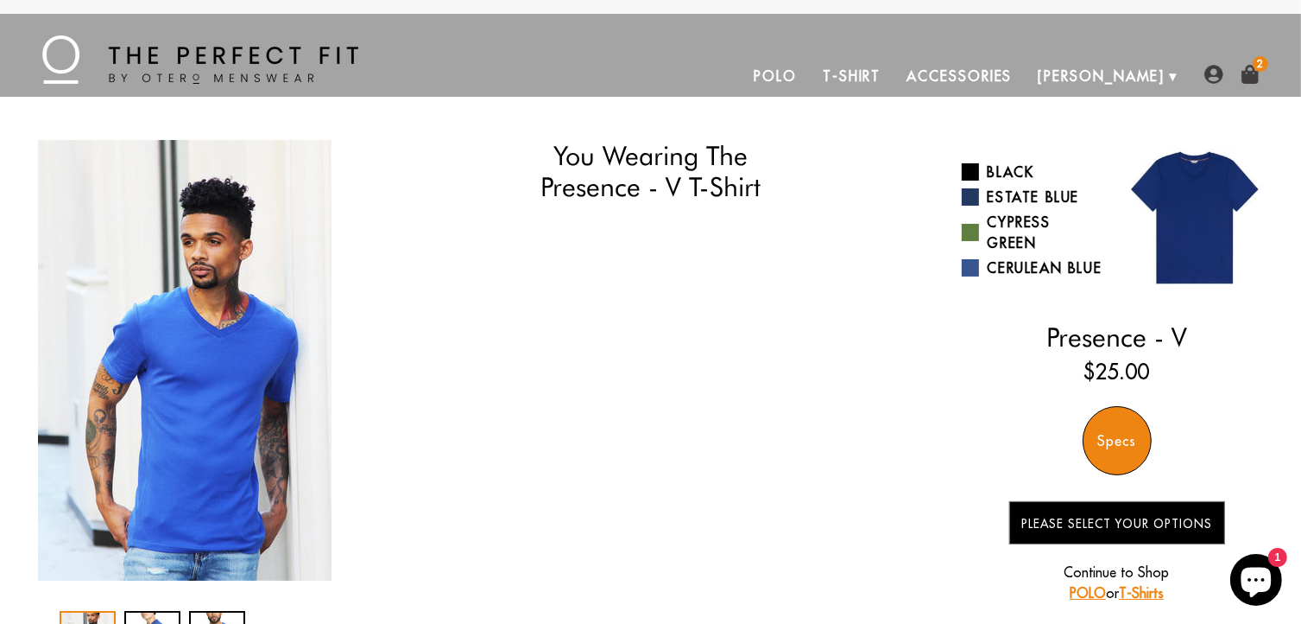
select select "57-58"
select select "L"
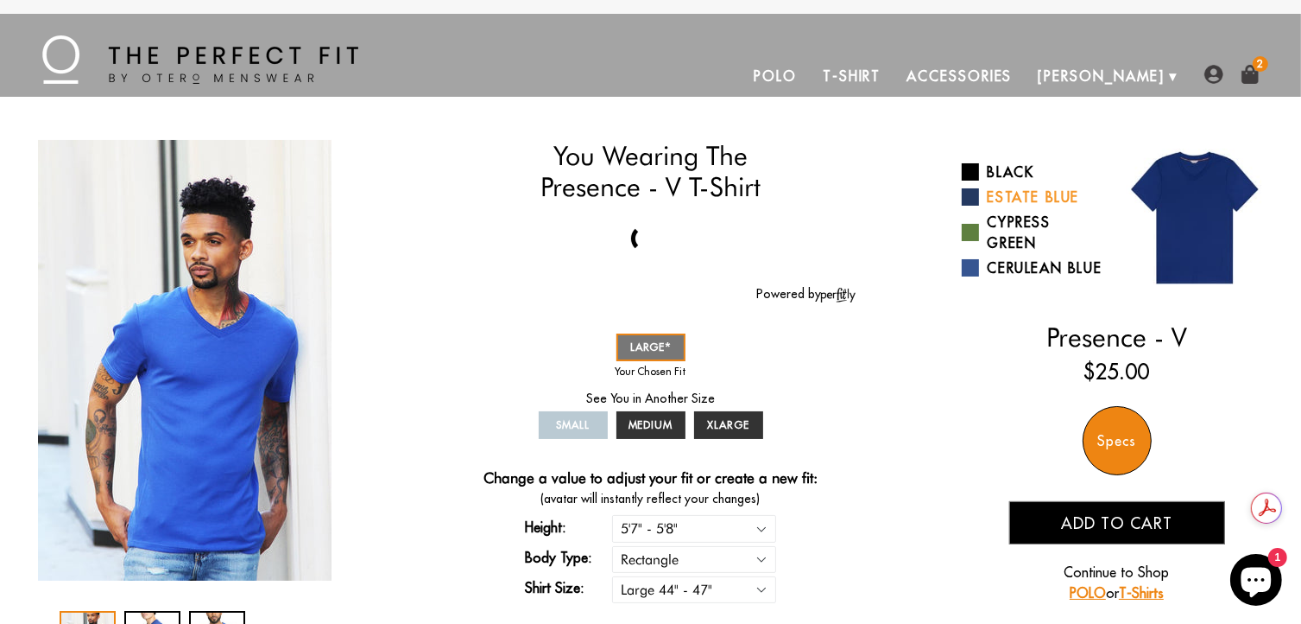
click at [1016, 199] on link "Estate Blue" at bounding box center [1033, 197] width 142 height 21
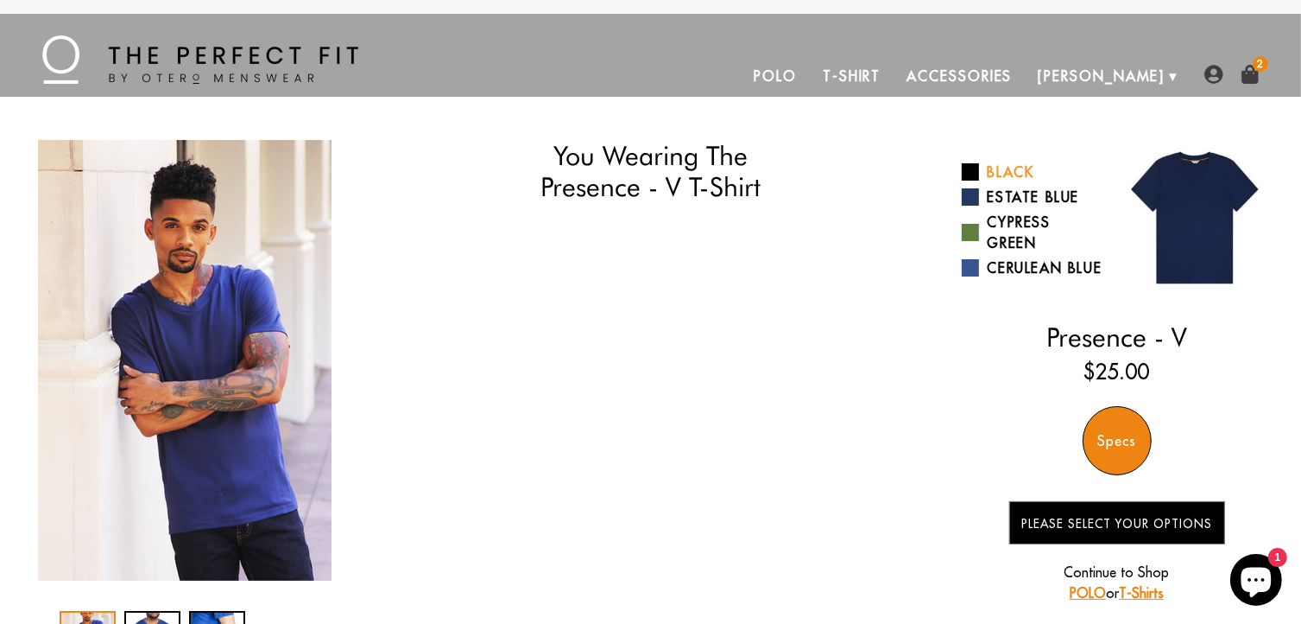
select select "57-58"
select select "L"
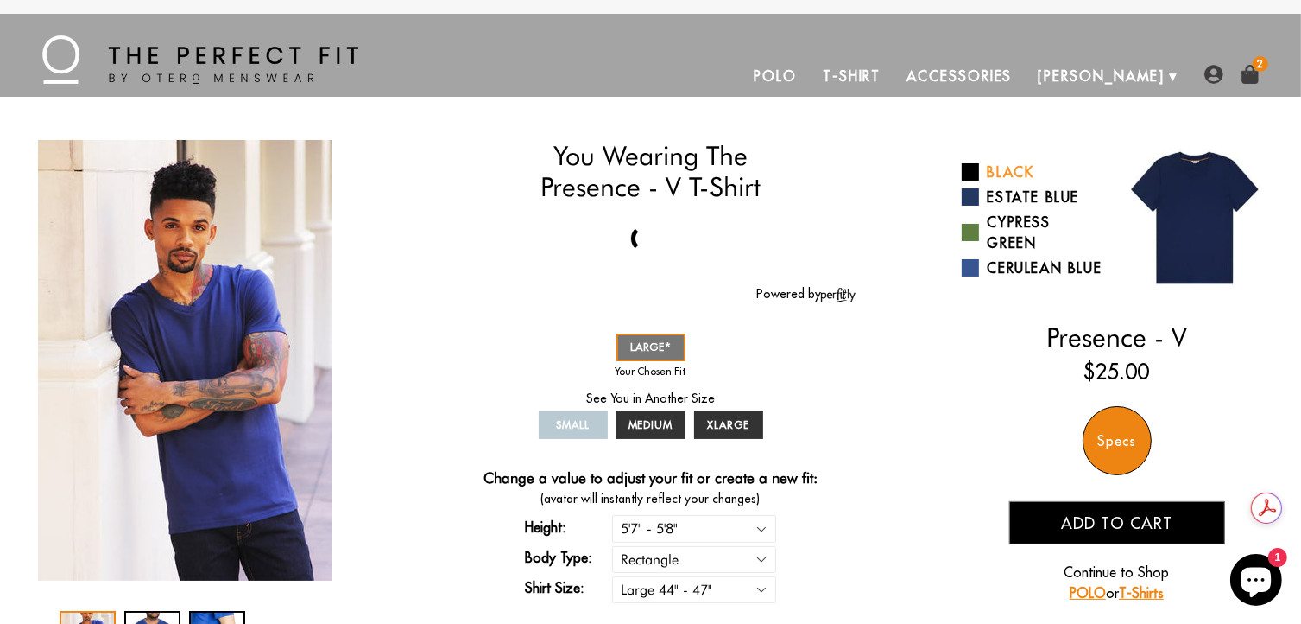
click at [1009, 167] on link "Black" at bounding box center [1033, 171] width 142 height 21
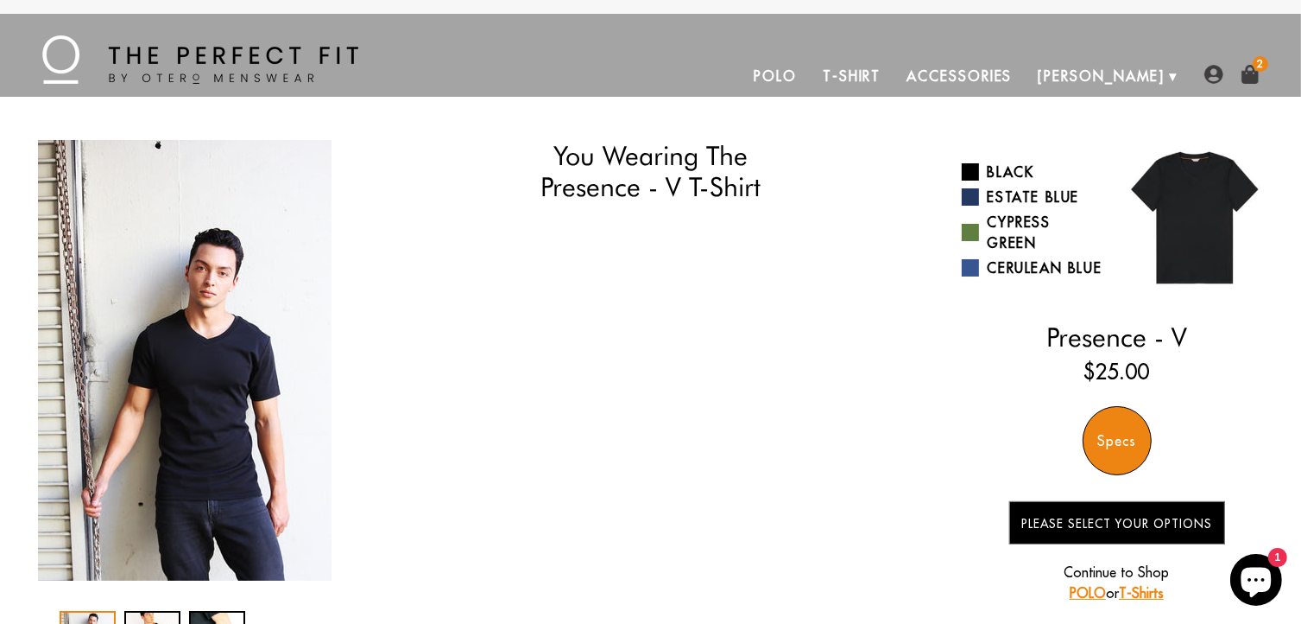
select select "57-58"
select select "L"
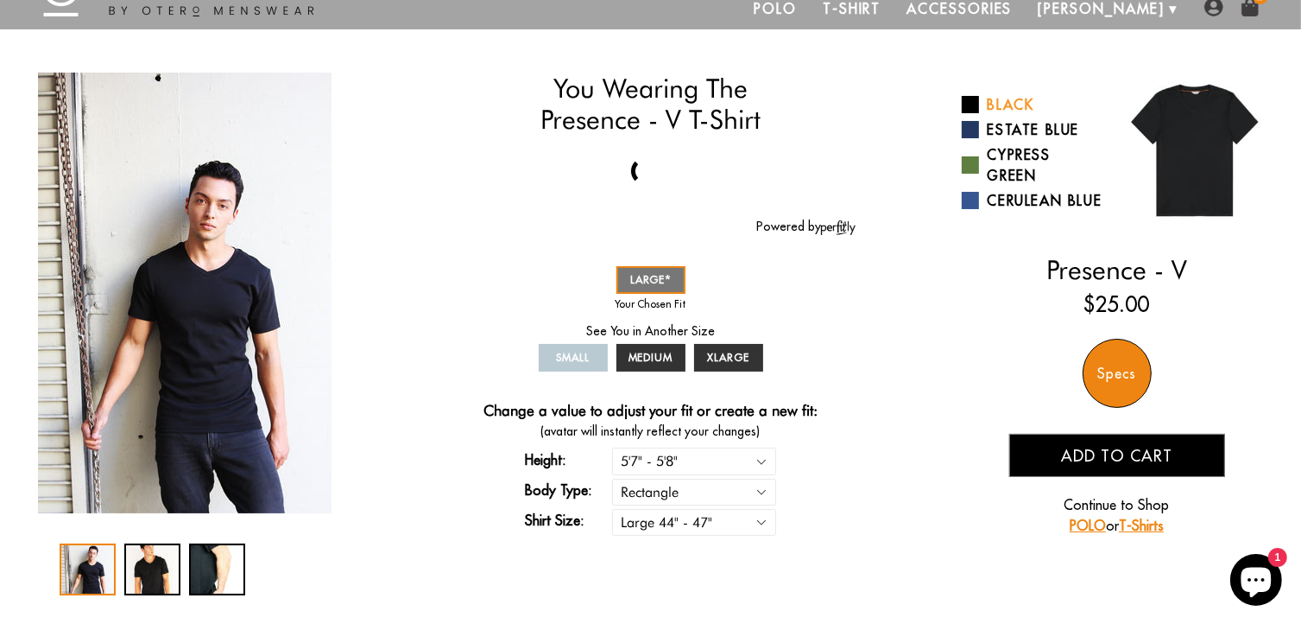
scroll to position [86, 0]
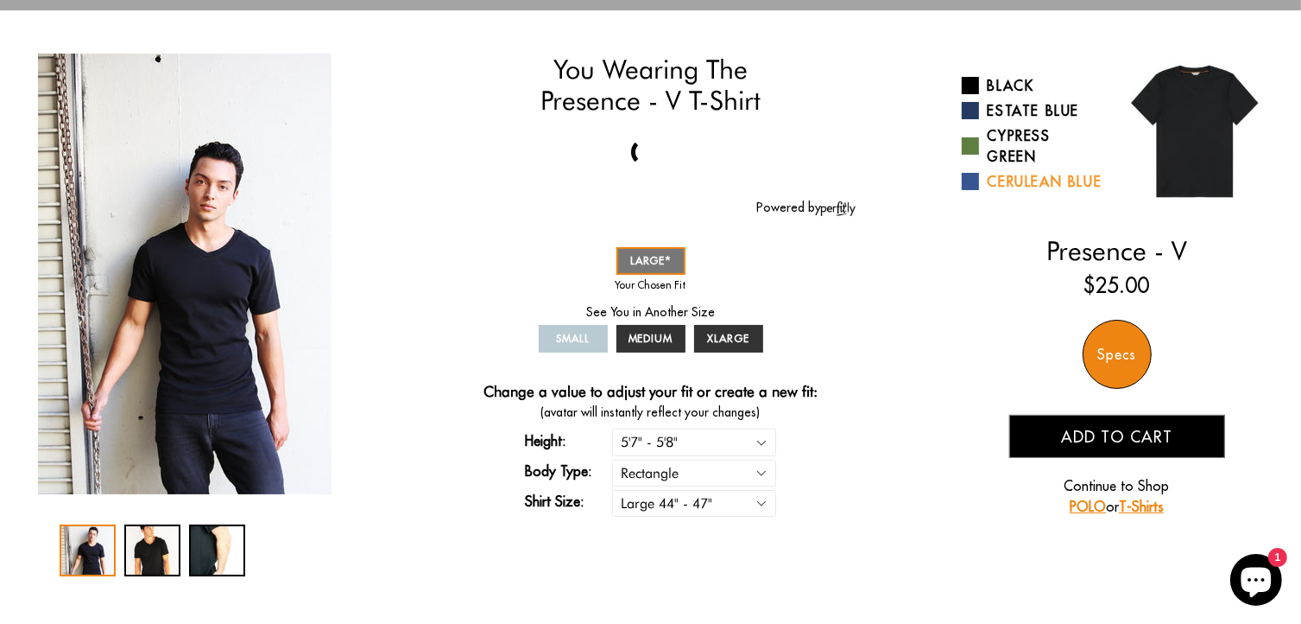
click at [1018, 187] on link "Cerulean Blue" at bounding box center [1033, 181] width 142 height 21
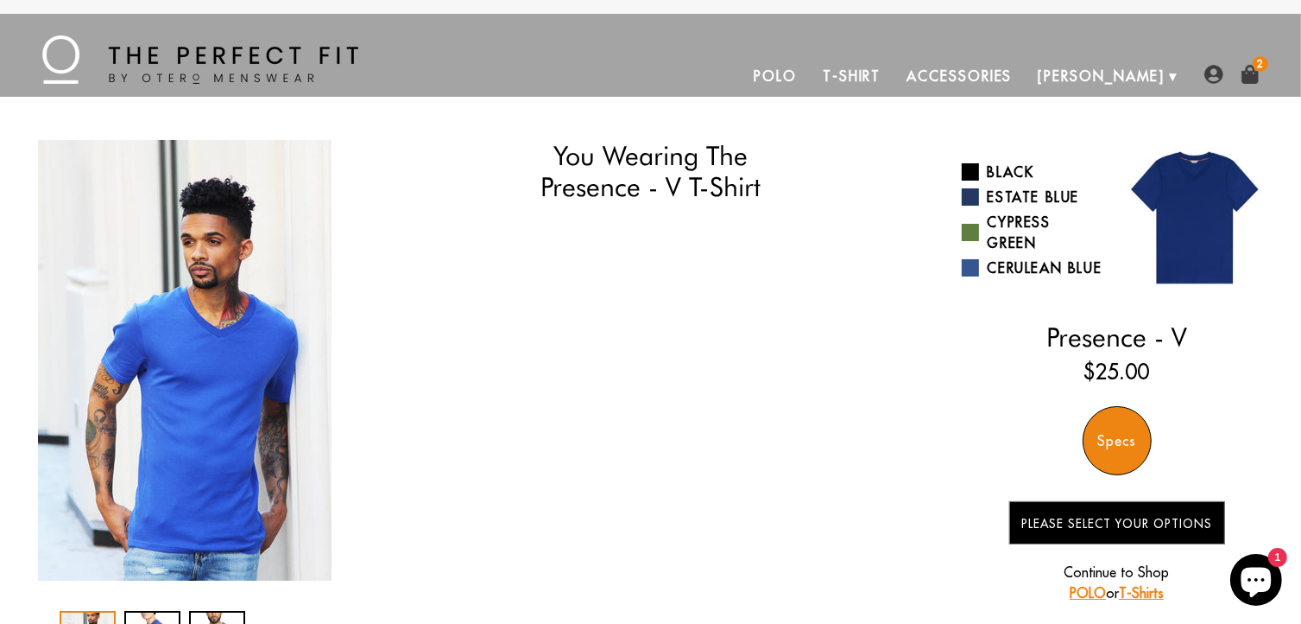
select select "57-58"
select select "L"
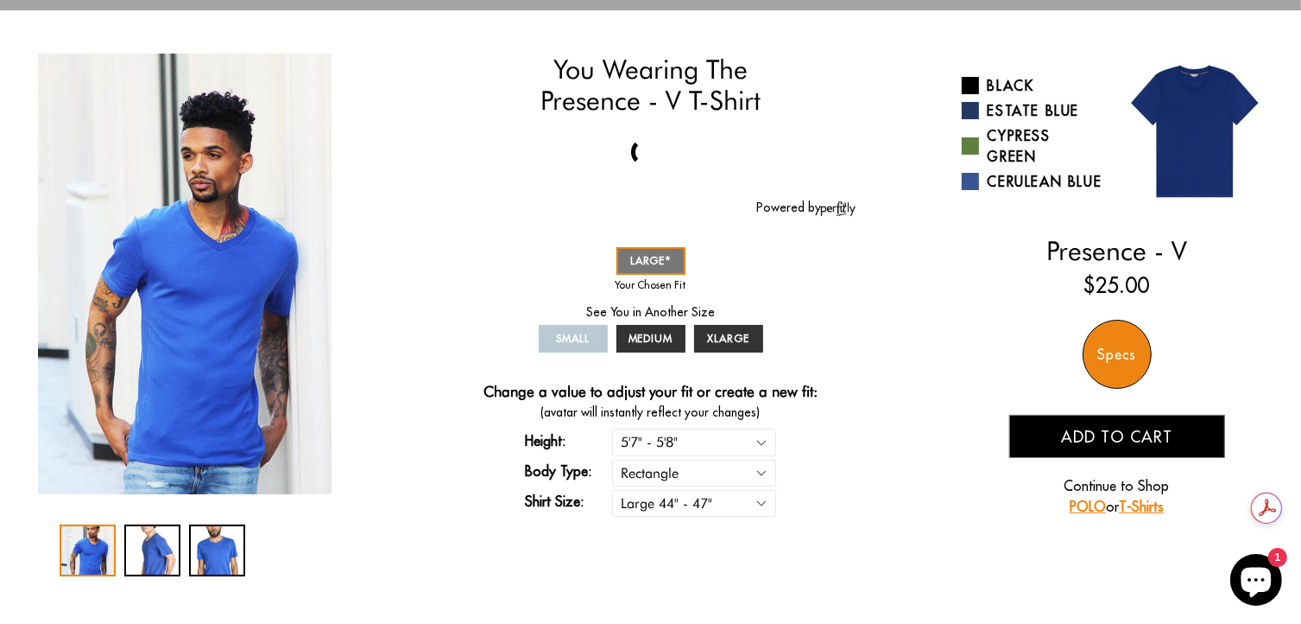
click at [1129, 443] on span "Add to cart" at bounding box center [1116, 437] width 111 height 20
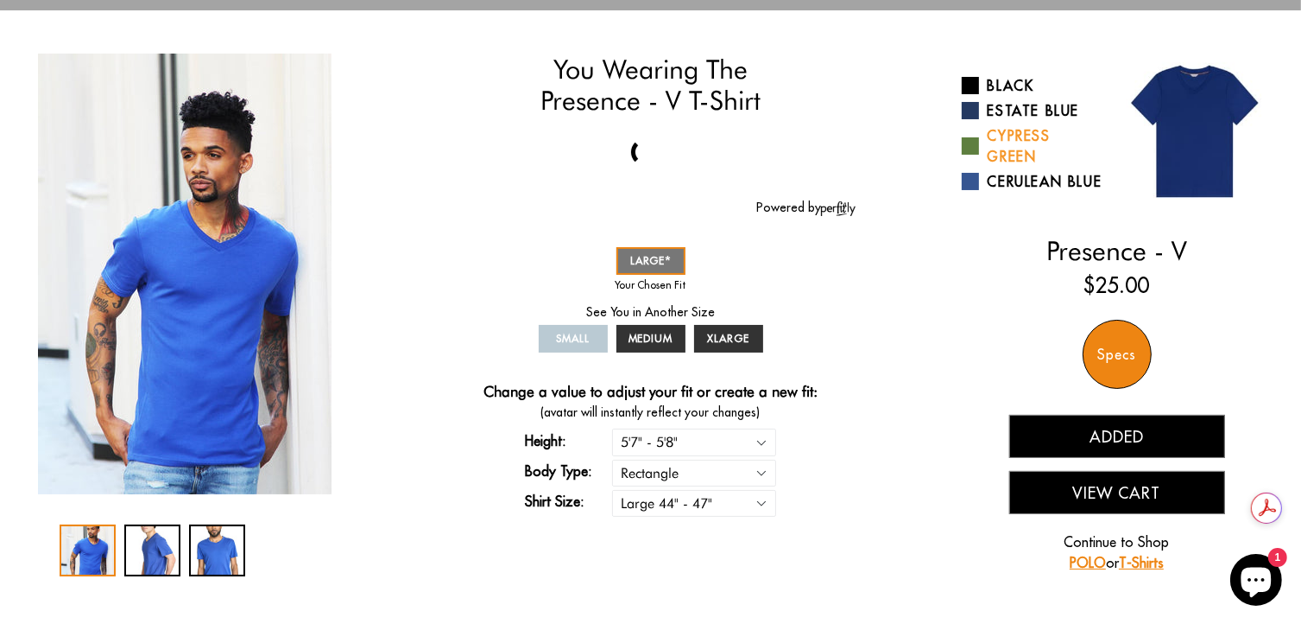
click at [1023, 142] on link "Cypress Green" at bounding box center [1033, 145] width 142 height 41
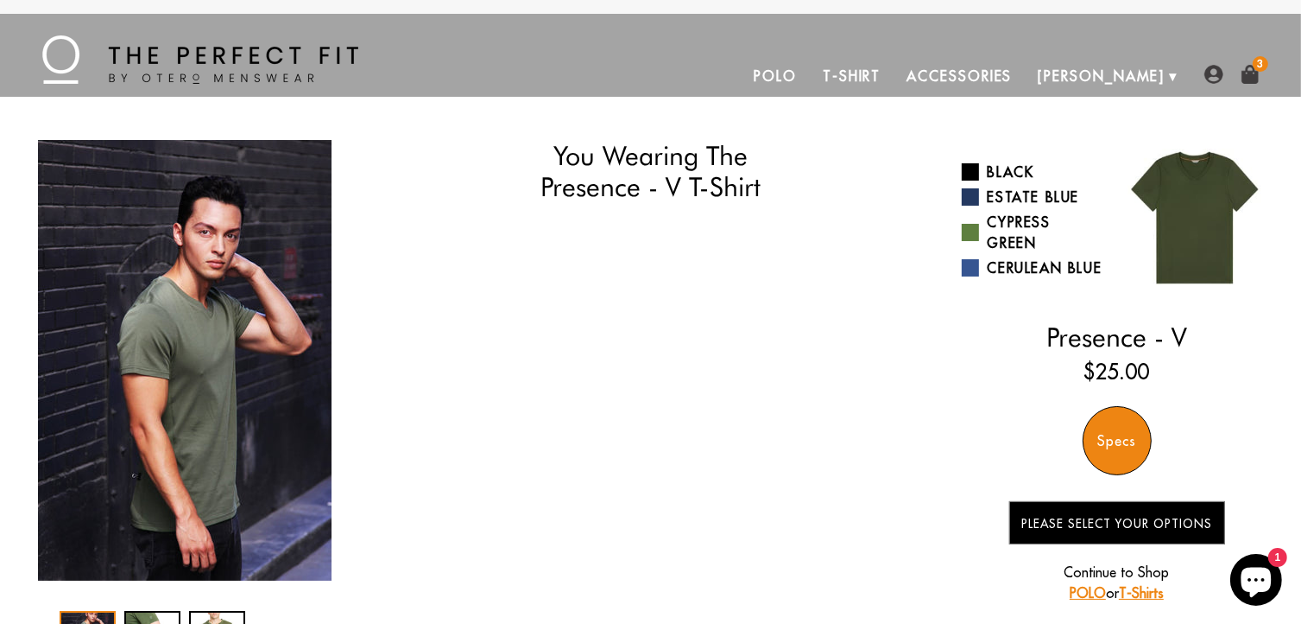
select select "57-58"
select select "L"
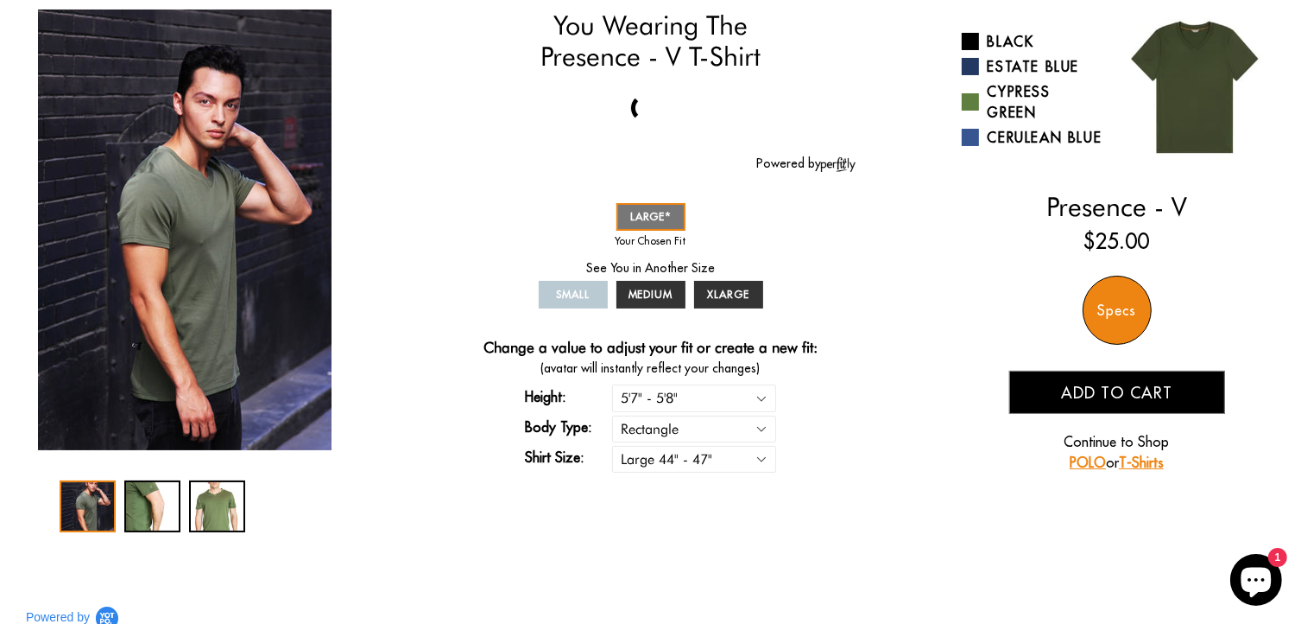
scroll to position [77, 0]
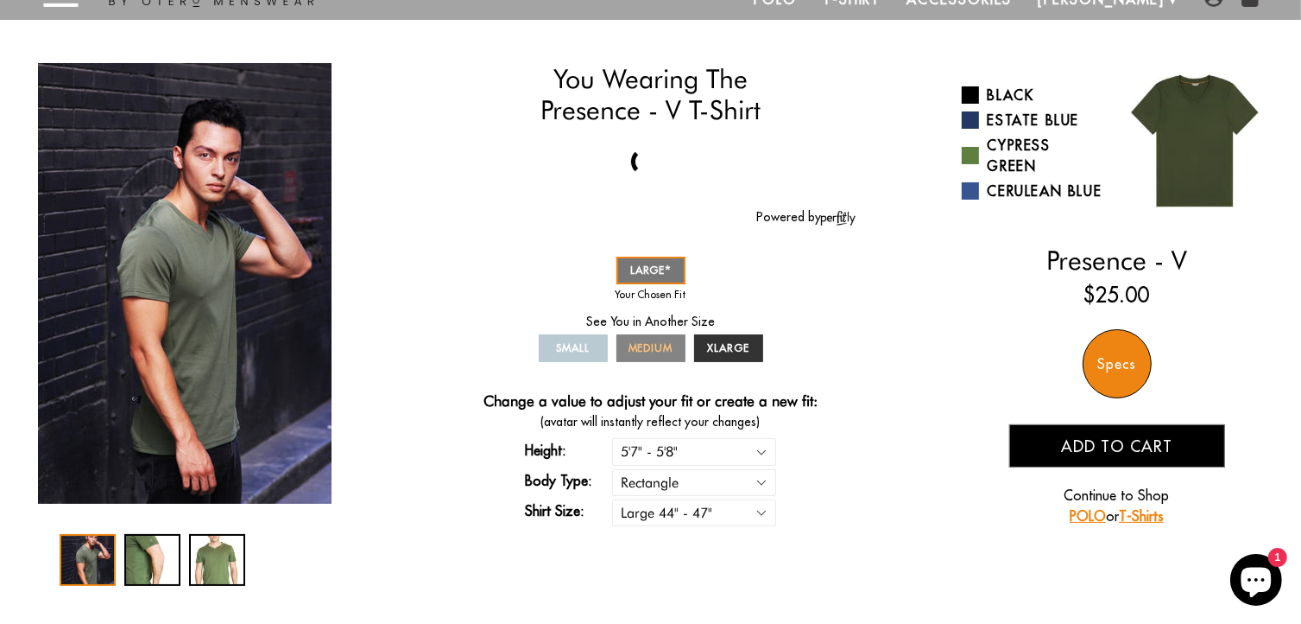
click at [662, 349] on span "MEDIUM" at bounding box center [651, 347] width 45 height 13
click at [1143, 453] on span "Add to cart" at bounding box center [1116, 446] width 111 height 20
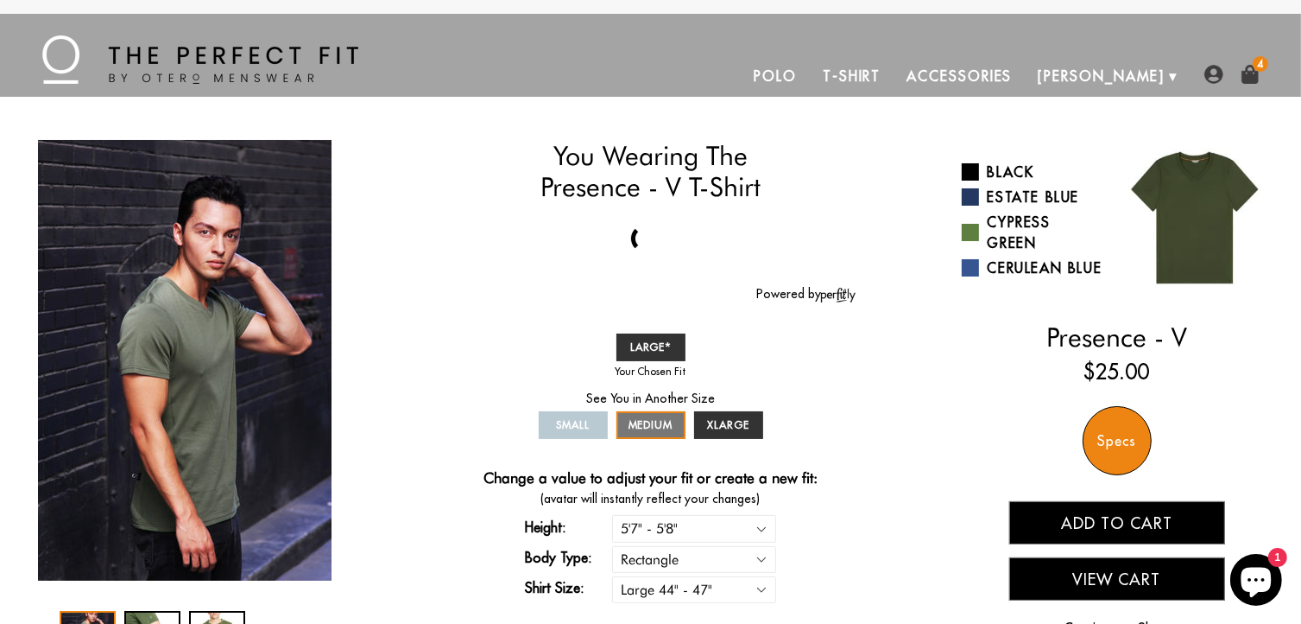
click at [93, 54] on img at bounding box center [200, 59] width 316 height 48
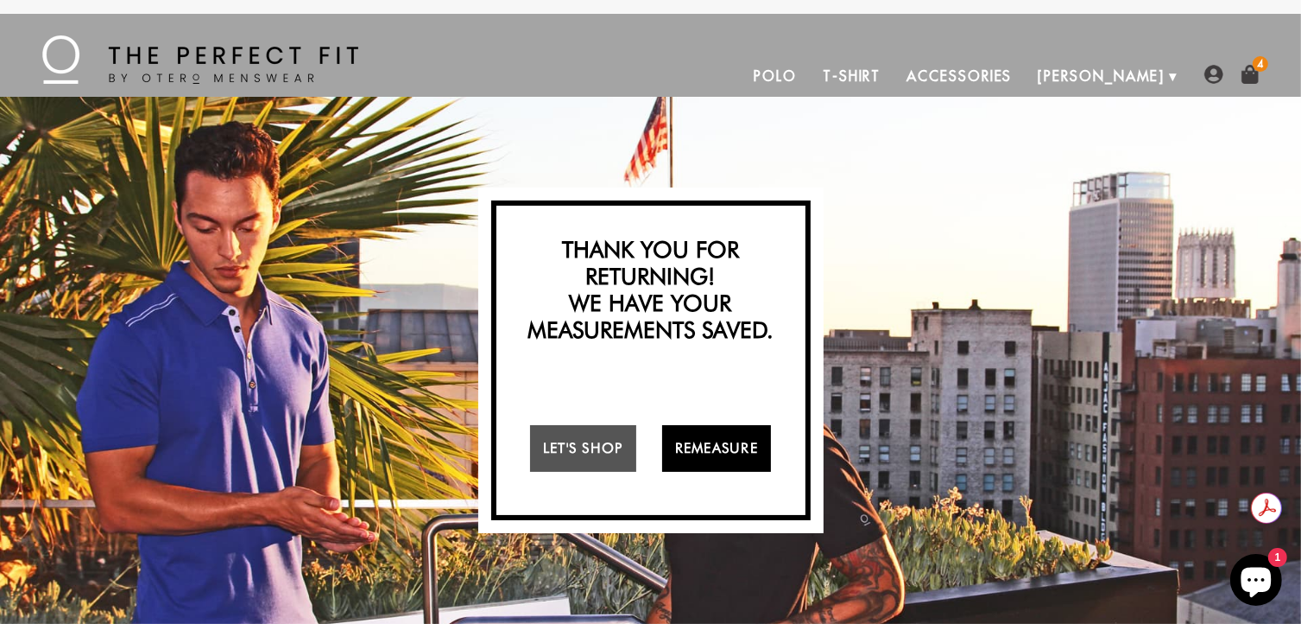
click at [719, 446] on link "Remeasure" at bounding box center [717, 448] width 110 height 47
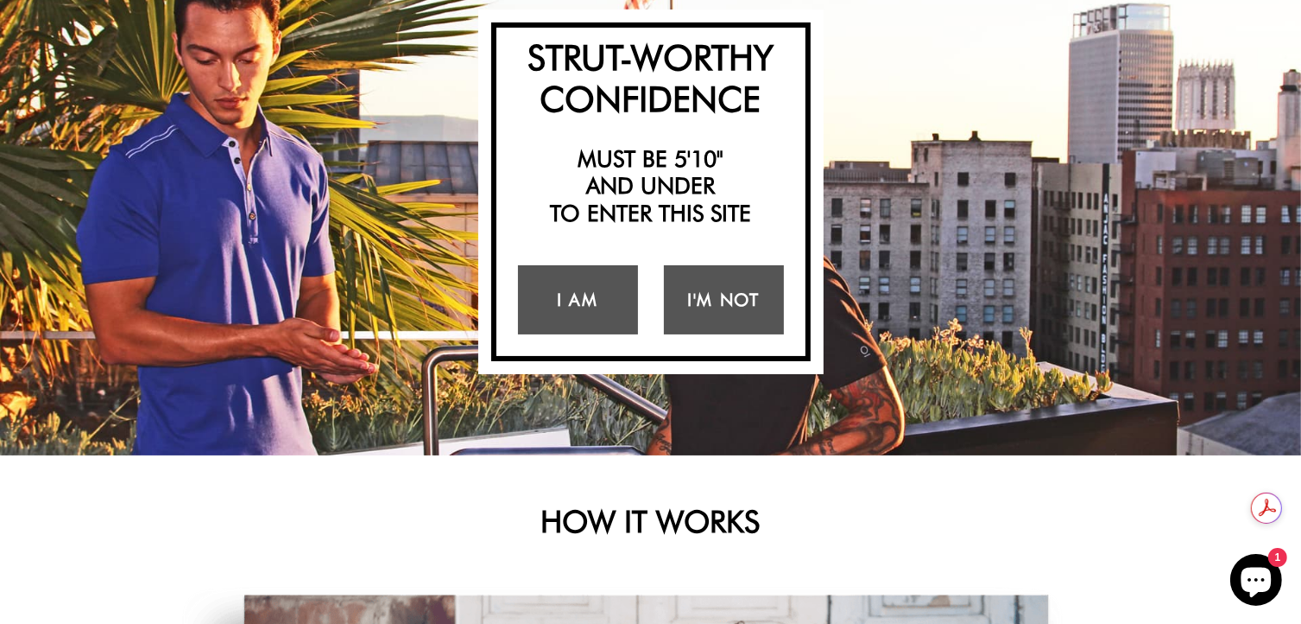
scroll to position [173, 0]
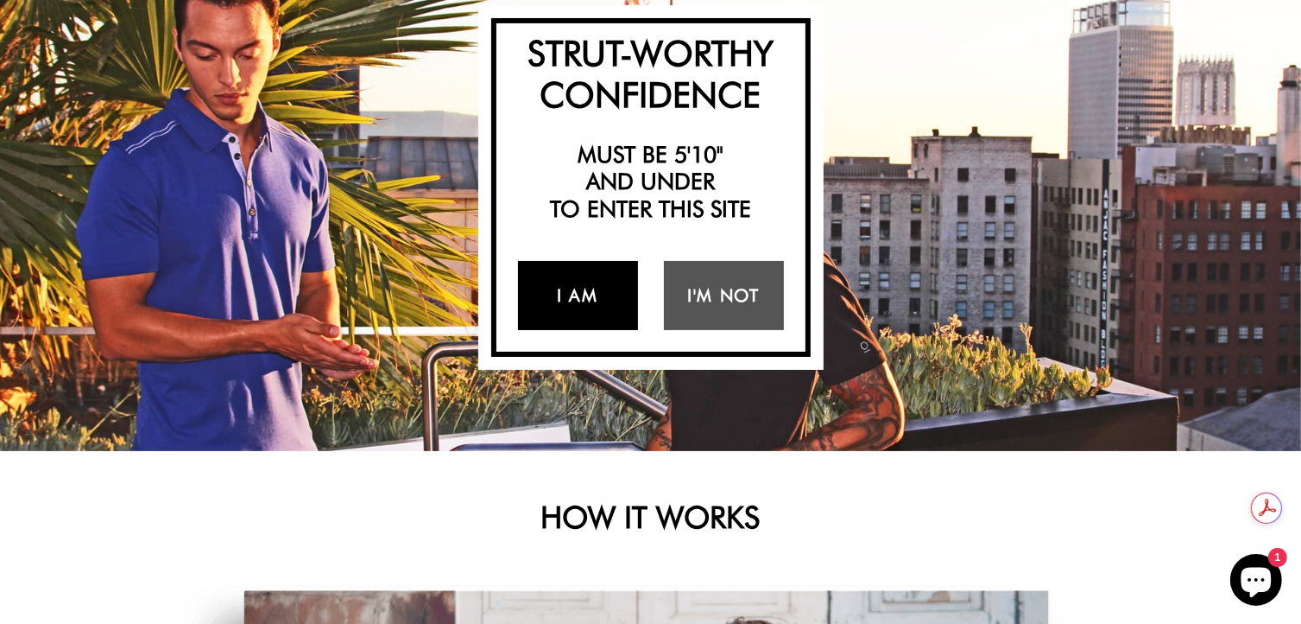
click at [604, 297] on link "I Am" at bounding box center [578, 295] width 120 height 69
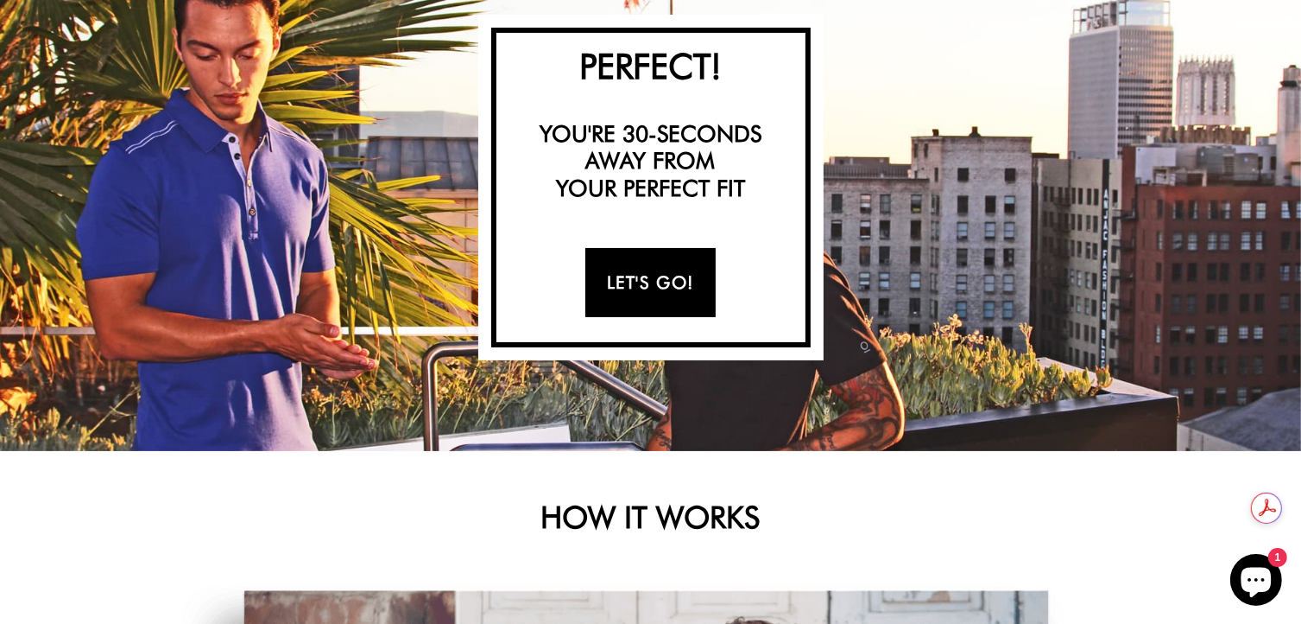
click at [657, 276] on link "Let's Go!" at bounding box center [651, 282] width 130 height 69
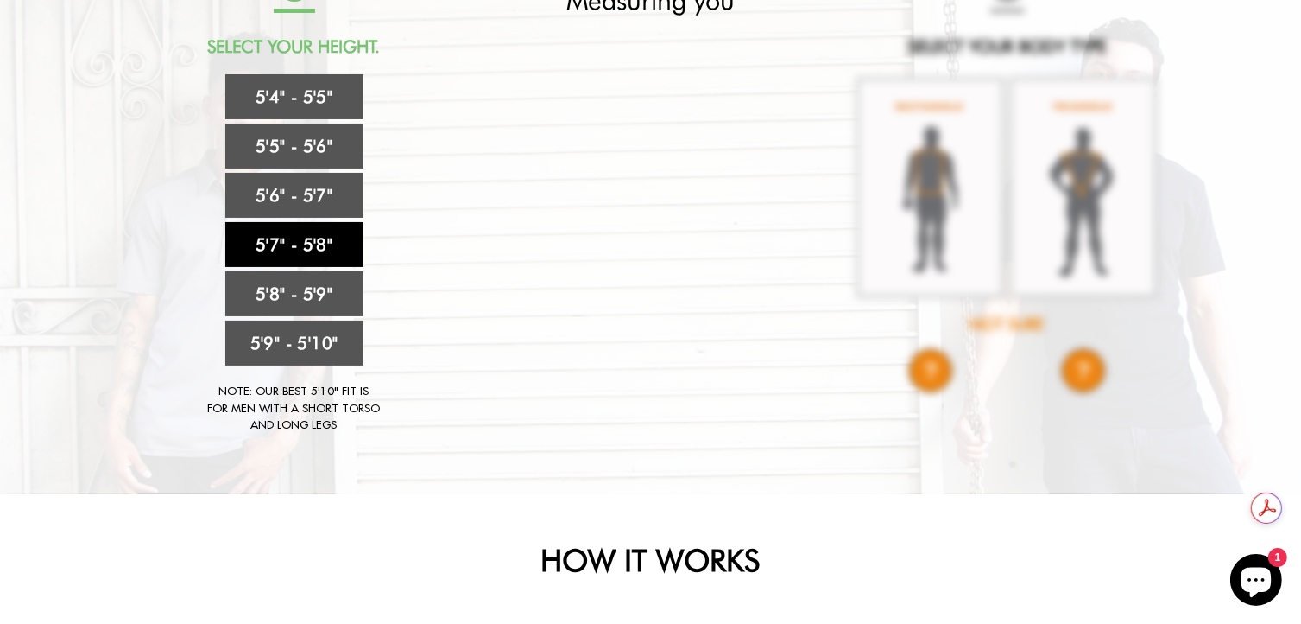
click at [326, 239] on link "5'7" - 5'8"" at bounding box center [294, 244] width 138 height 45
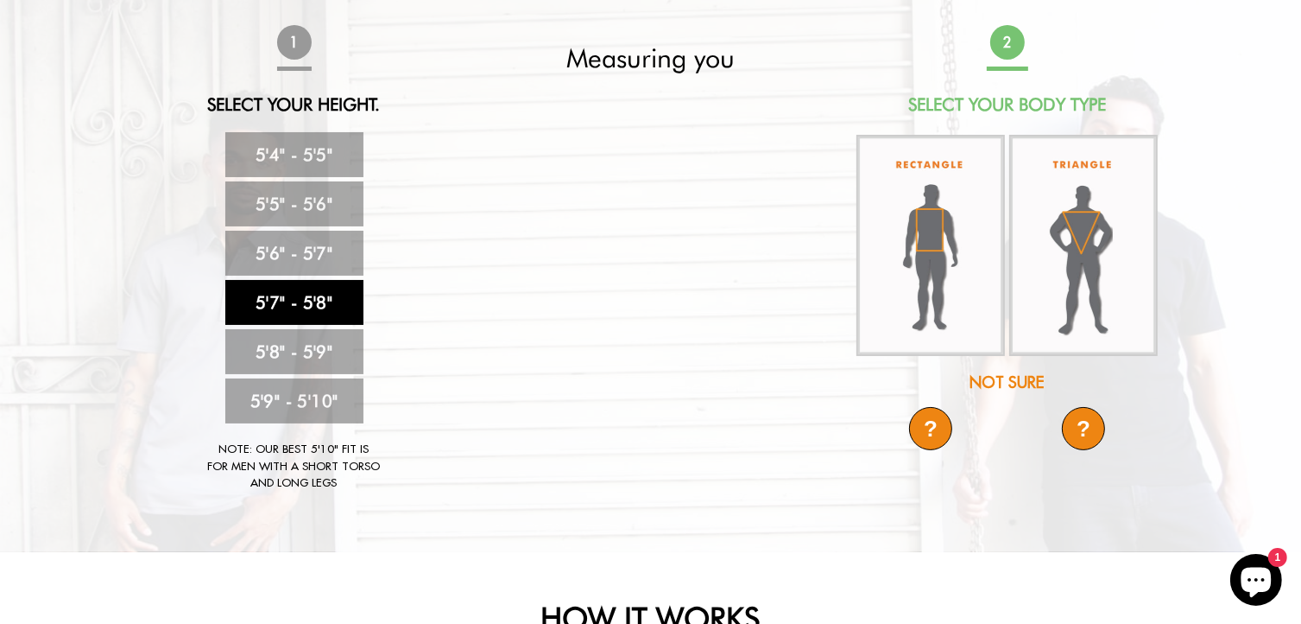
scroll to position [86, 0]
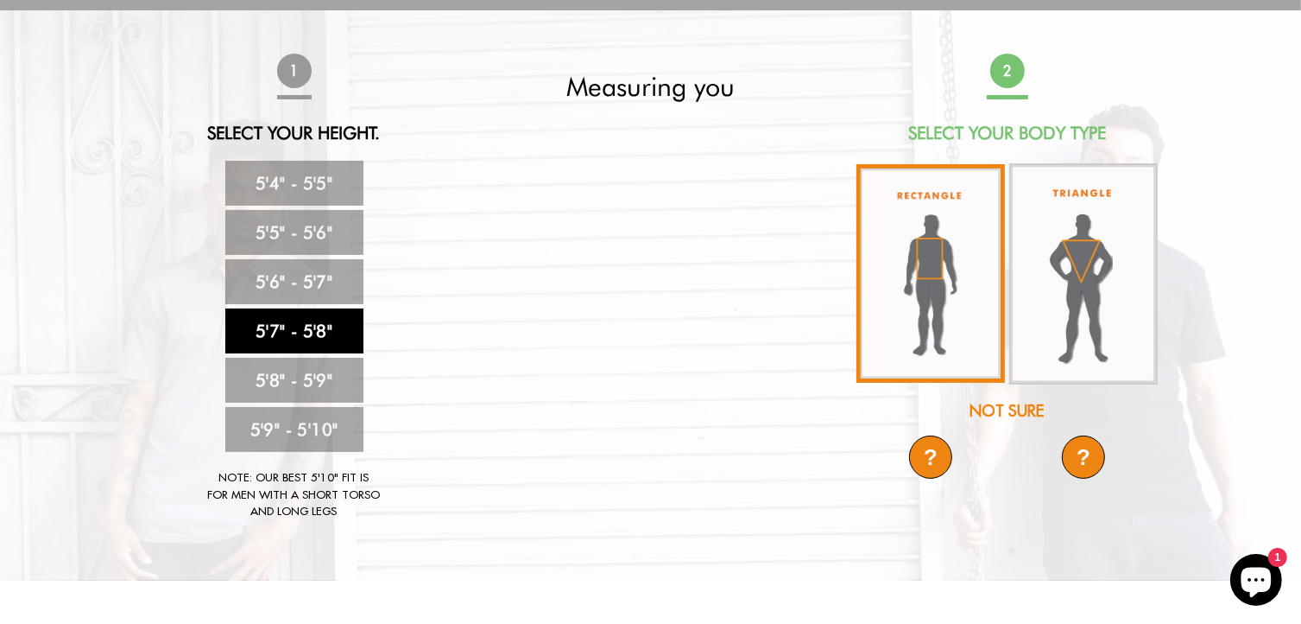
click at [940, 256] on img at bounding box center [931, 273] width 149 height 218
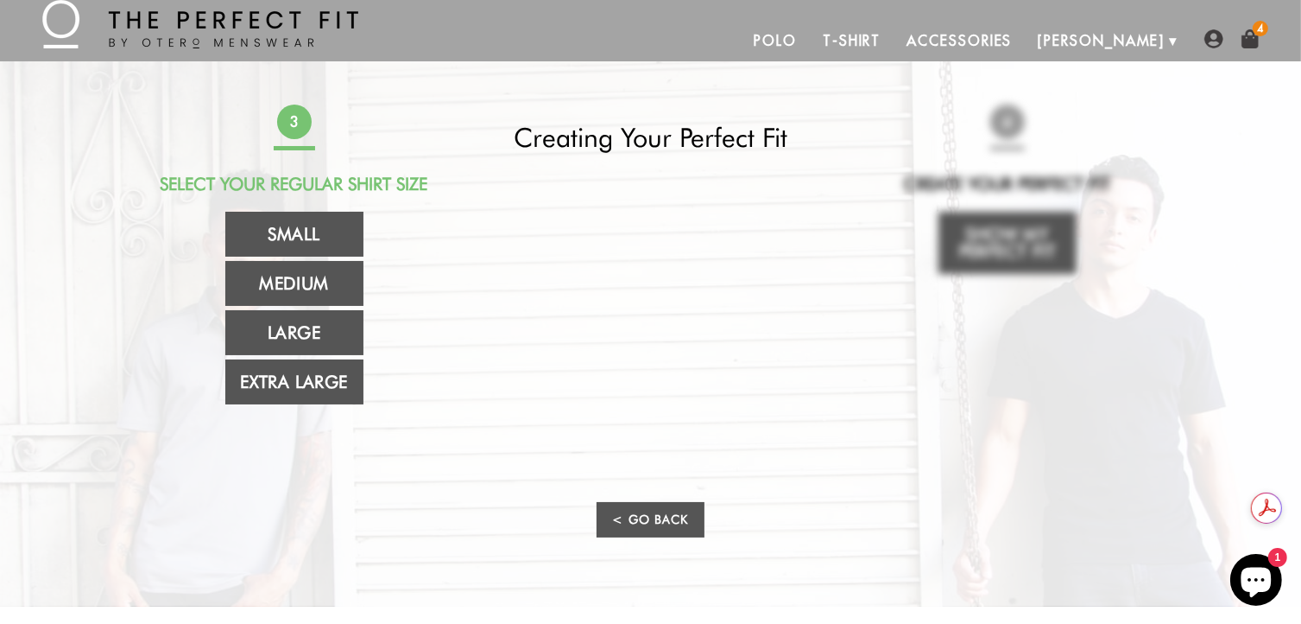
scroll to position [0, 0]
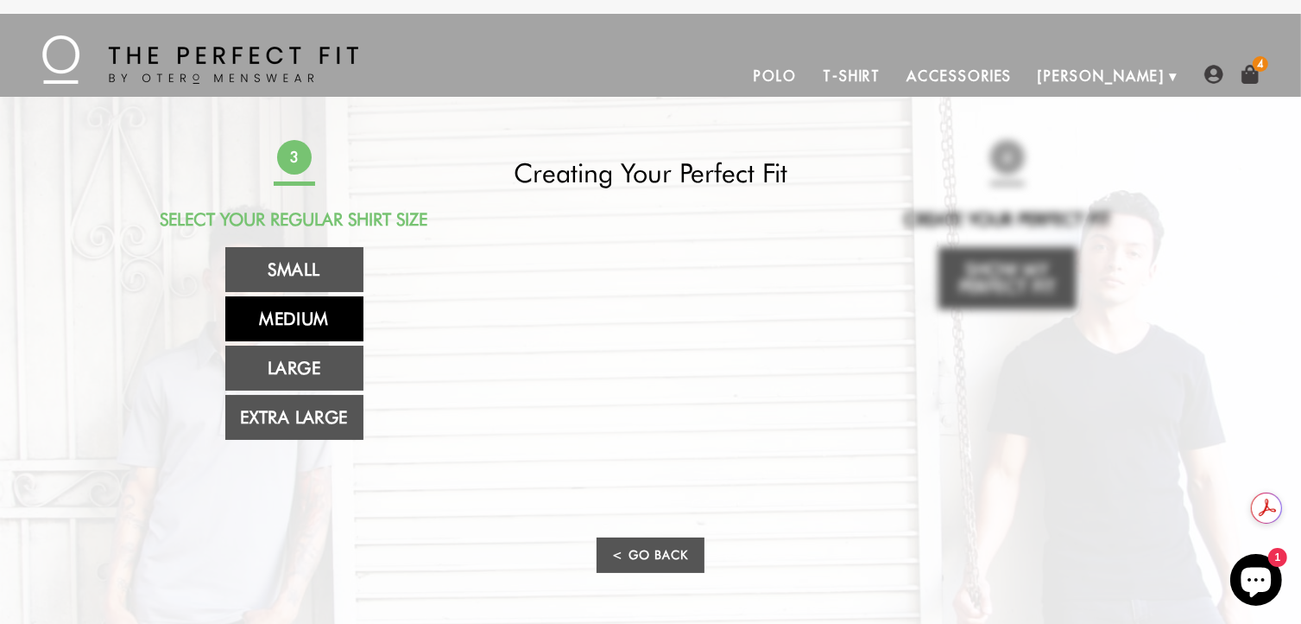
click at [322, 317] on link "Medium" at bounding box center [294, 318] width 138 height 45
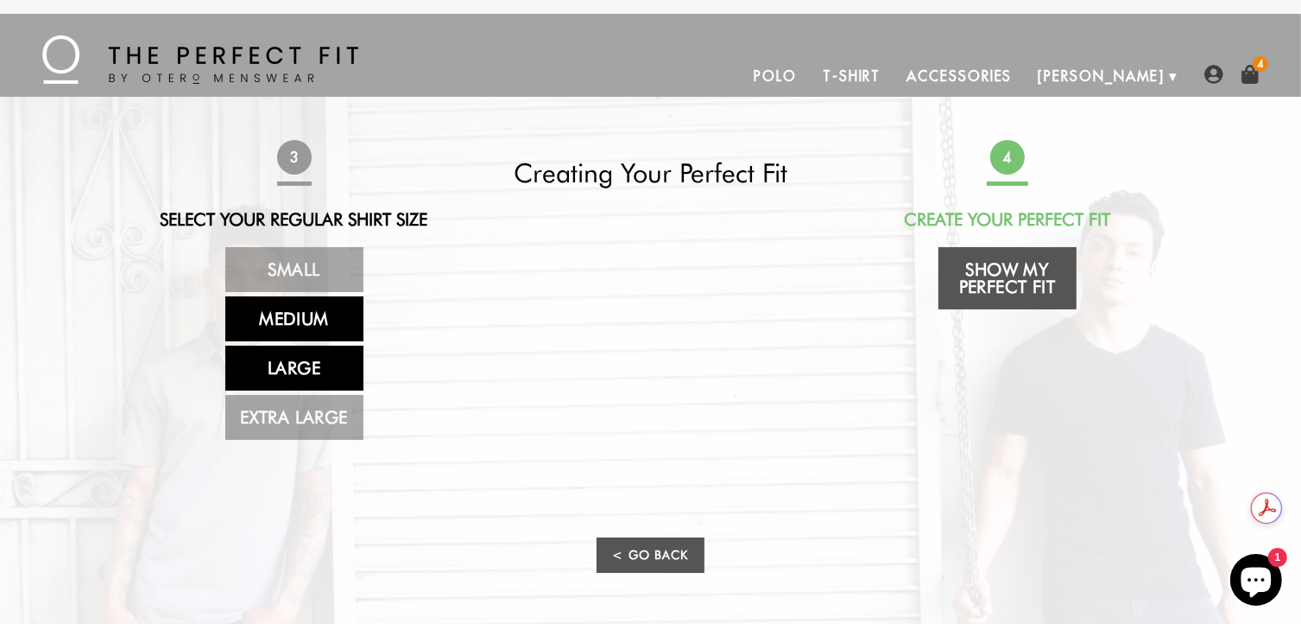
click at [318, 362] on link "Large" at bounding box center [294, 367] width 138 height 45
click at [317, 318] on link "Medium" at bounding box center [294, 318] width 138 height 45
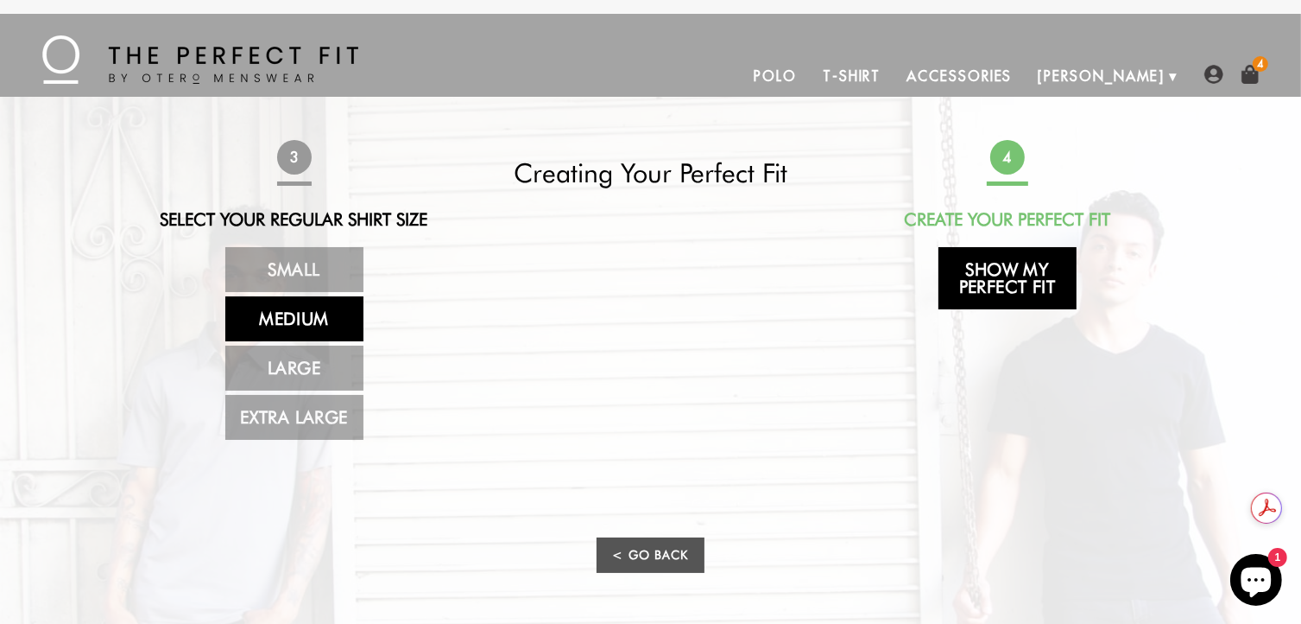
click at [1032, 278] on link "Show My Perfect Fit" at bounding box center [1008, 278] width 138 height 62
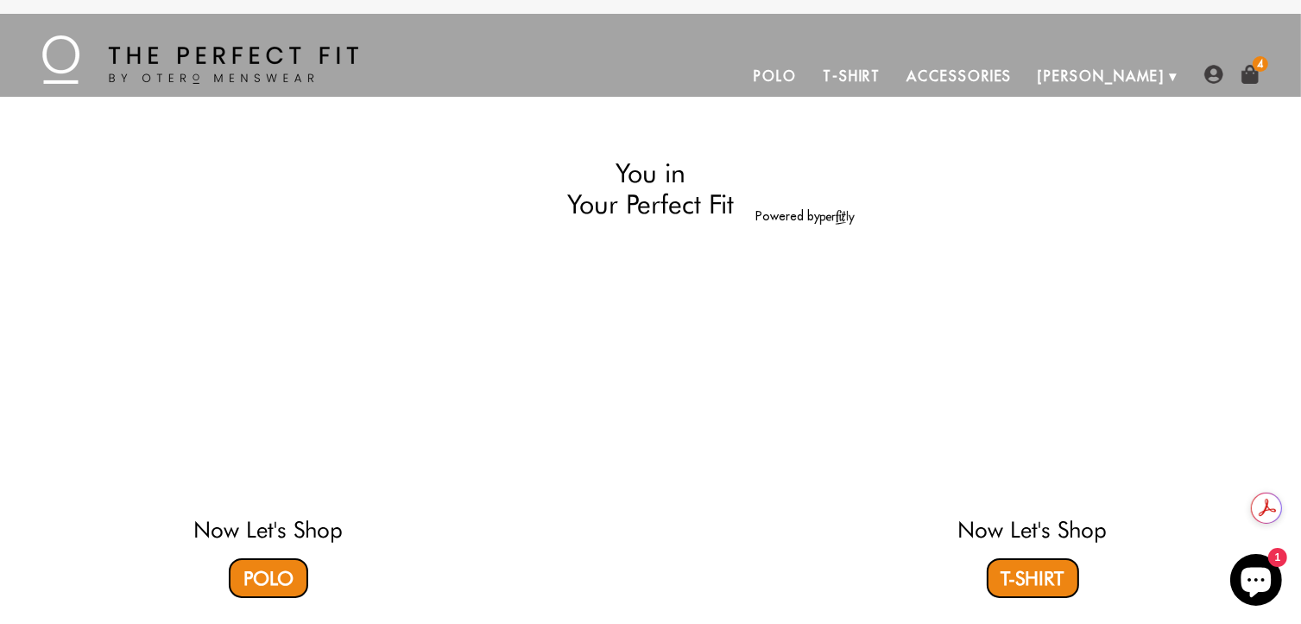
select select "57-58"
select select "M"
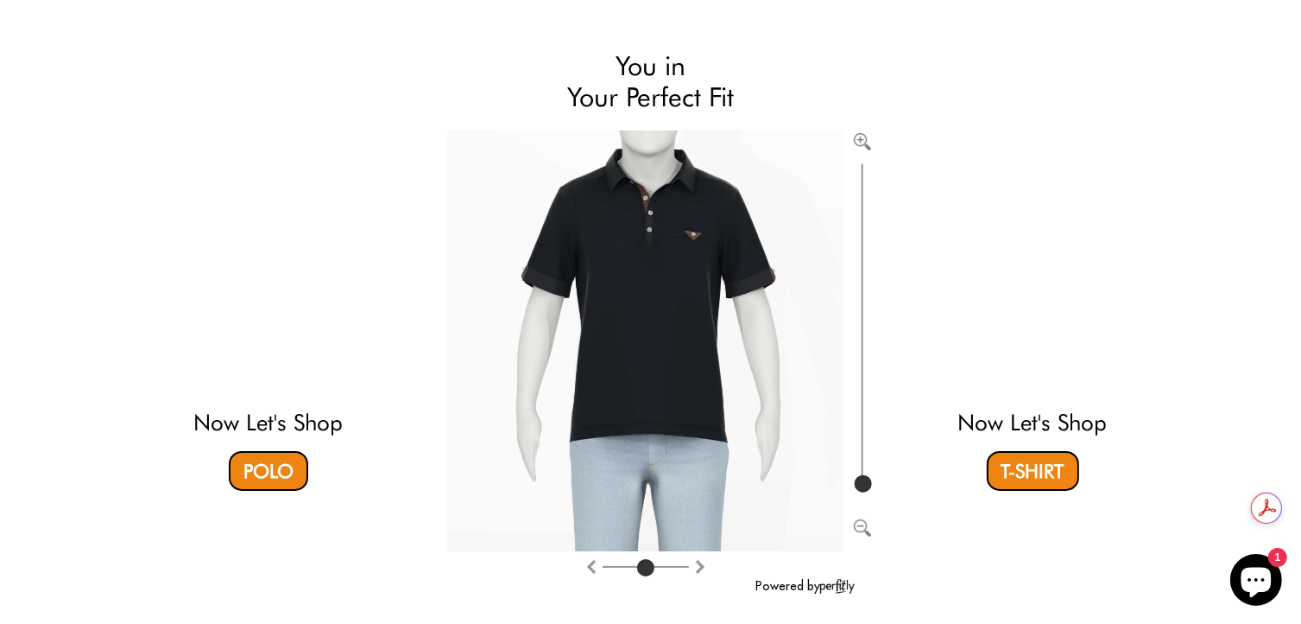
scroll to position [86, 0]
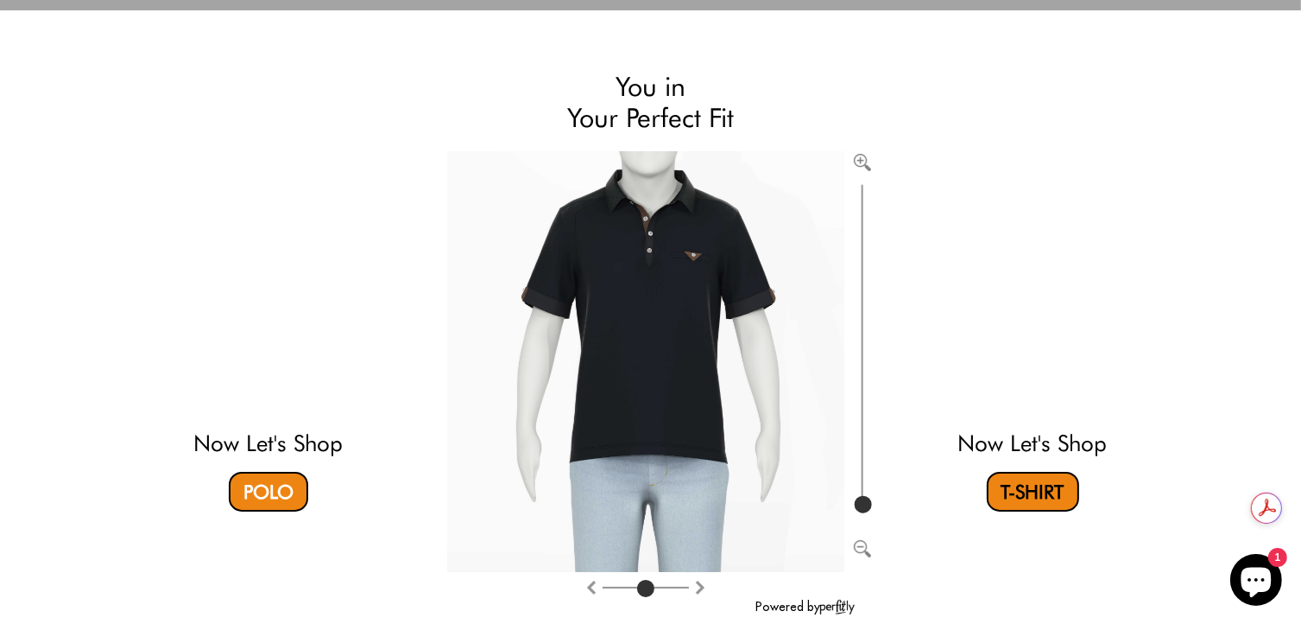
click at [1059, 492] on link "T-Shirt" at bounding box center [1033, 492] width 92 height 40
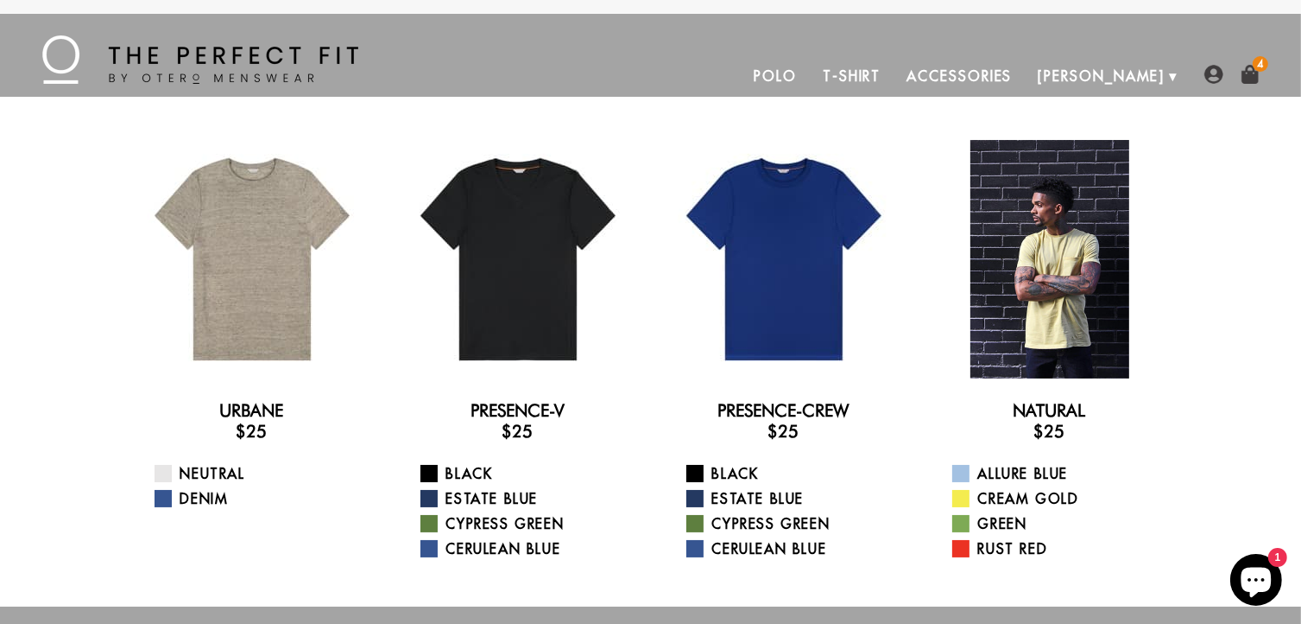
click at [1111, 315] on div at bounding box center [1050, 259] width 238 height 238
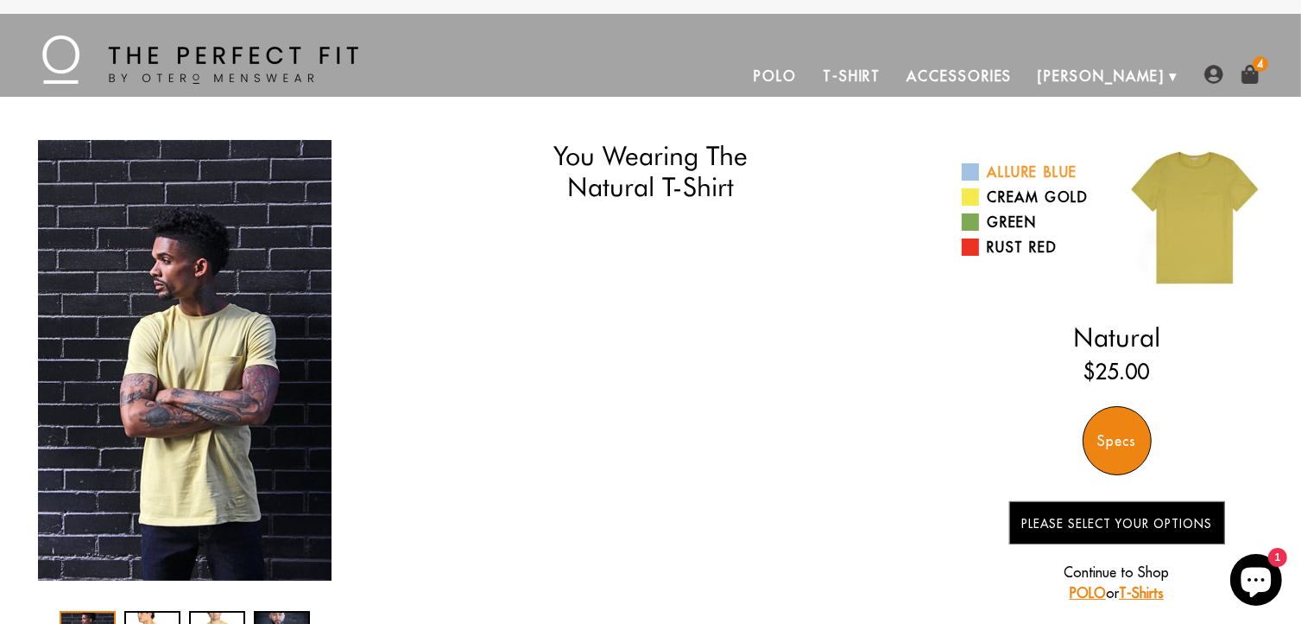
select select "57-58"
select select "M"
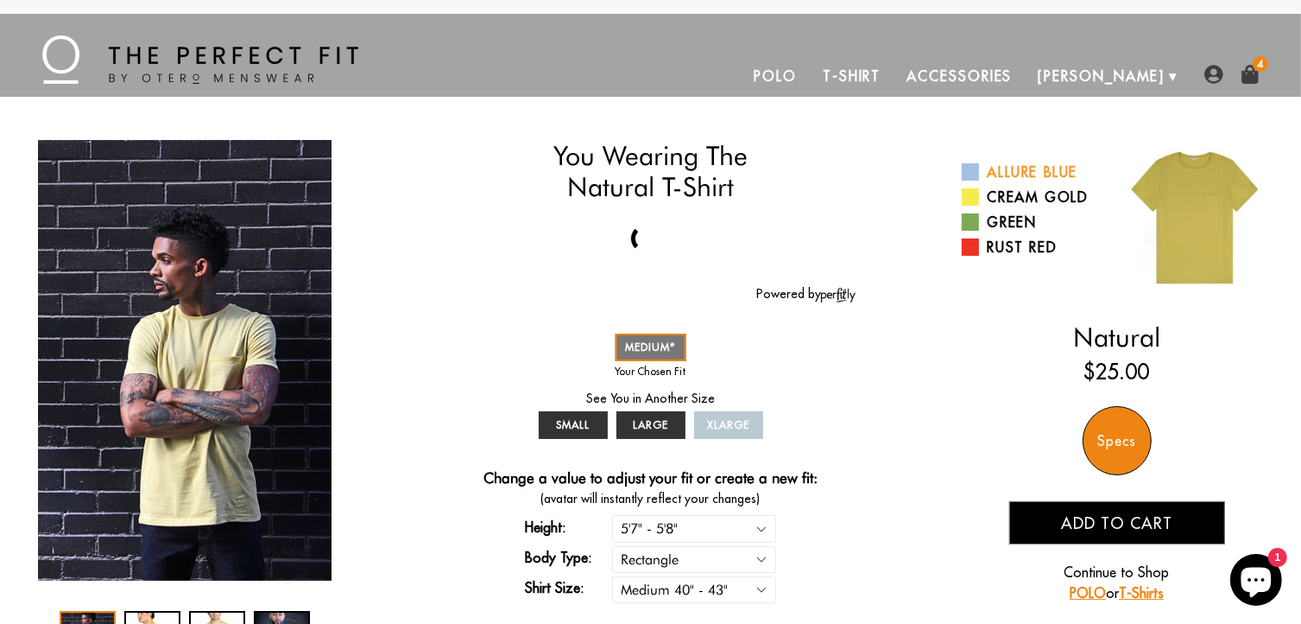
click at [1050, 169] on link "Allure Blue" at bounding box center [1033, 171] width 142 height 21
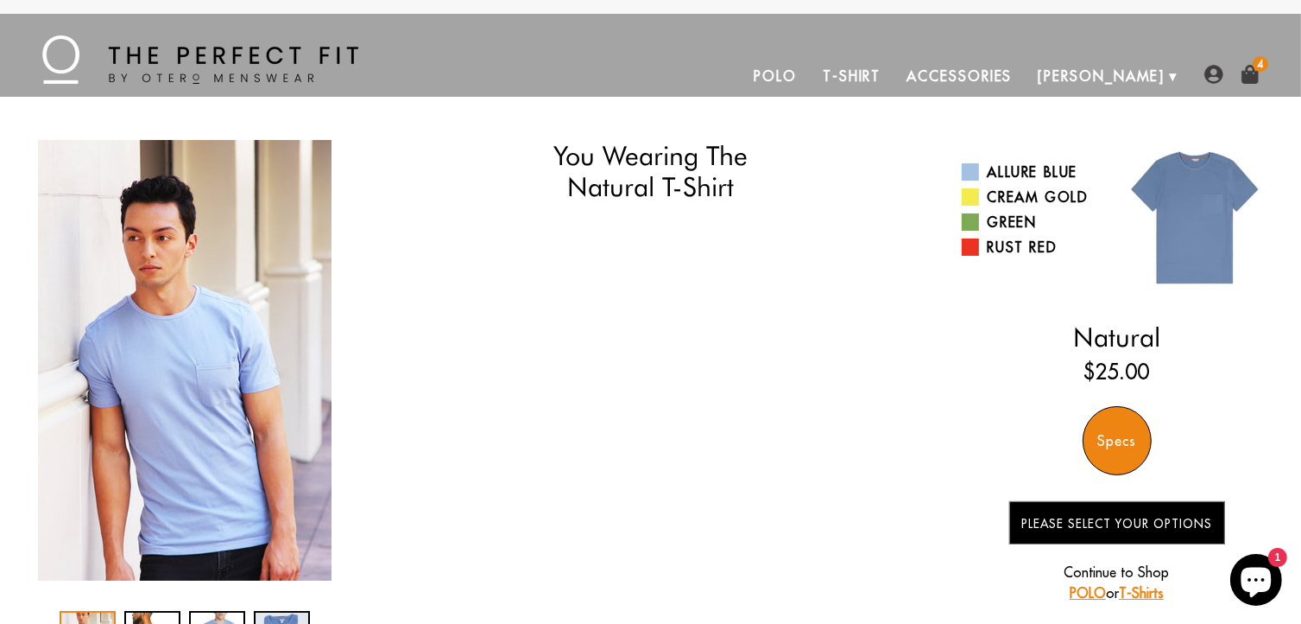
select select "57-58"
select select "M"
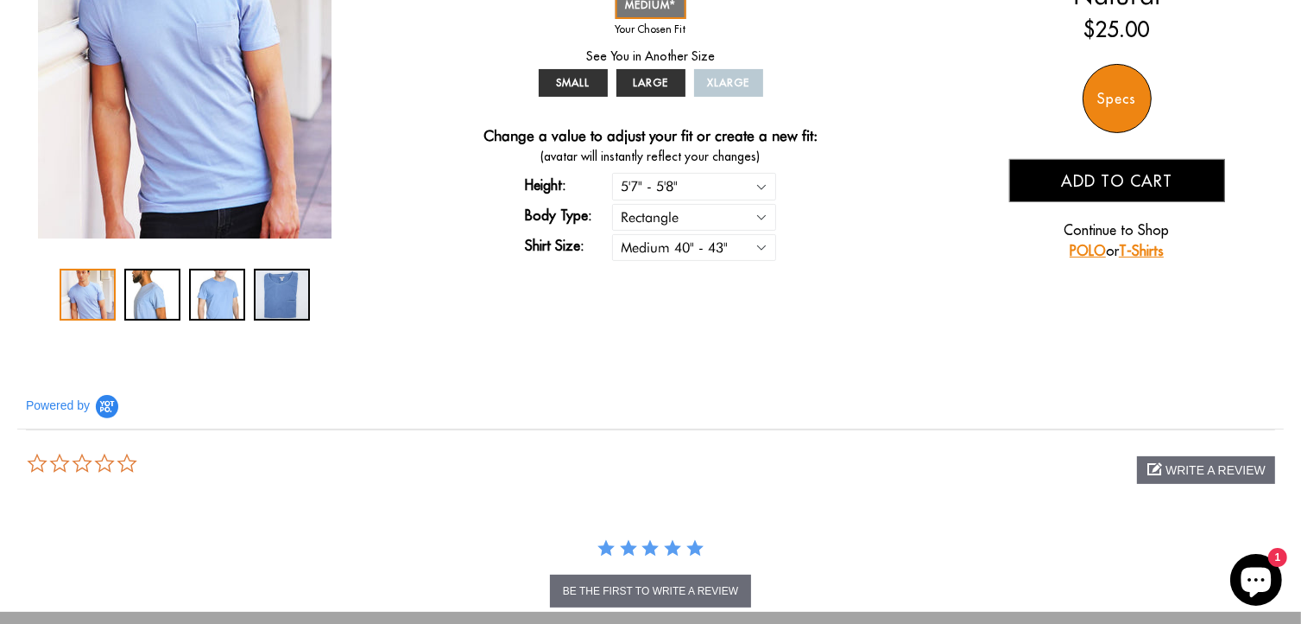
scroll to position [345, 0]
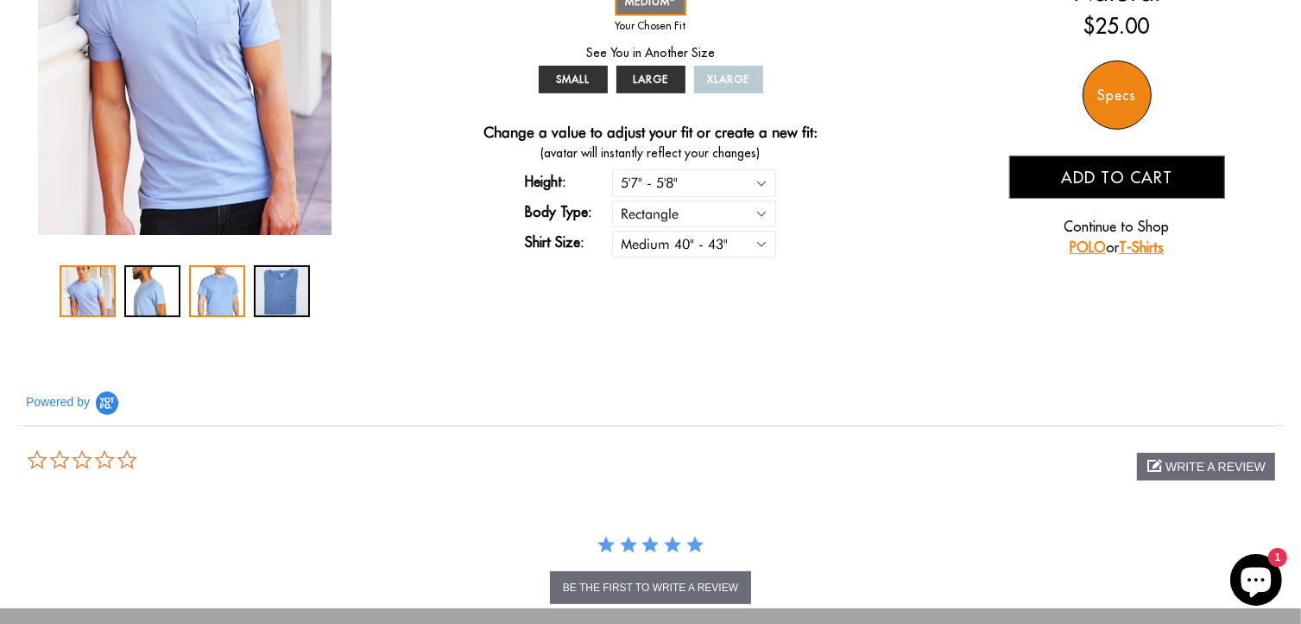
click at [222, 301] on div "3 / 4" at bounding box center [217, 291] width 56 height 52
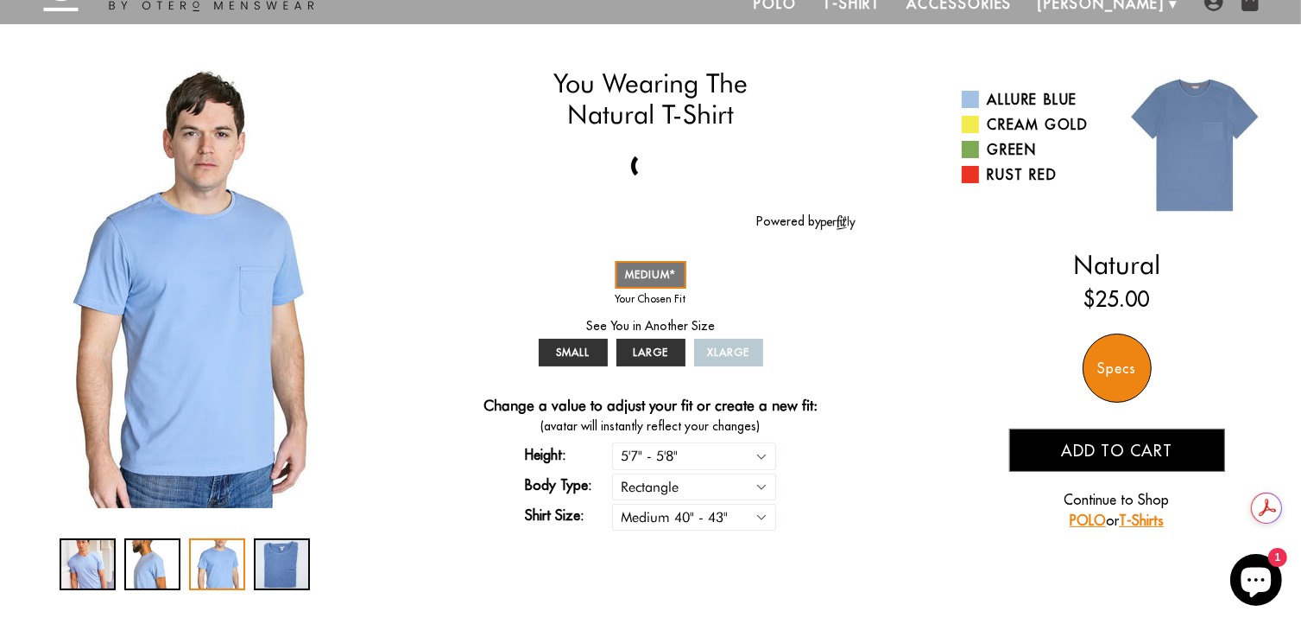
scroll to position [86, 0]
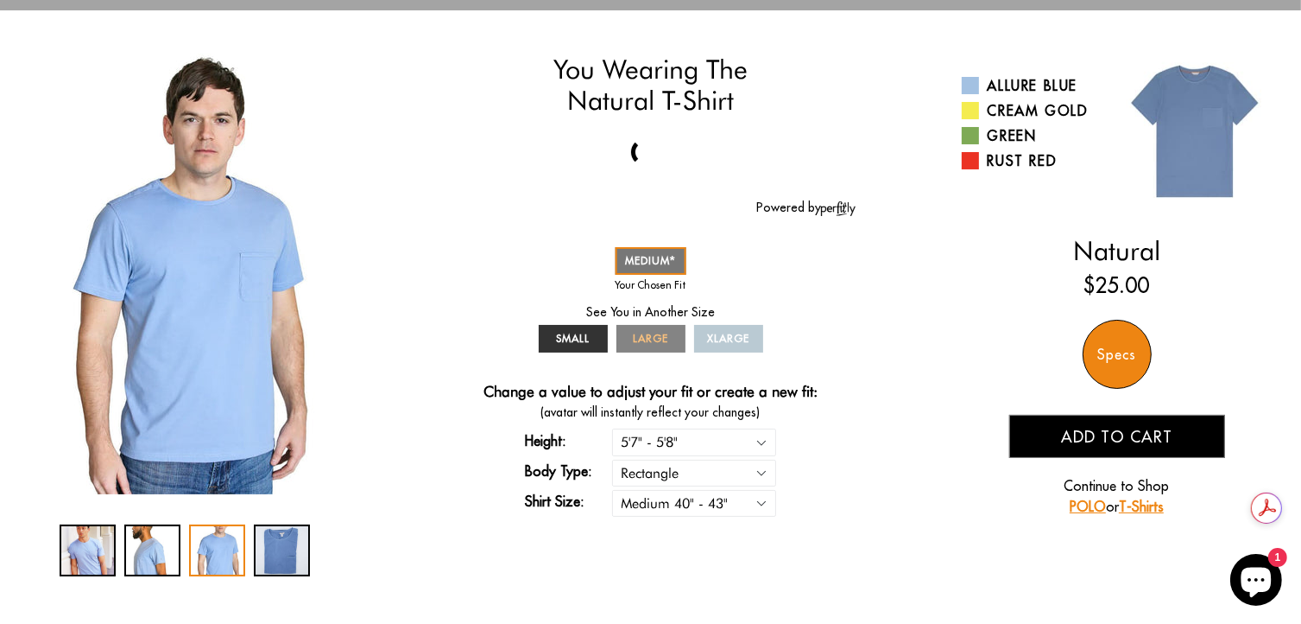
click at [646, 343] on span "LARGE" at bounding box center [650, 338] width 35 height 13
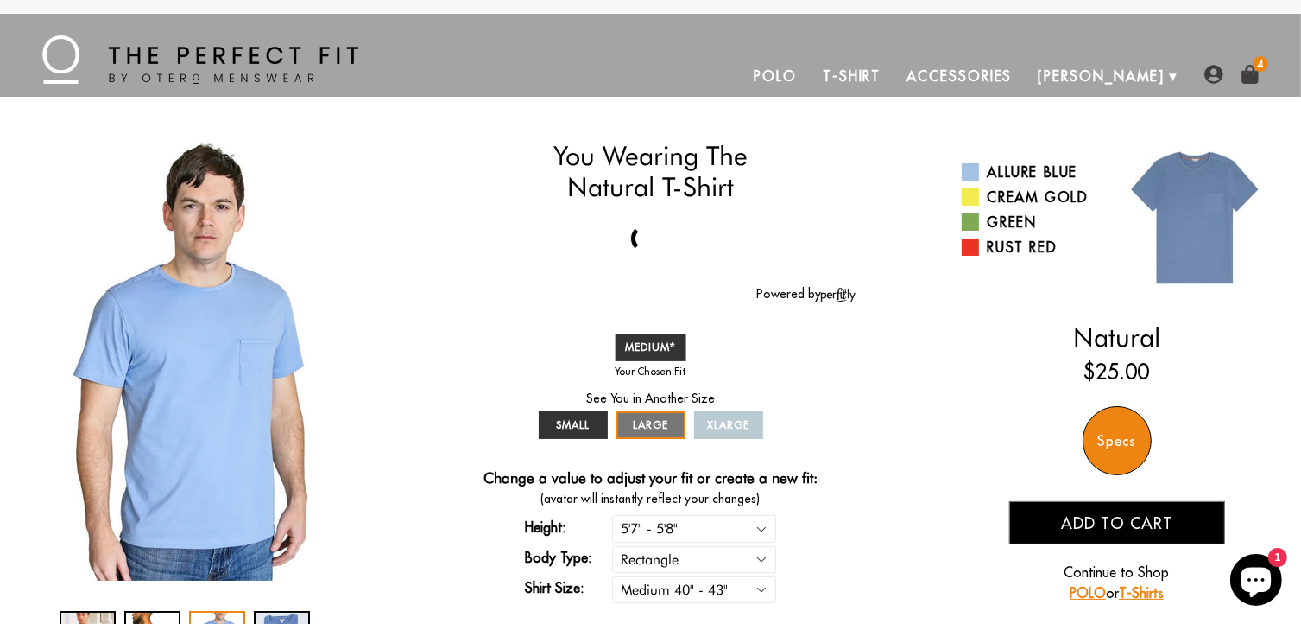
click at [894, 69] on link "T-Shirt" at bounding box center [852, 75] width 84 height 41
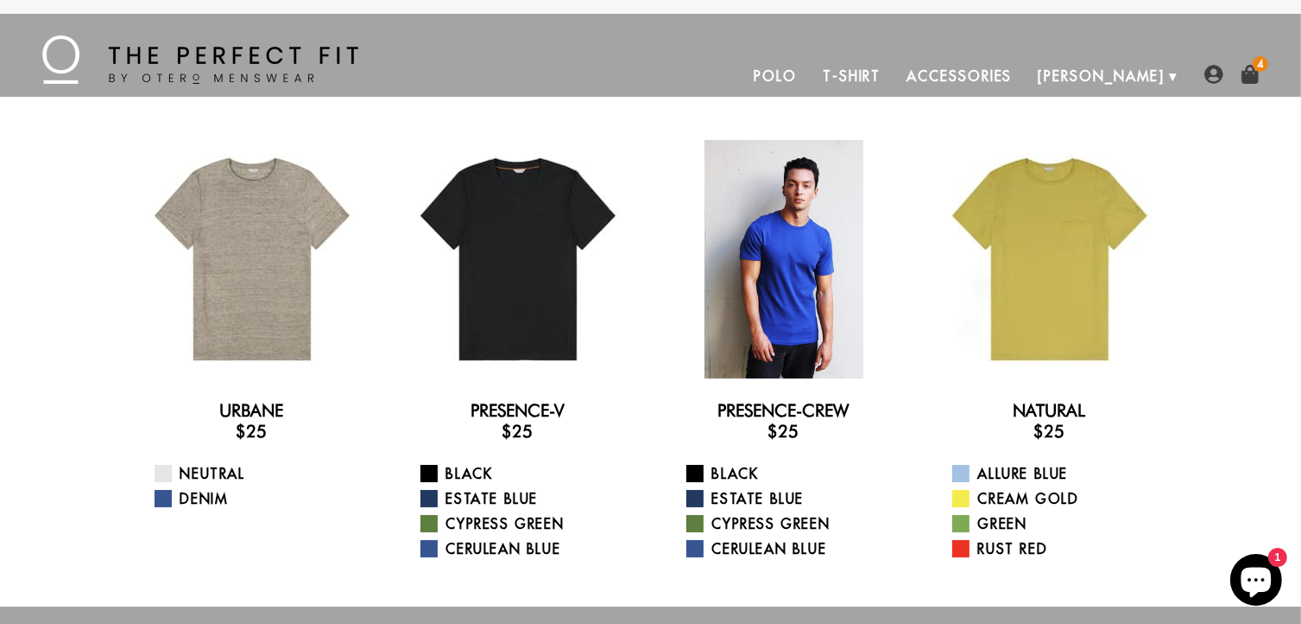
click at [769, 350] on div at bounding box center [784, 259] width 238 height 238
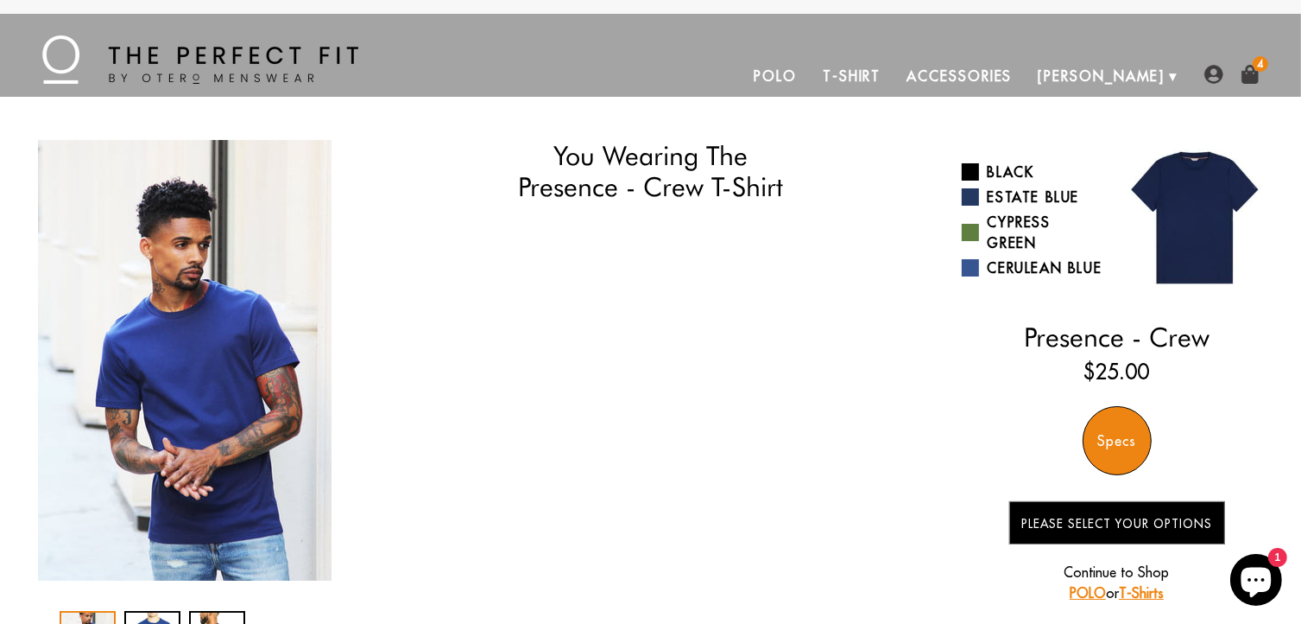
select select "57-58"
select select "M"
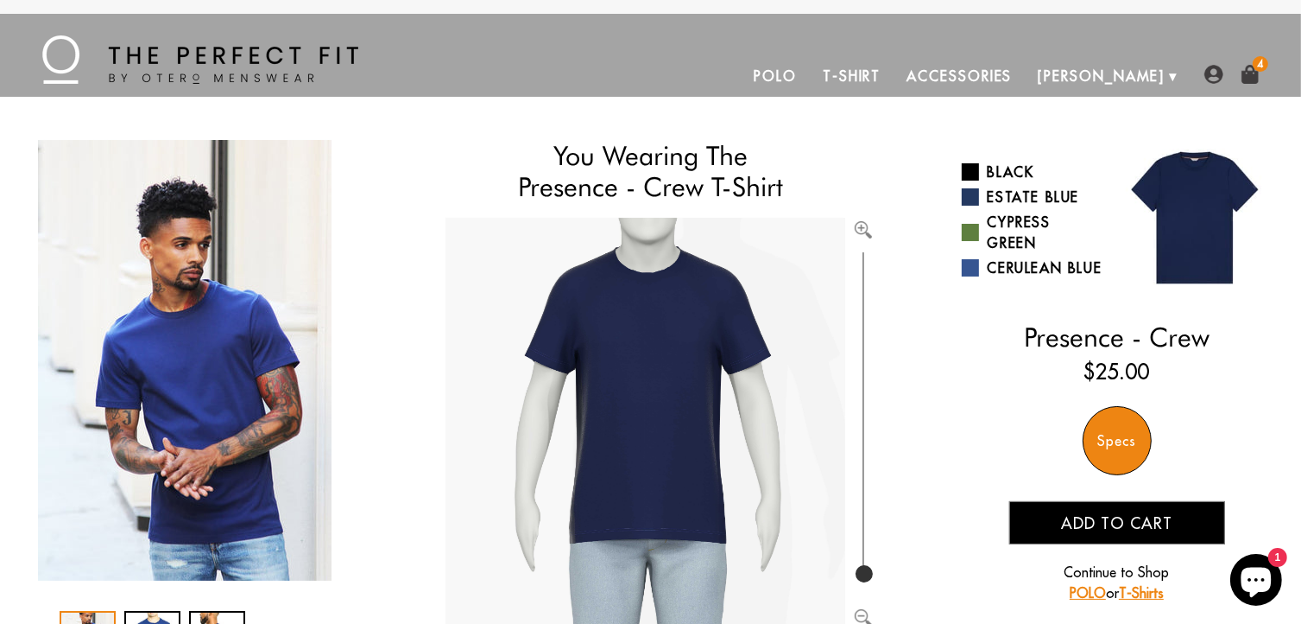
click at [1250, 70] on img at bounding box center [1250, 74] width 19 height 19
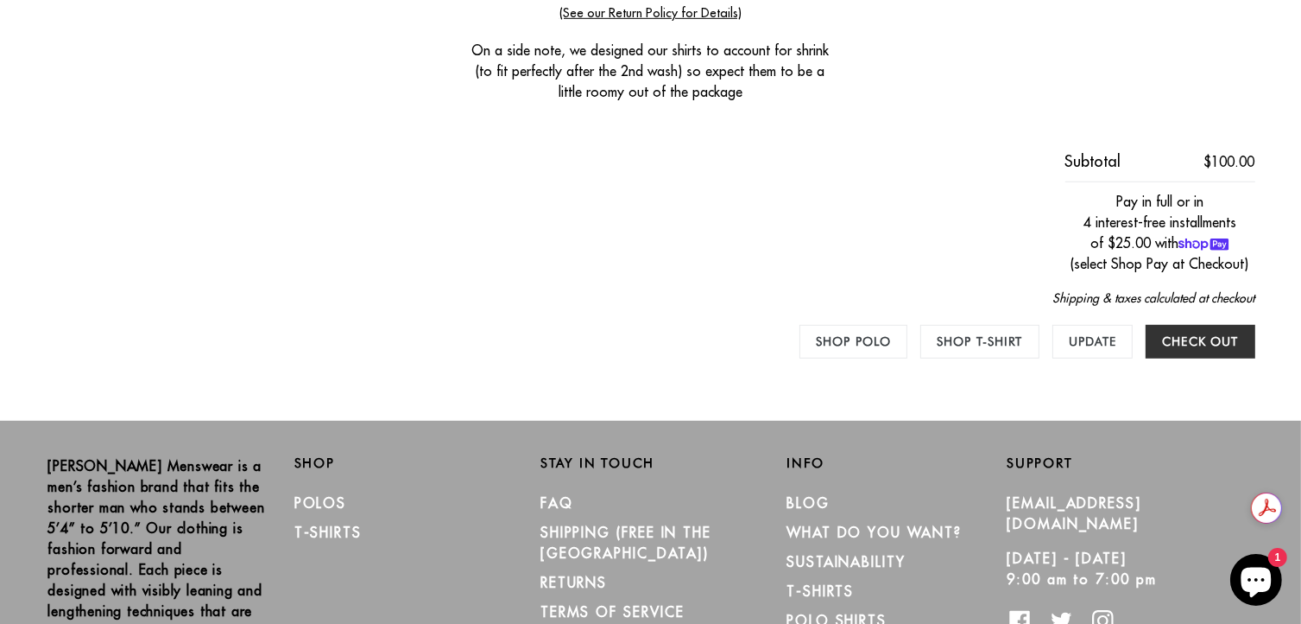
scroll to position [1209, 0]
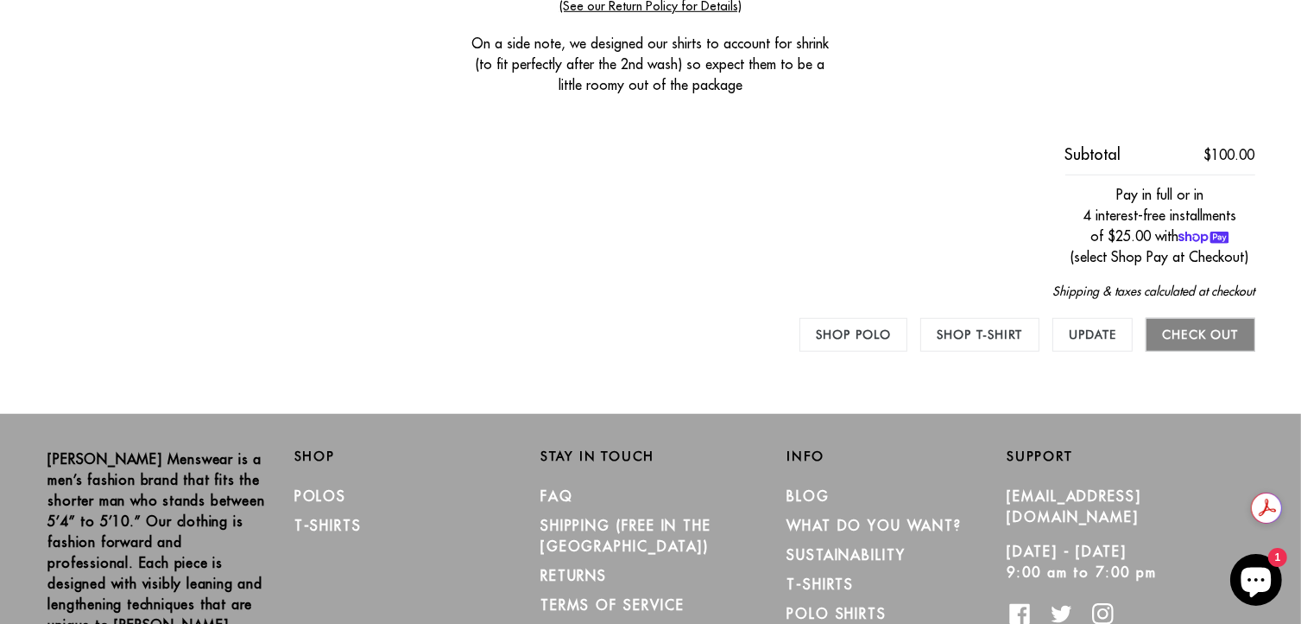
click at [1203, 332] on input "Check out" at bounding box center [1200, 335] width 109 height 34
click at [1225, 330] on input "Check out" at bounding box center [1200, 335] width 109 height 34
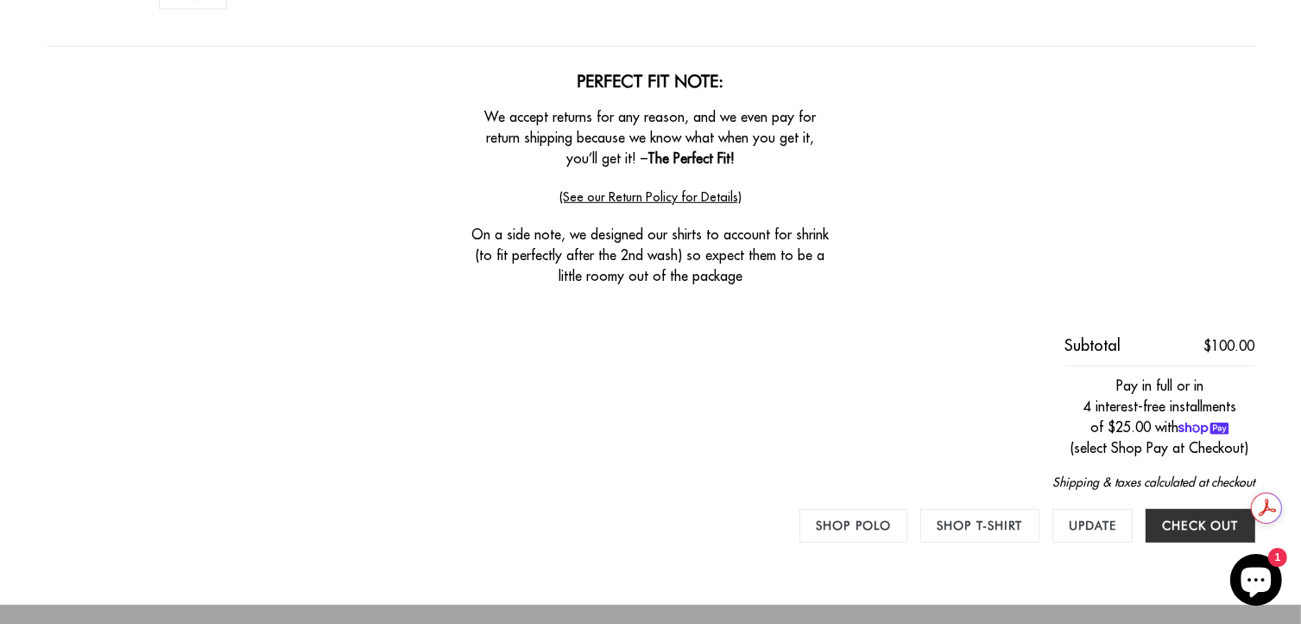
scroll to position [1036, 0]
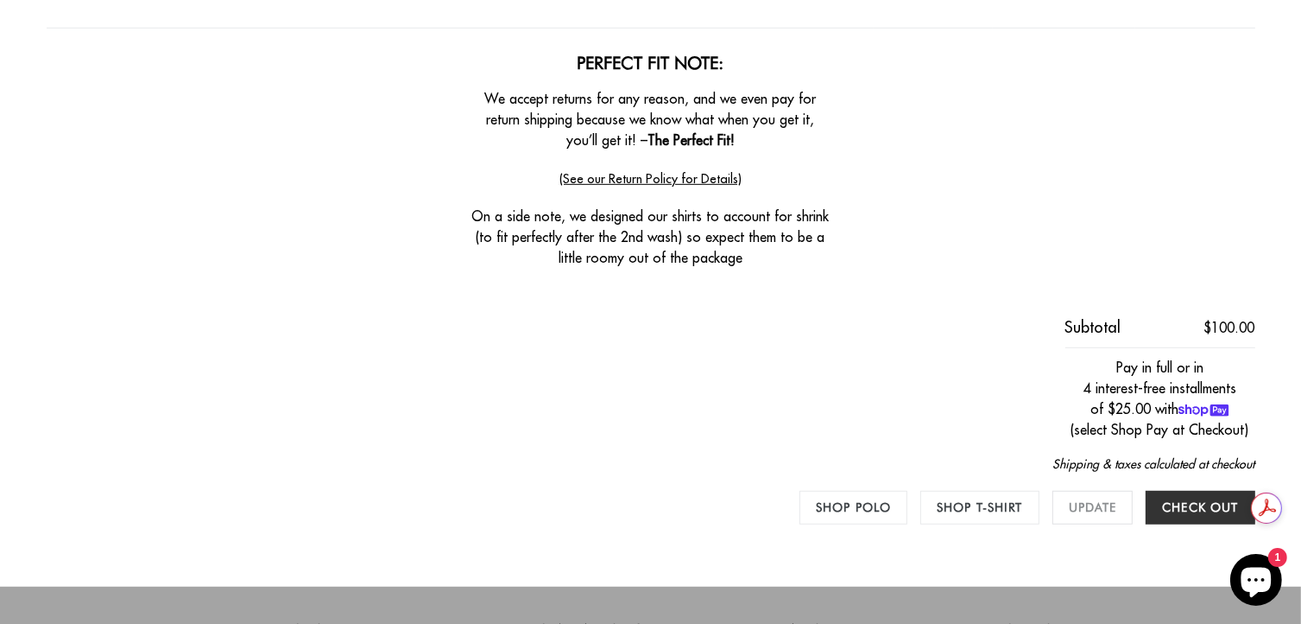
click at [1085, 509] on input "Update" at bounding box center [1093, 508] width 81 height 34
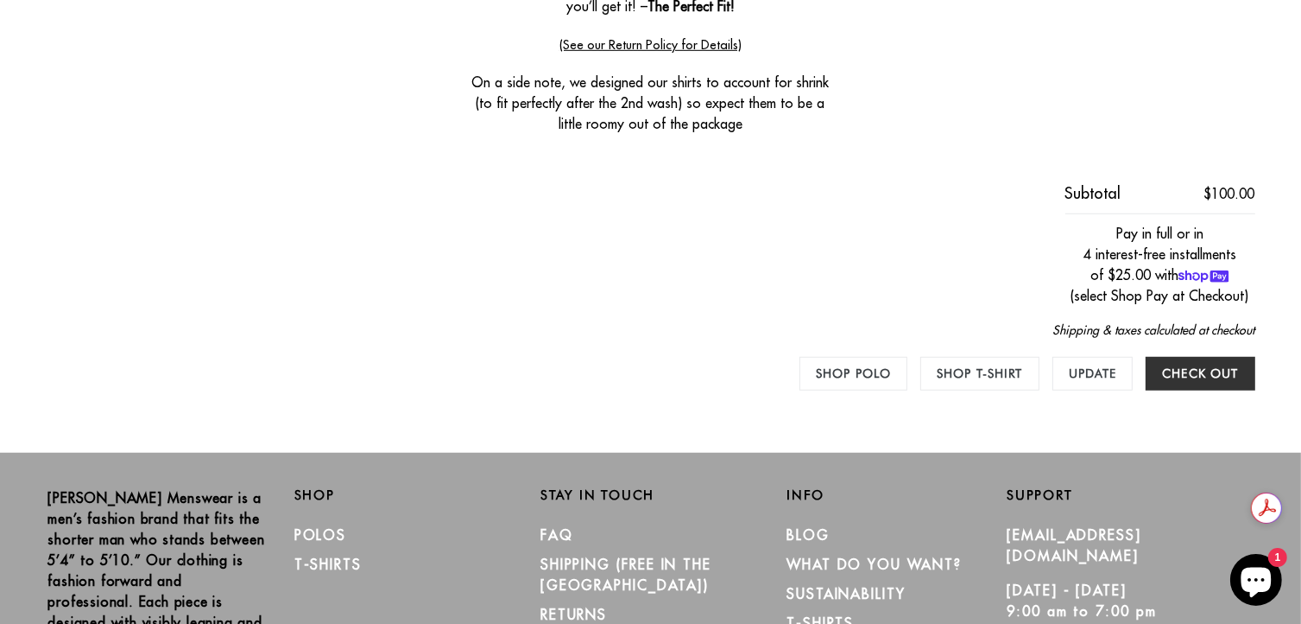
scroll to position [1209, 0]
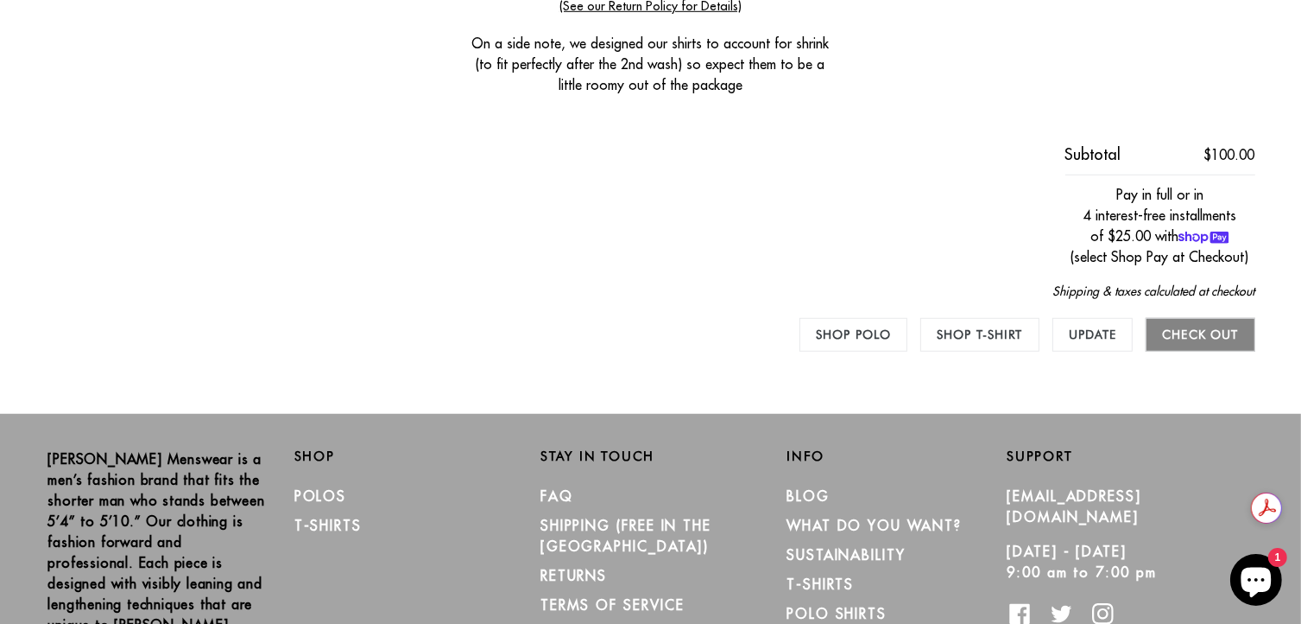
click at [1188, 334] on input "Check out" at bounding box center [1200, 335] width 109 height 34
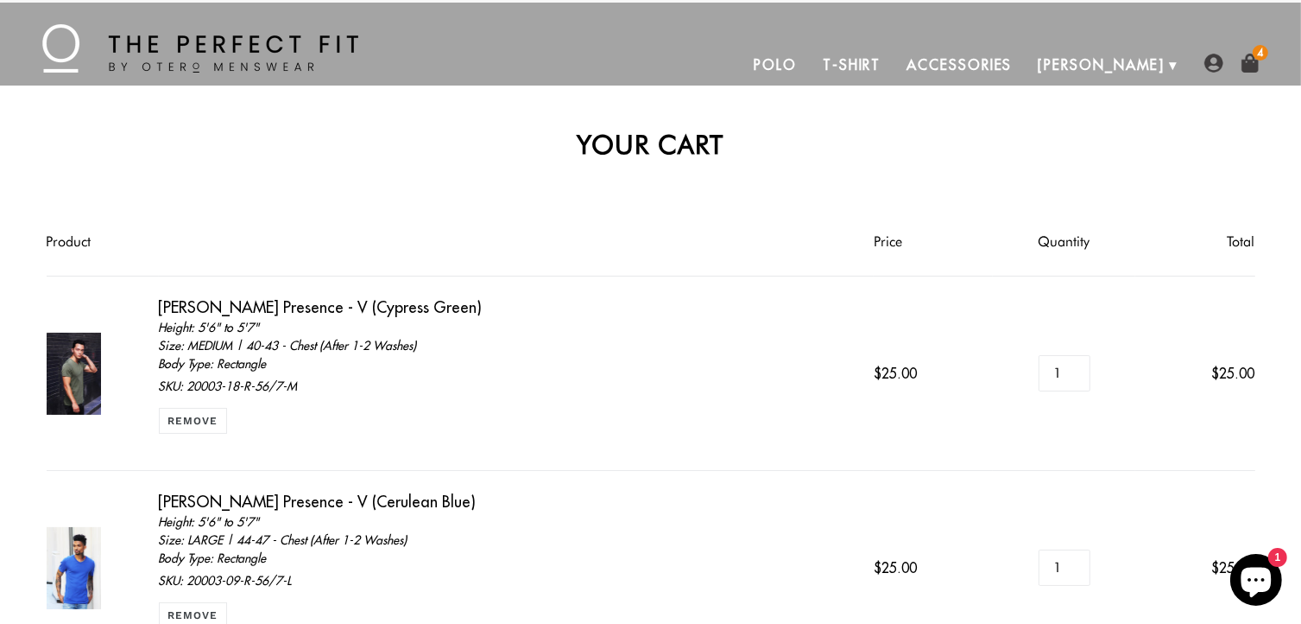
scroll to position [0, 0]
